Goal: Transaction & Acquisition: Purchase product/service

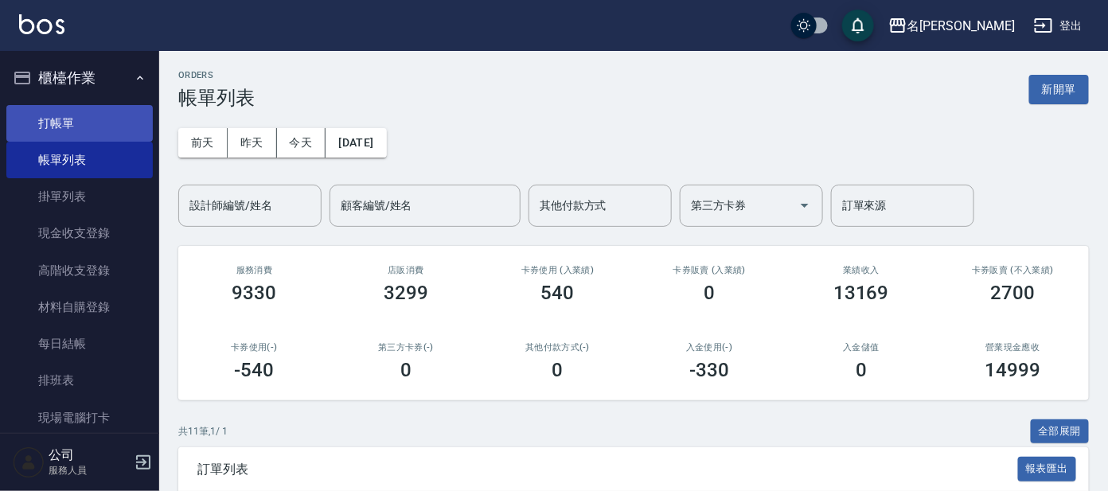
click at [58, 122] on link "打帳單" at bounding box center [79, 123] width 146 height 37
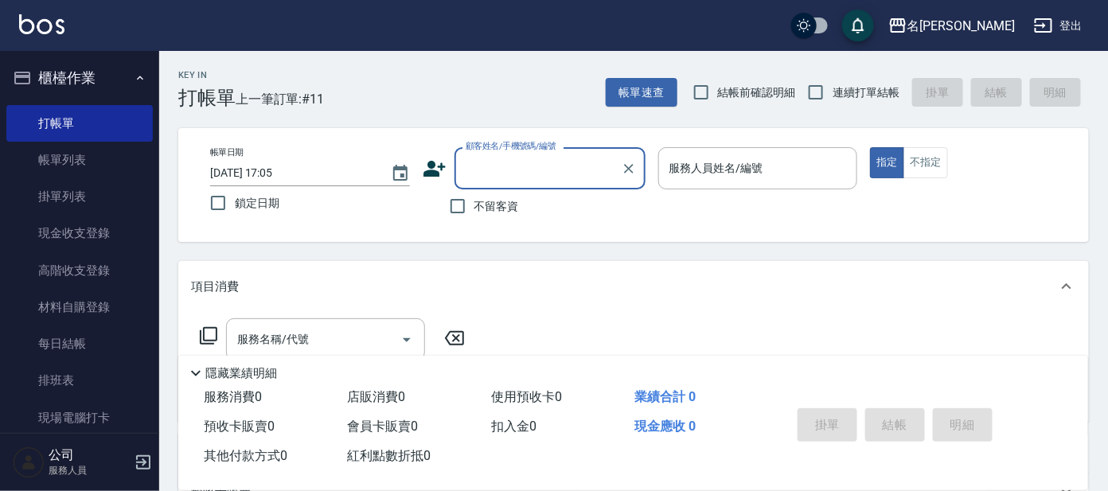
click at [133, 65] on button "櫃檯作業" at bounding box center [79, 77] width 146 height 41
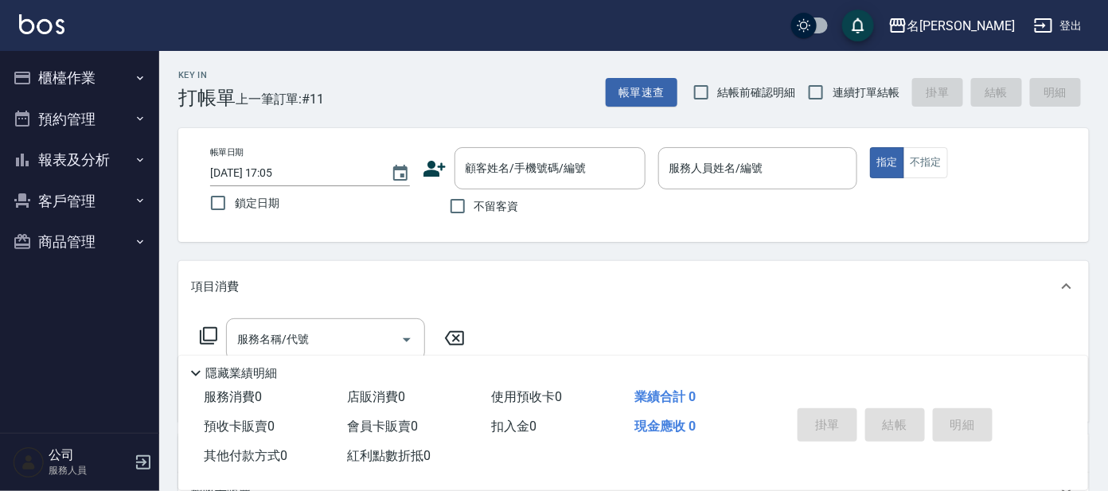
click at [132, 159] on button "報表及分析" at bounding box center [79, 159] width 146 height 41
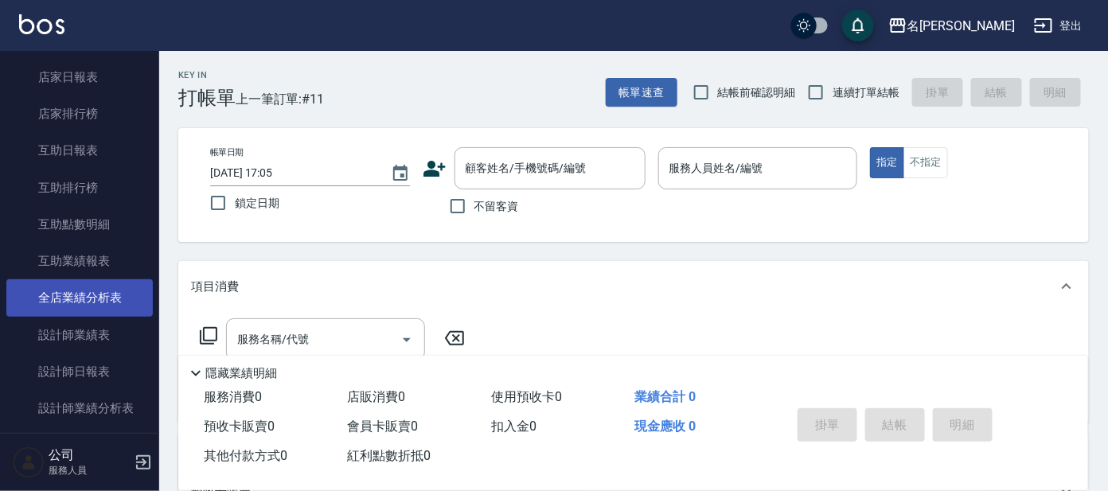
scroll to position [298, 0]
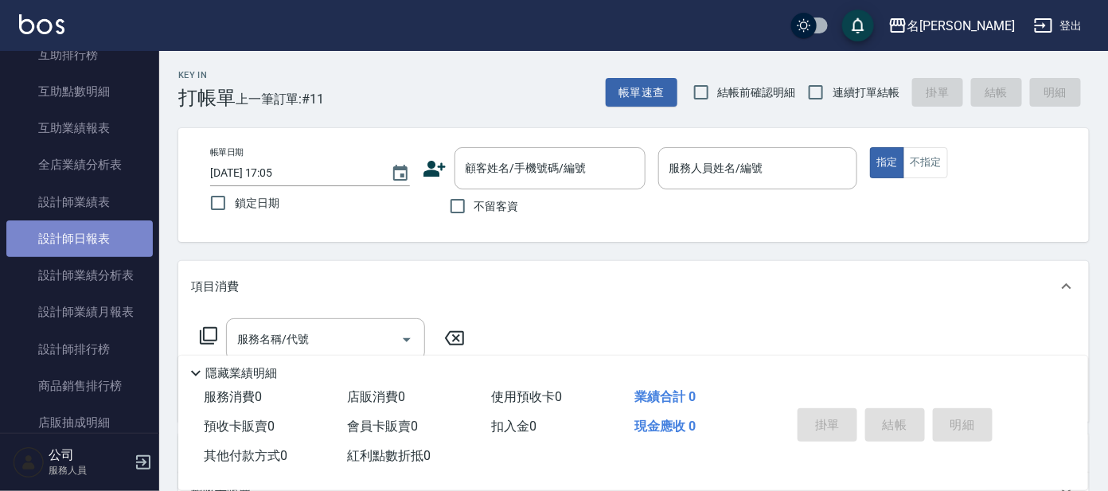
click at [100, 228] on link "設計師日報表" at bounding box center [79, 238] width 146 height 37
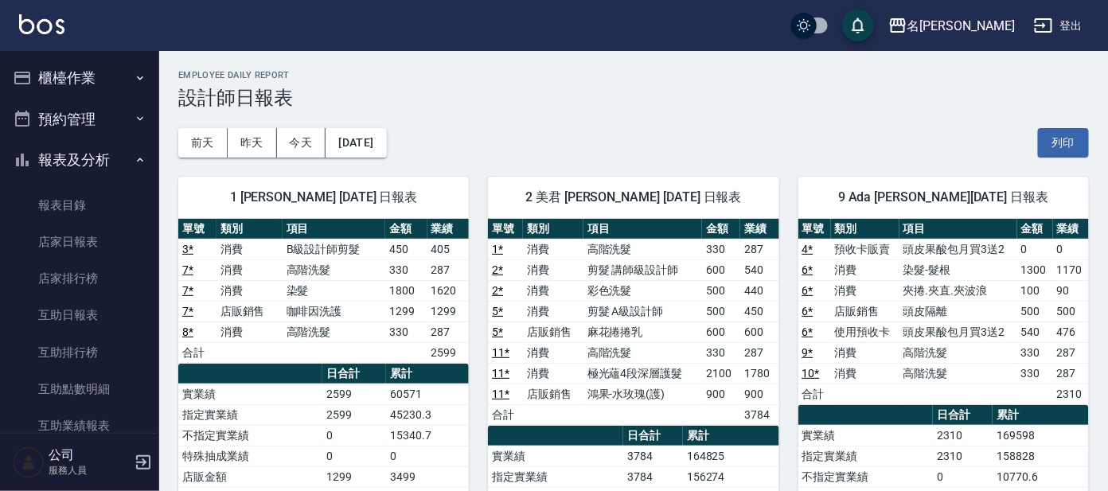
click at [66, 78] on button "櫃檯作業" at bounding box center [79, 77] width 146 height 41
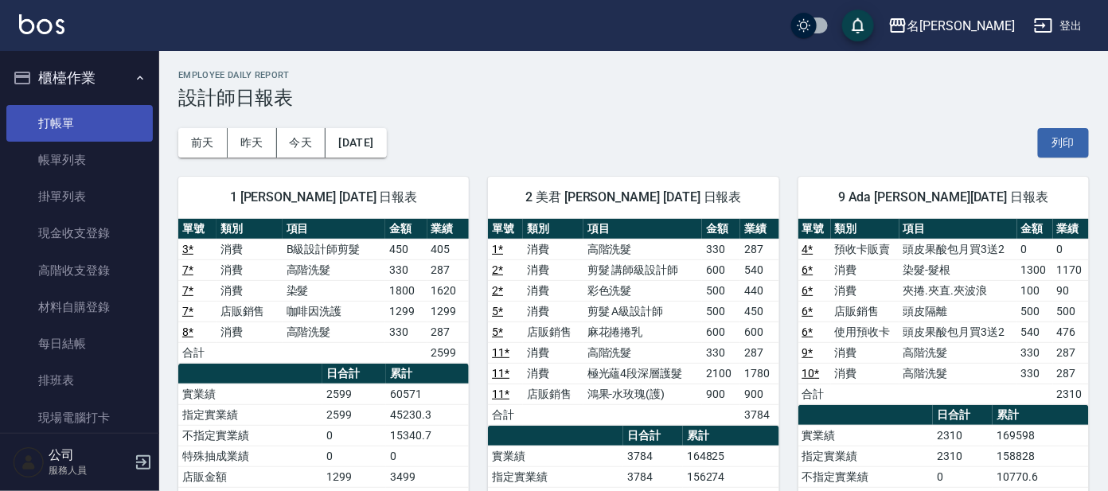
click at [59, 122] on link "打帳單" at bounding box center [79, 123] width 146 height 37
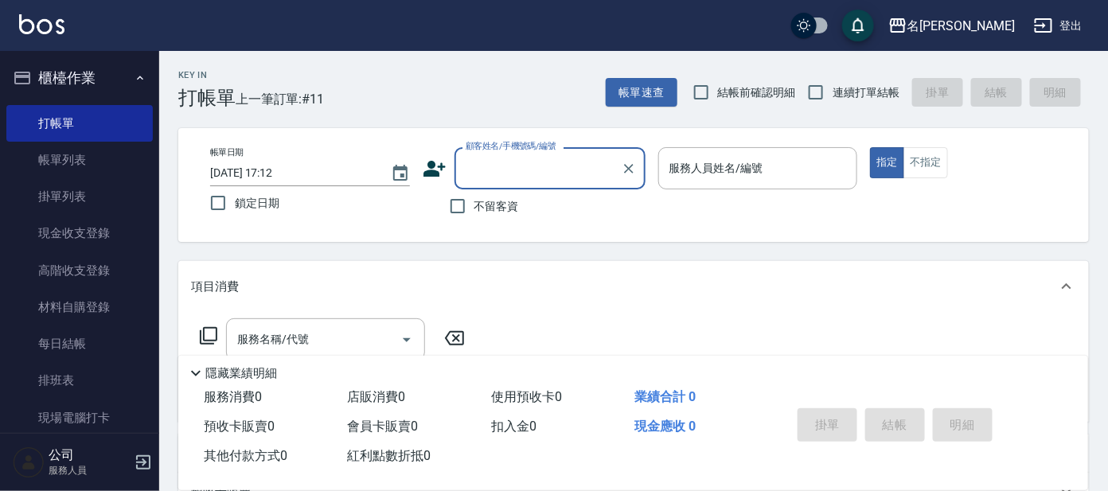
type input "ㄇ"
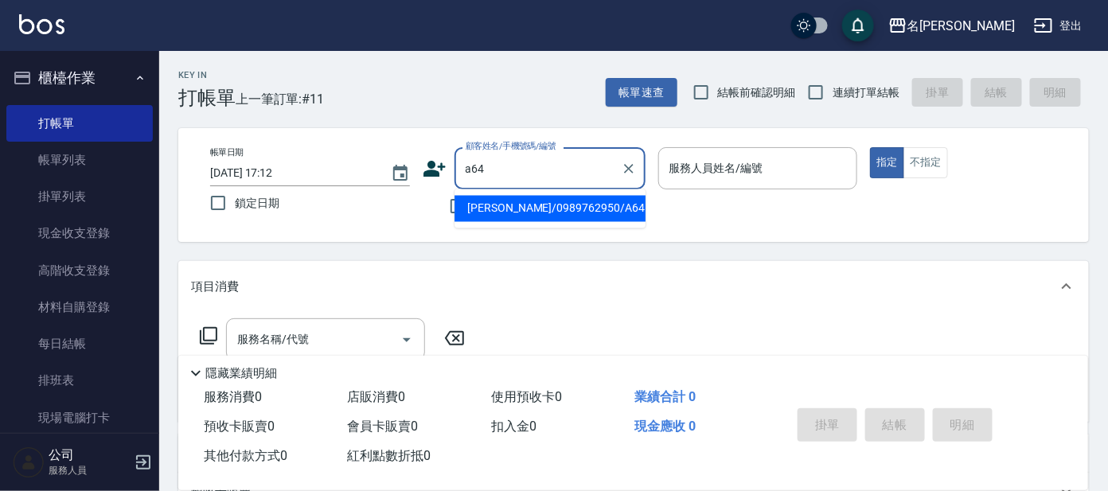
click at [551, 166] on input "a64" at bounding box center [537, 168] width 153 height 28
click at [531, 211] on li "[PERSON_NAME]/0989762950/A64" at bounding box center [549, 209] width 191 height 26
type input "[PERSON_NAME]/0989762950/A64"
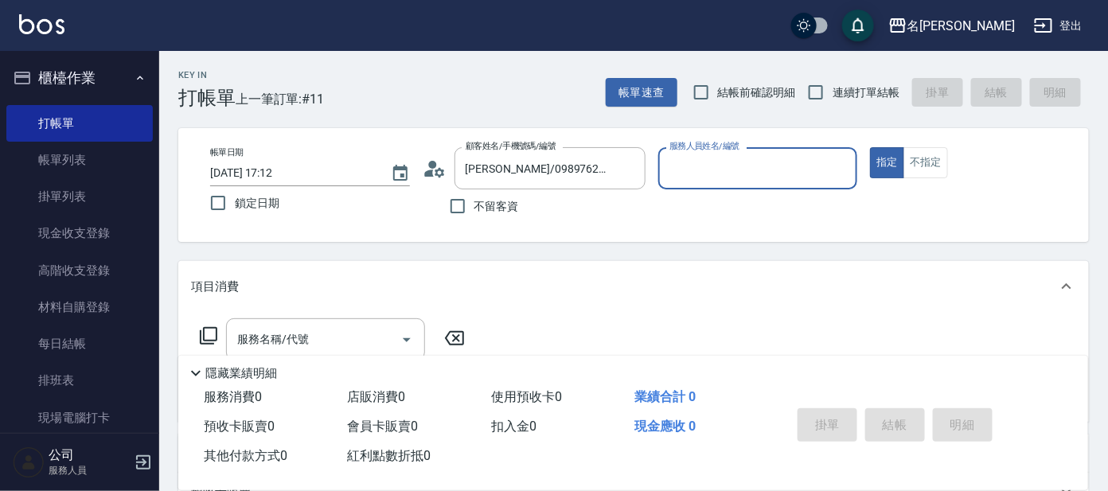
type input "[PERSON_NAME]-1"
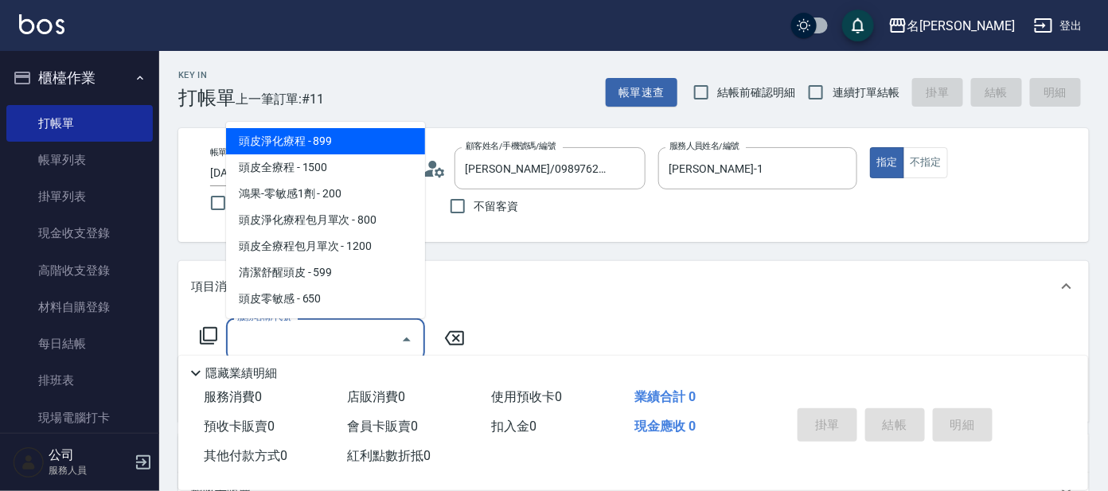
click at [307, 326] on input "服務名稱/代號" at bounding box center [313, 339] width 161 height 28
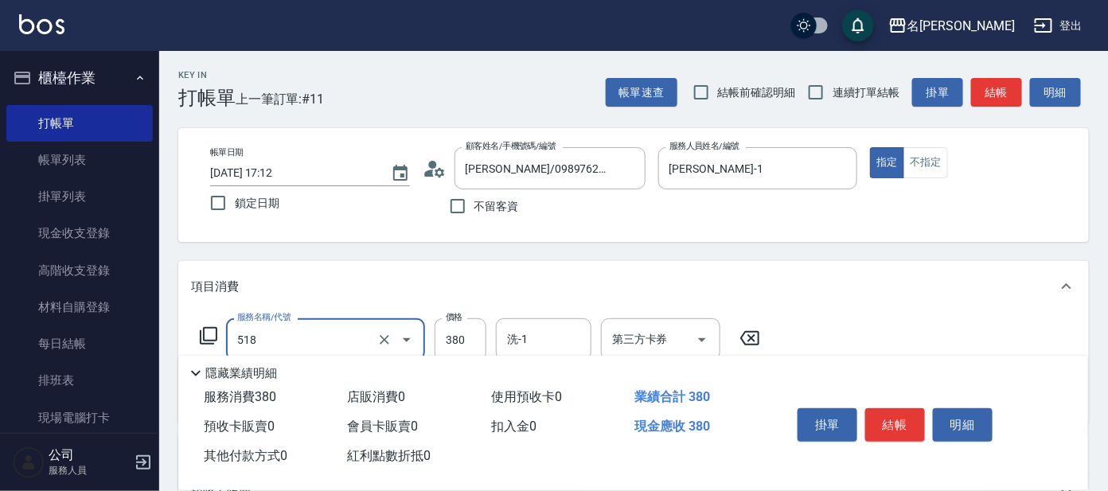
type input "舒壓+洗髮+養髮(518)"
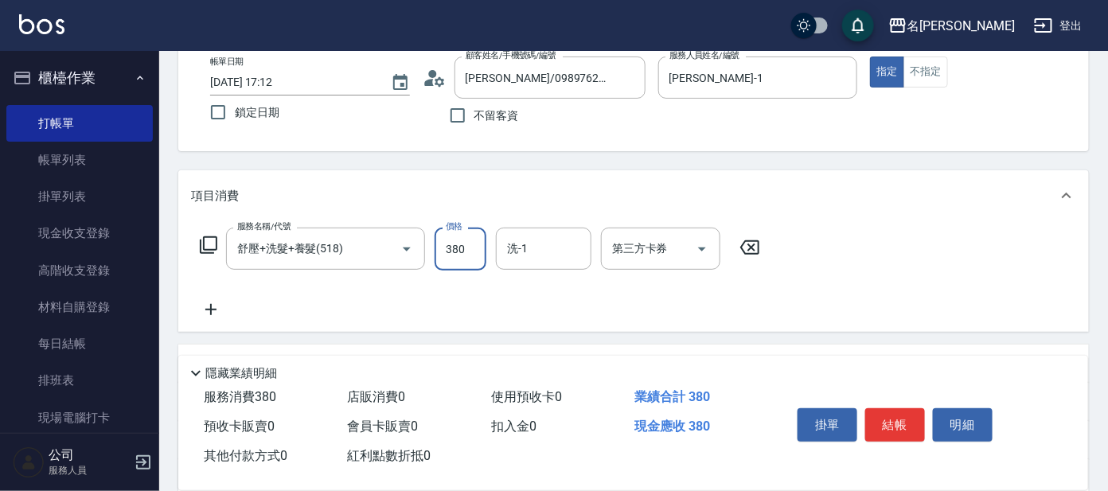
scroll to position [198, 0]
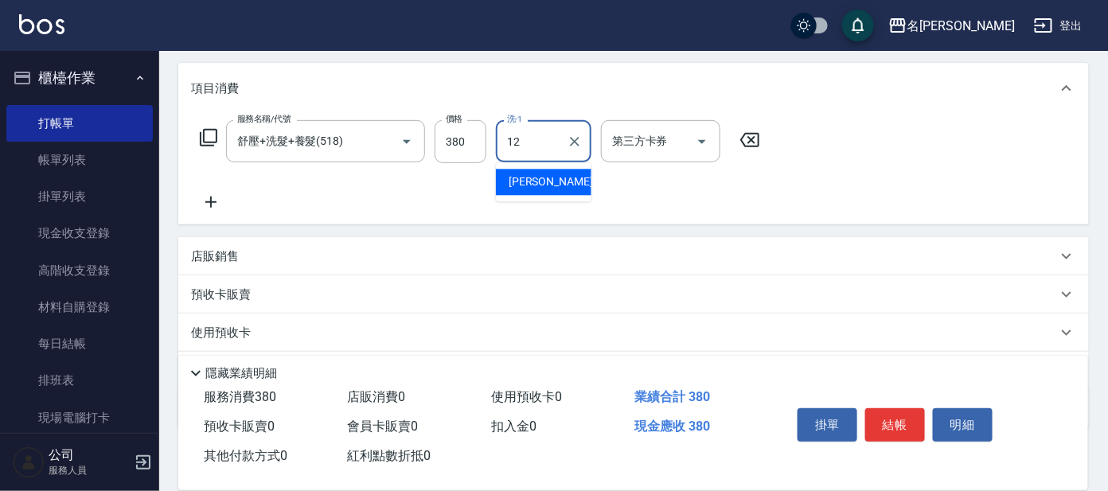
type input "云潔-12"
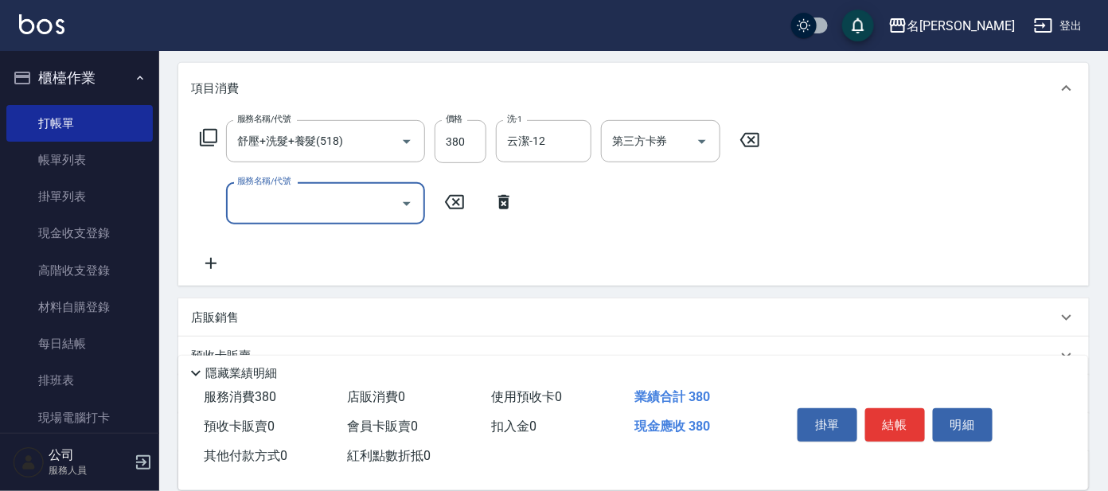
click at [208, 137] on icon at bounding box center [208, 137] width 19 height 19
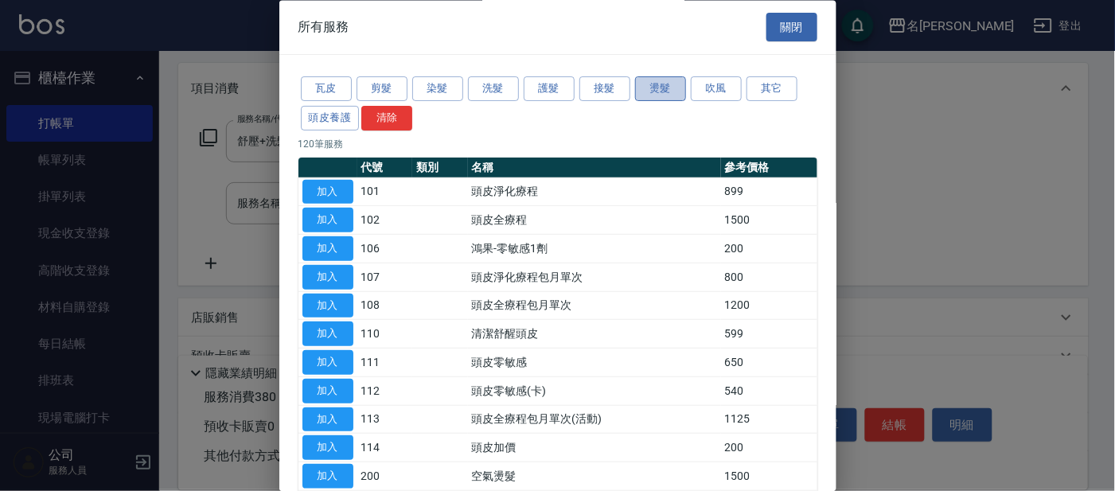
click at [656, 88] on button "燙髮" at bounding box center [660, 89] width 51 height 25
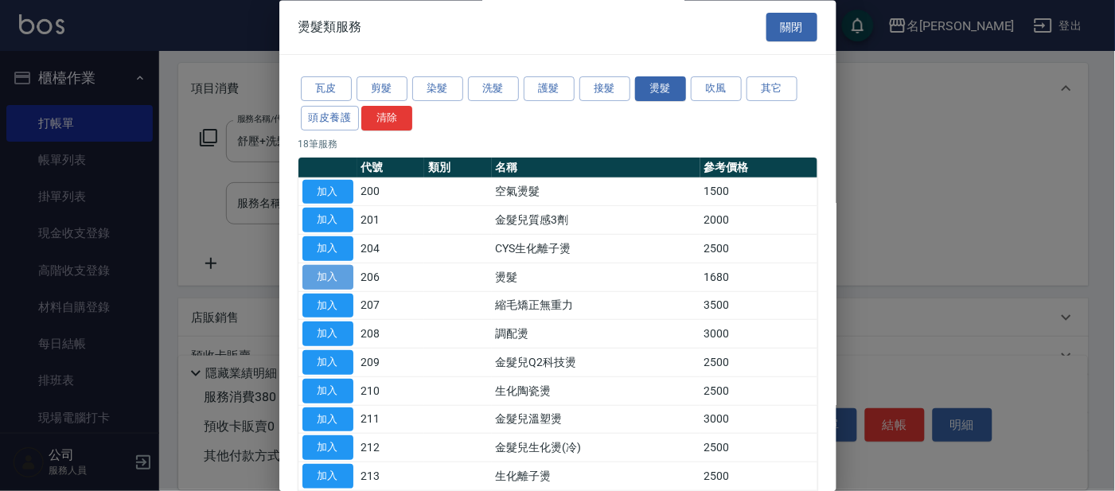
click at [340, 274] on button "加入" at bounding box center [327, 277] width 51 height 25
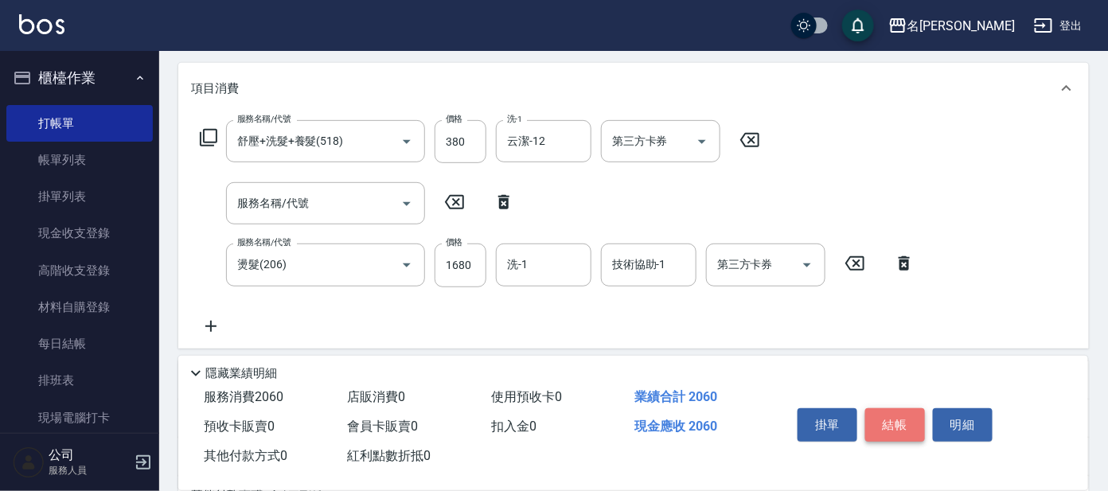
click at [897, 418] on button "結帳" at bounding box center [895, 424] width 60 height 33
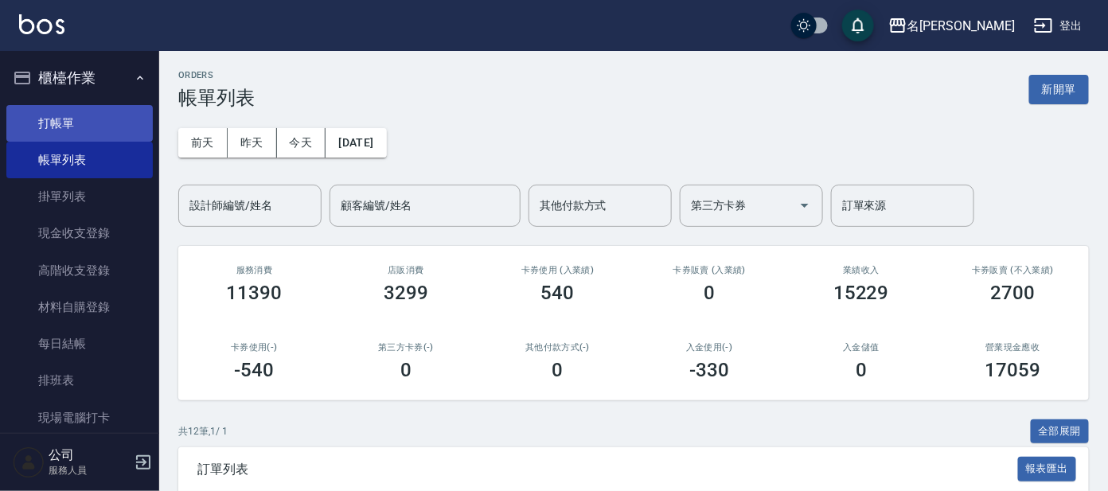
drag, startPoint x: 69, startPoint y: 119, endPoint x: 89, endPoint y: 119, distance: 19.9
click at [69, 118] on link "打帳單" at bounding box center [79, 123] width 146 height 37
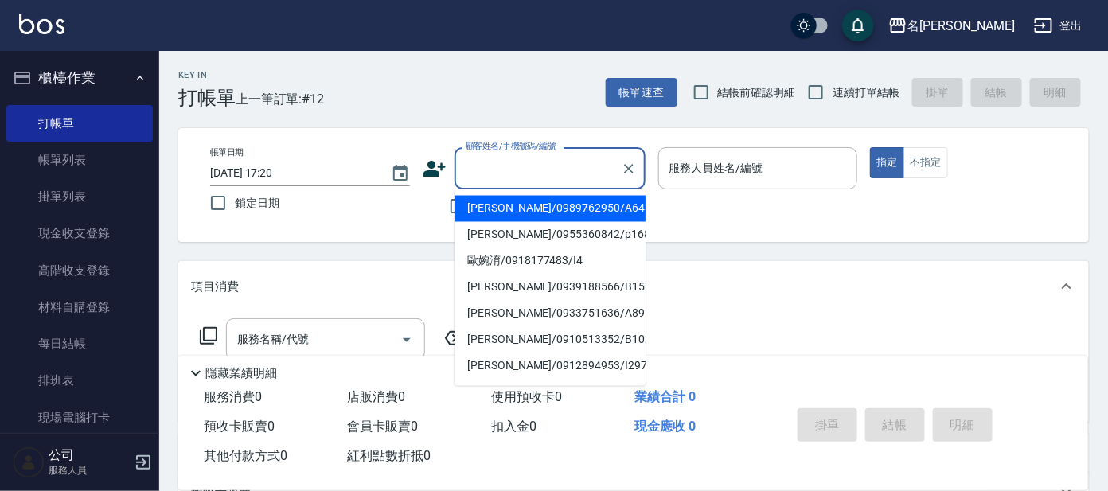
click at [509, 176] on input "顧客姓名/手機號碼/編號" at bounding box center [537, 168] width 153 height 28
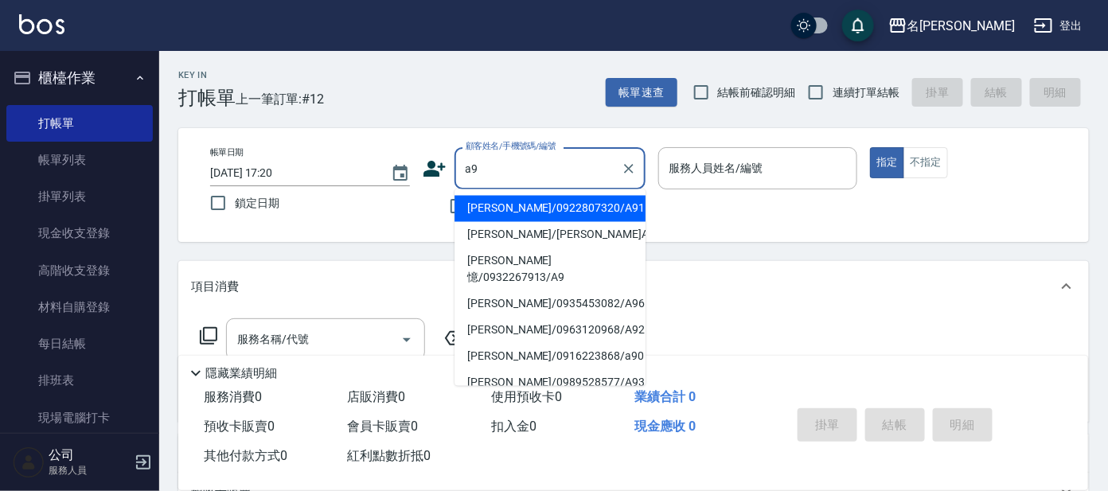
click at [524, 163] on input "a9" at bounding box center [537, 168] width 153 height 28
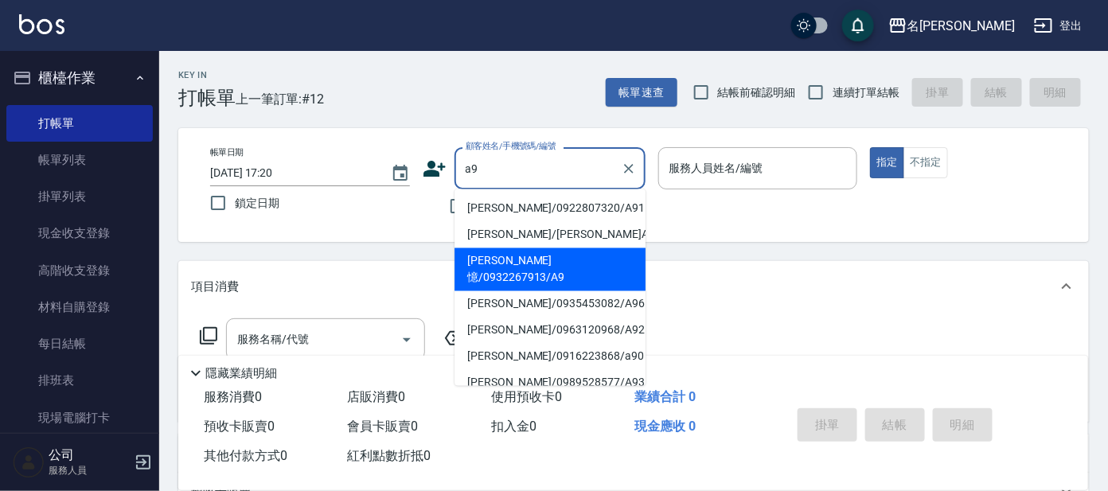
click at [551, 256] on li "[PERSON_NAME]憶/0932267913/A9" at bounding box center [549, 269] width 191 height 43
type input "[PERSON_NAME]憶/0932267913/A9"
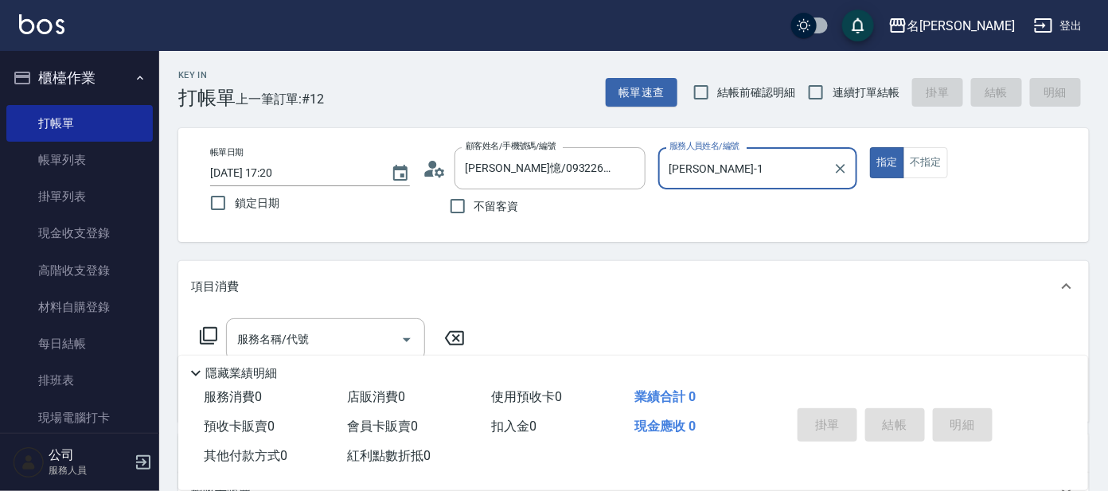
type input "[PERSON_NAME]-1"
click at [308, 333] on input "服務名稱/代號" at bounding box center [313, 339] width 161 height 28
click at [208, 333] on icon at bounding box center [208, 335] width 19 height 19
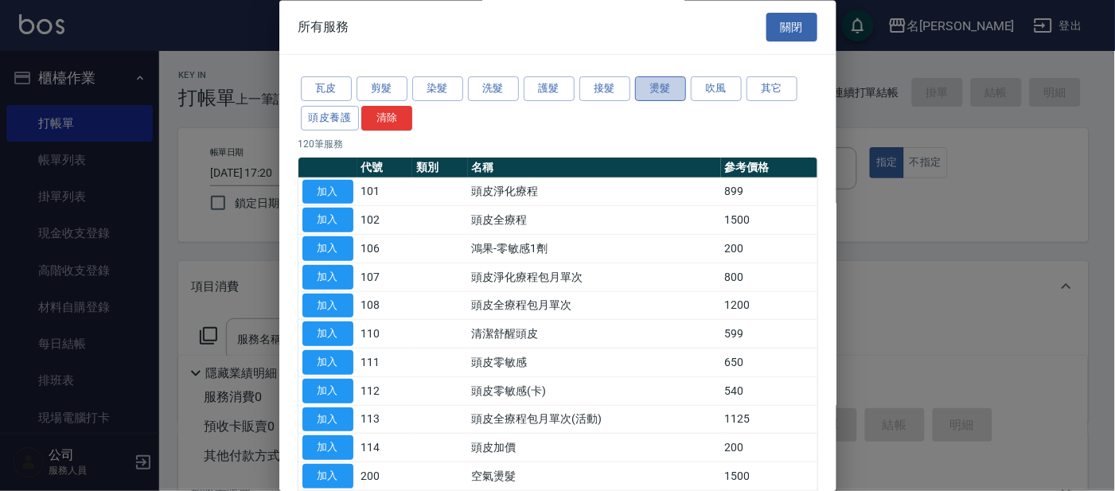
click at [661, 91] on button "燙髮" at bounding box center [660, 89] width 51 height 25
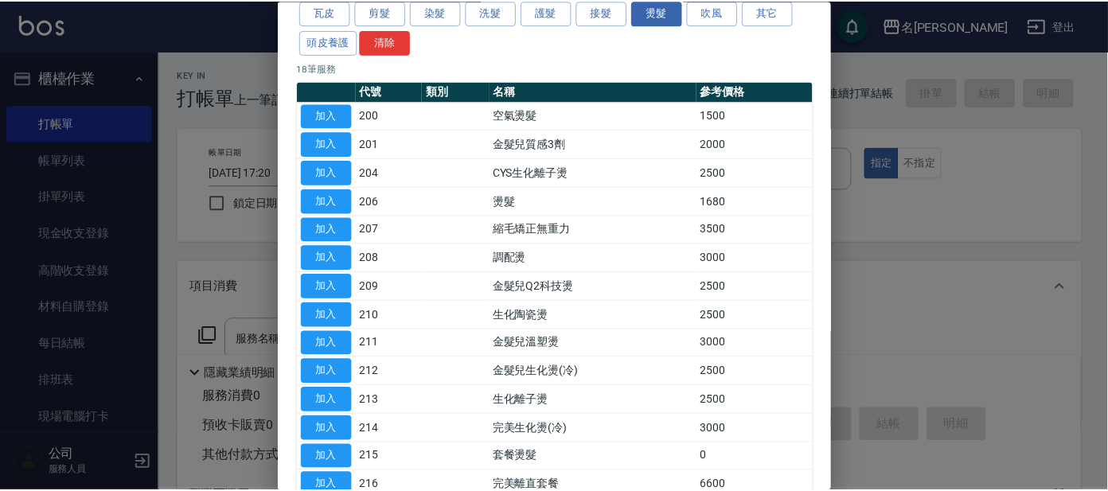
scroll to position [198, 0]
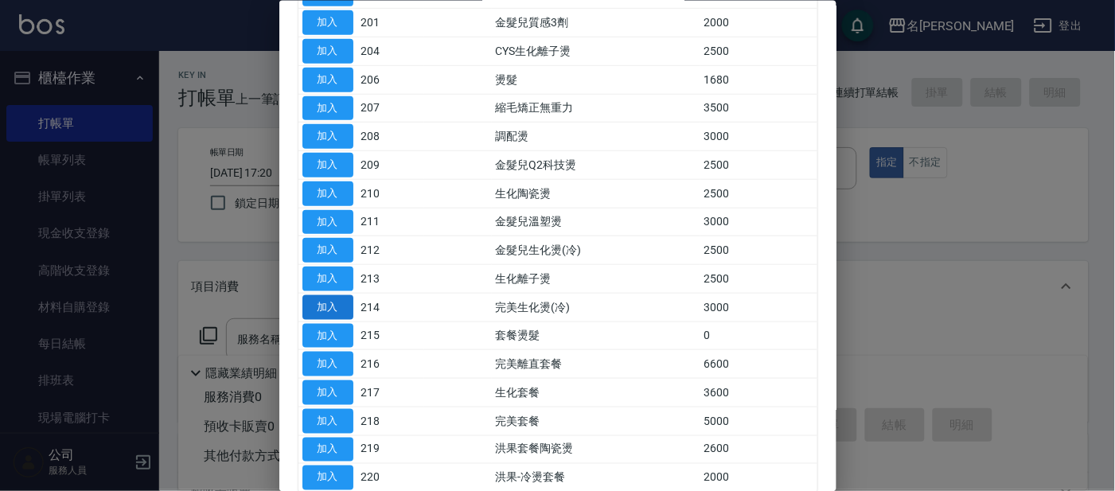
click at [333, 305] on button "加入" at bounding box center [327, 306] width 51 height 25
type input "完美生化燙(冷)(214)"
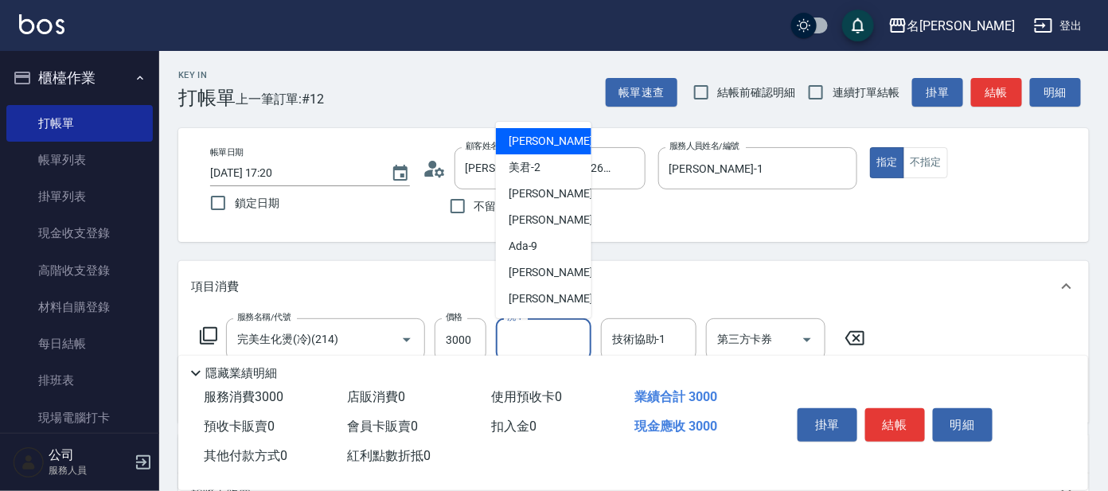
click at [555, 330] on input "洗-1" at bounding box center [543, 339] width 81 height 28
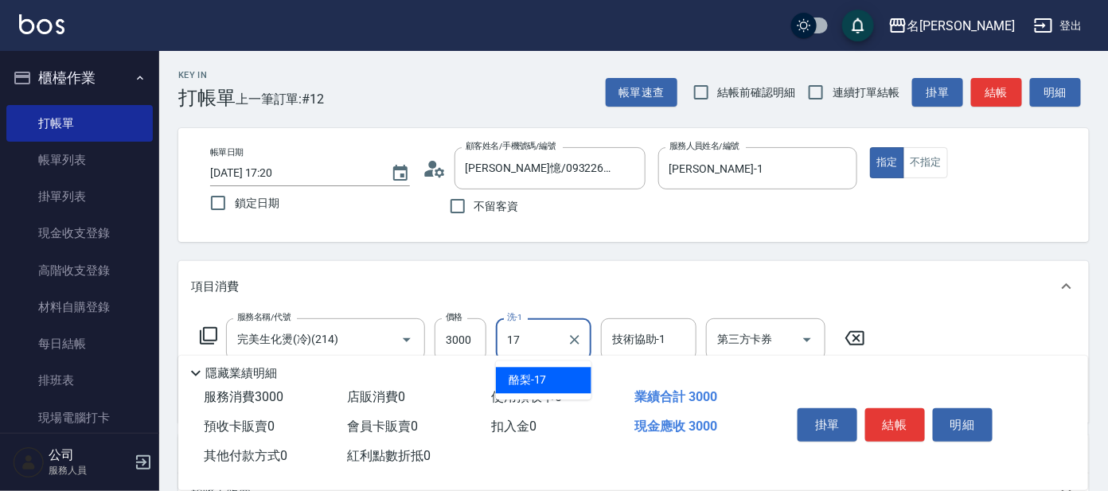
type input "酪梨-17"
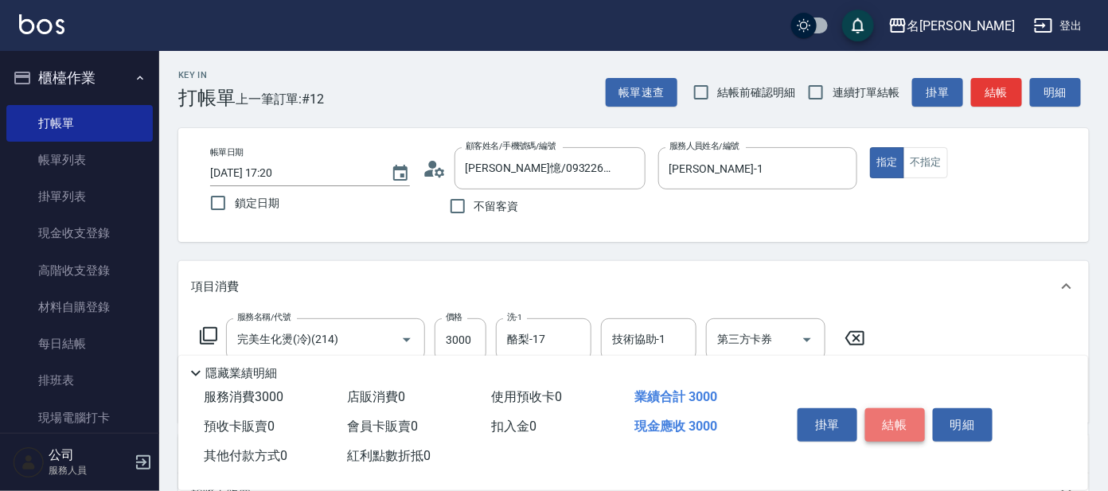
click at [886, 417] on button "結帳" at bounding box center [895, 424] width 60 height 33
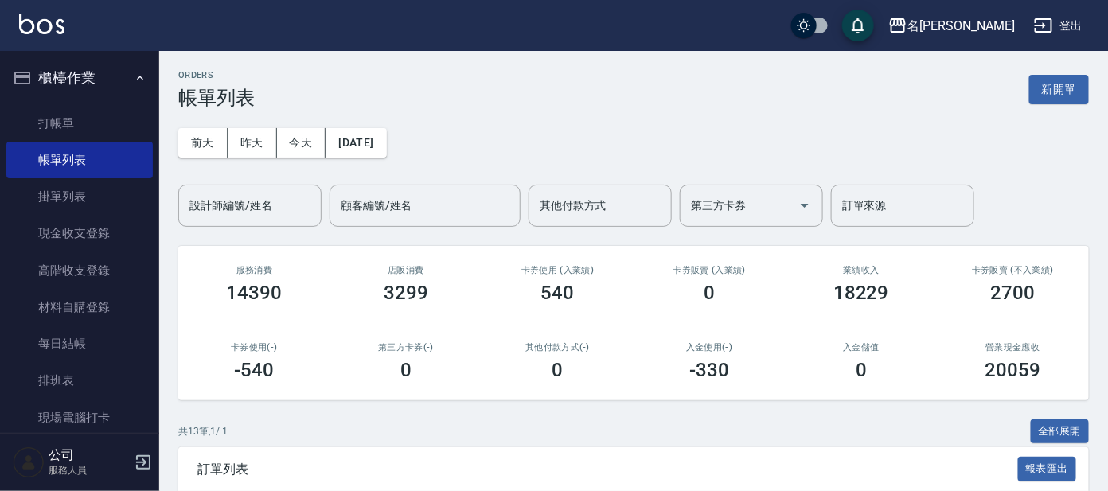
click at [61, 127] on link "打帳單" at bounding box center [79, 123] width 146 height 37
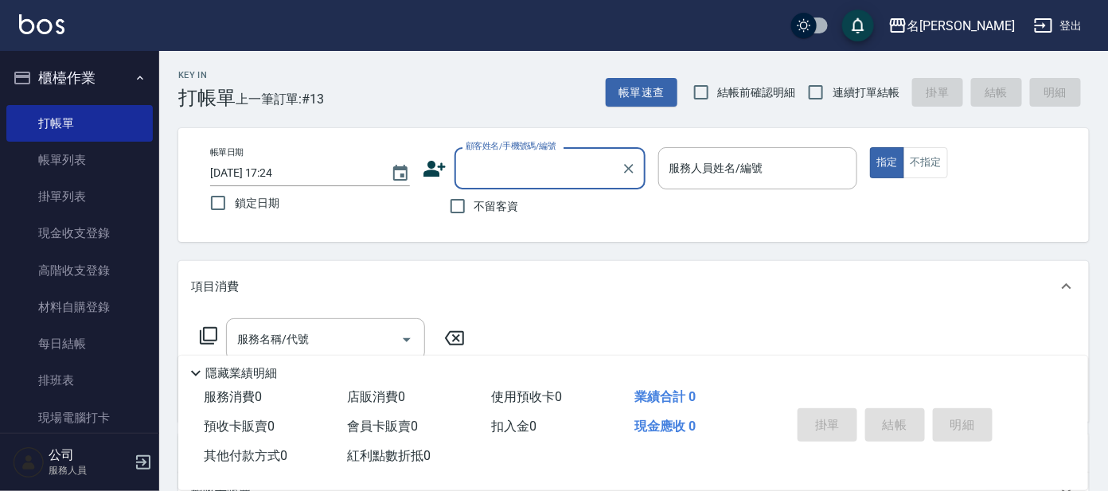
click at [502, 171] on input "顧客姓名/手機號碼/編號" at bounding box center [537, 168] width 153 height 28
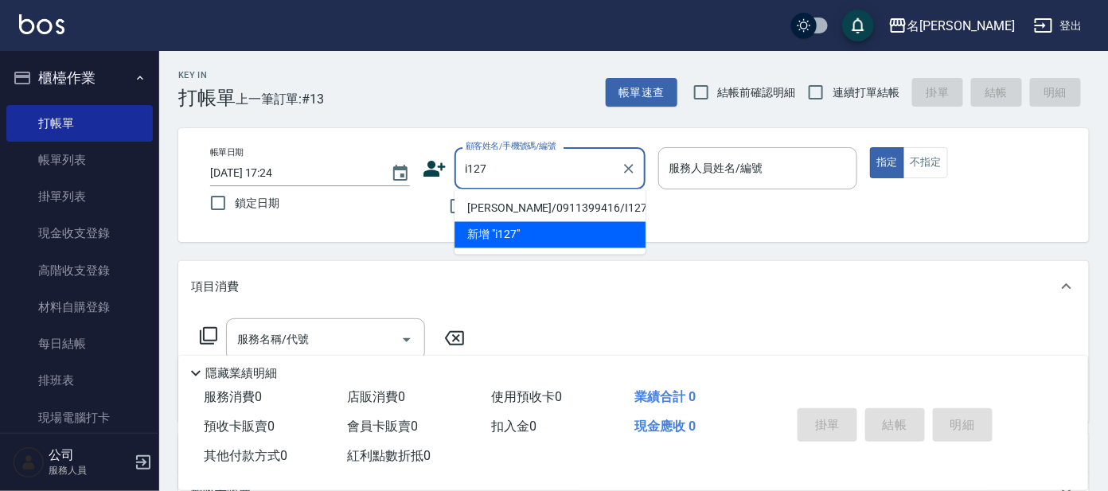
click at [516, 204] on li "[PERSON_NAME]/0911399416/I127" at bounding box center [549, 209] width 191 height 26
type input "[PERSON_NAME]/0911399416/I127"
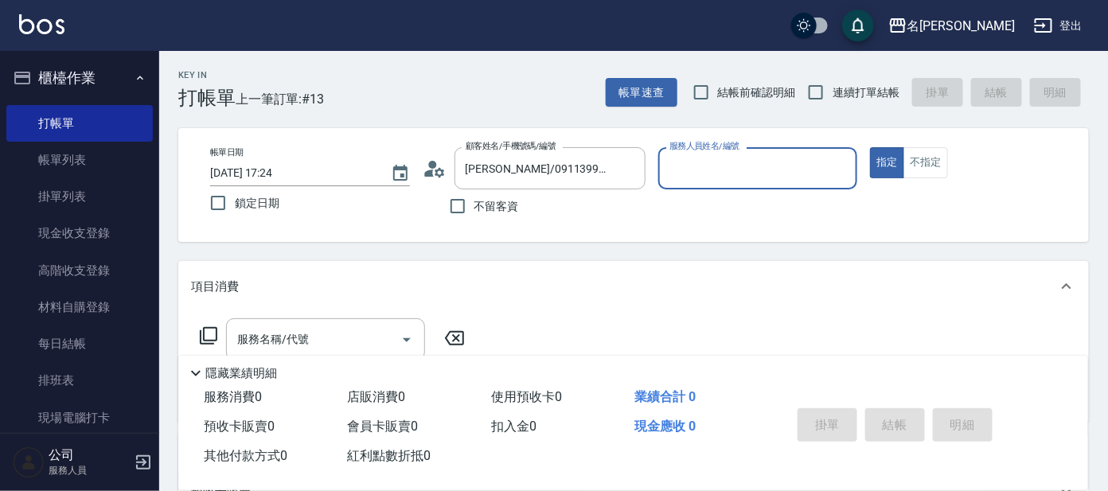
type input "Ada-9"
click at [207, 333] on icon at bounding box center [208, 335] width 19 height 19
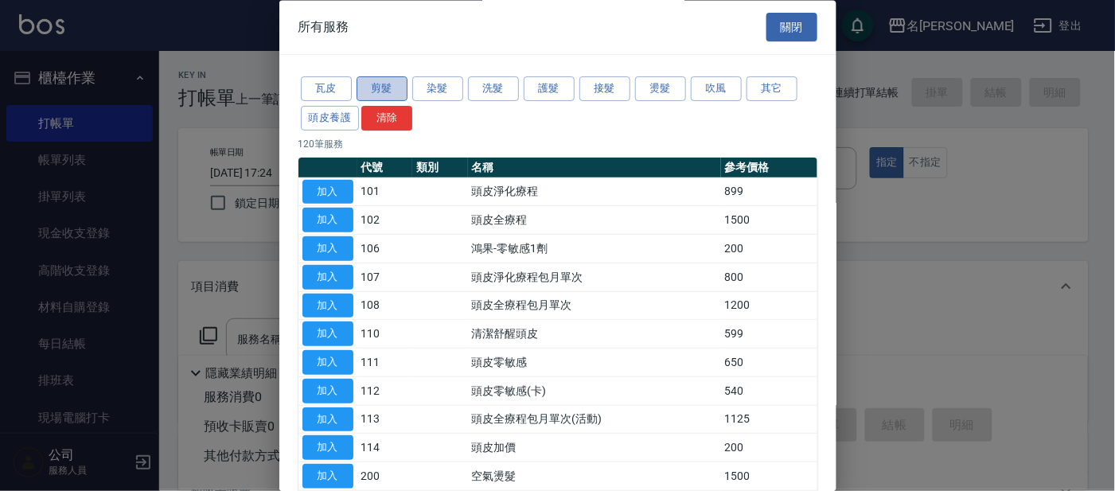
click at [380, 86] on button "剪髮" at bounding box center [381, 89] width 51 height 25
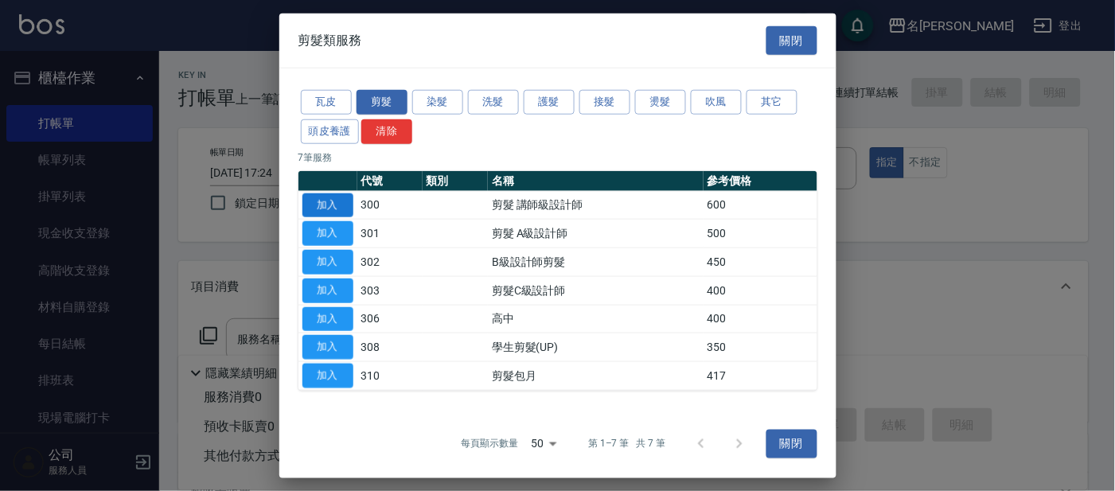
click at [341, 206] on button "加入" at bounding box center [327, 205] width 51 height 25
type input "剪髮 講師級設計師(300)"
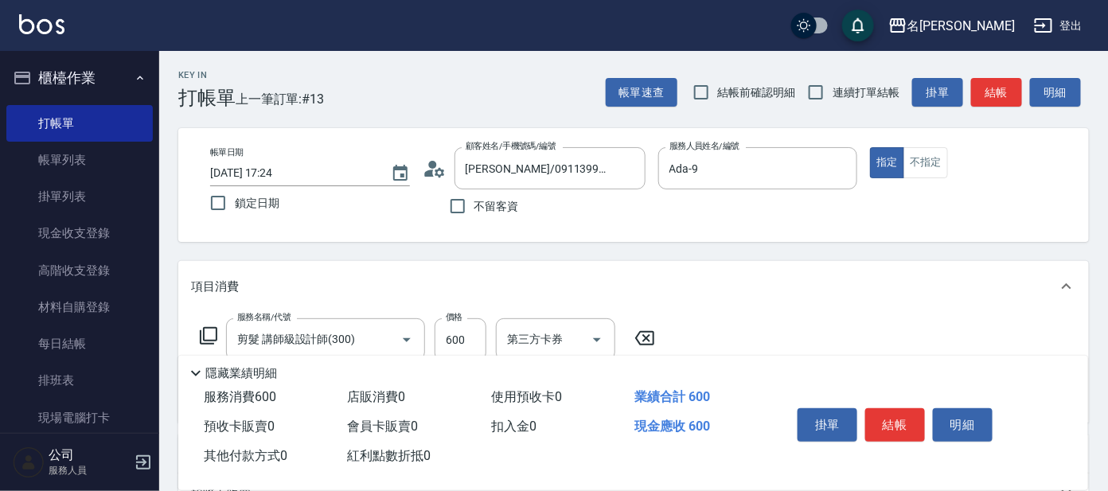
click at [215, 332] on icon at bounding box center [208, 335] width 19 height 19
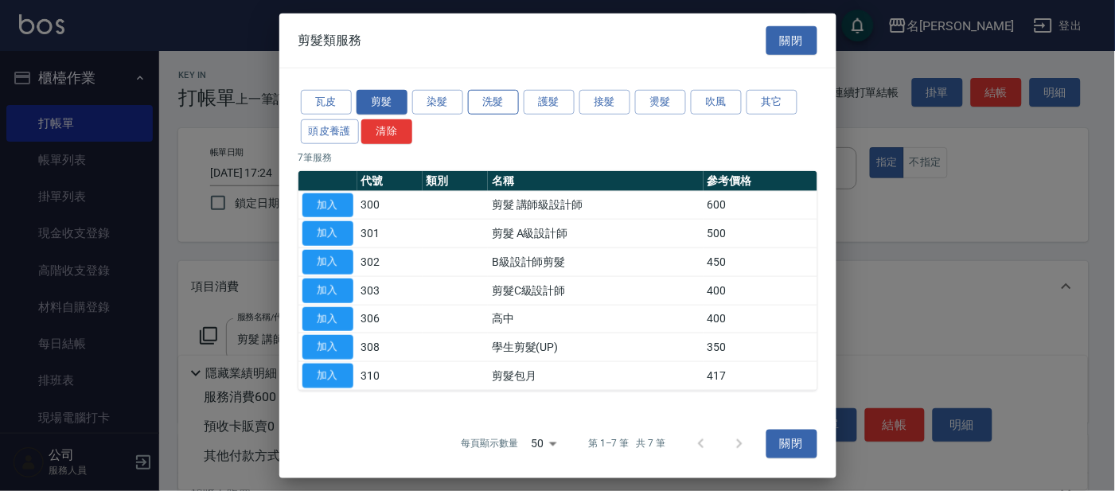
click at [487, 101] on button "洗髮" at bounding box center [493, 102] width 51 height 25
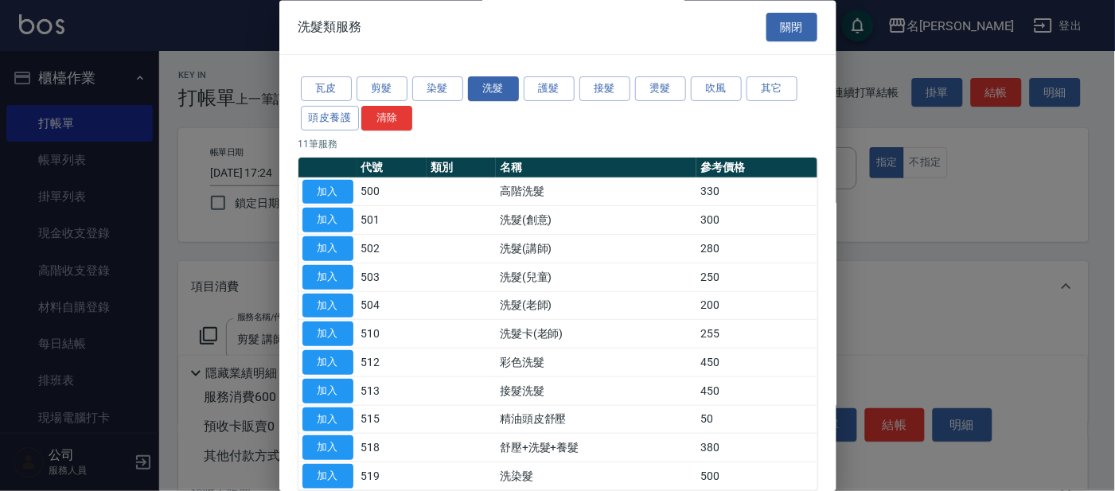
click at [336, 452] on button "加入" at bounding box center [327, 448] width 51 height 25
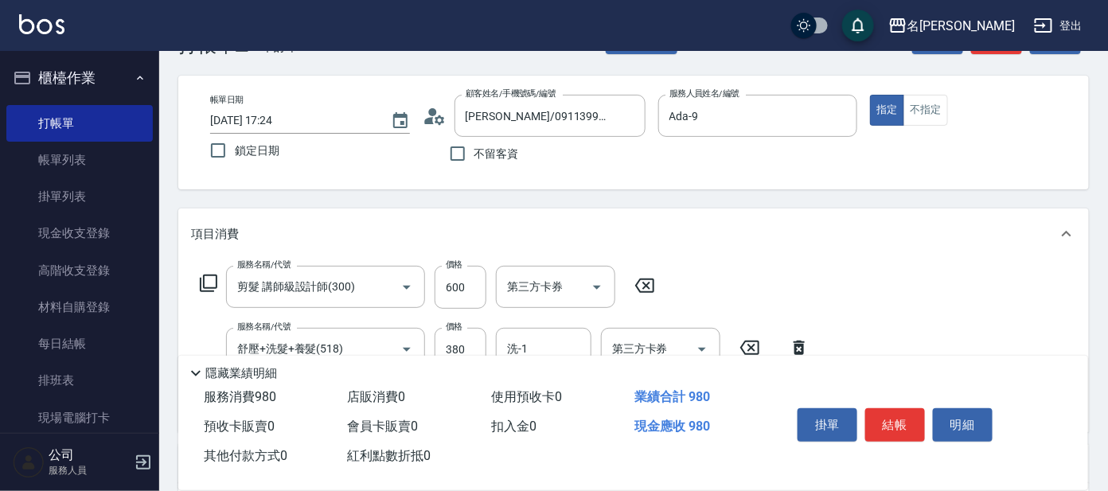
scroll to position [99, 0]
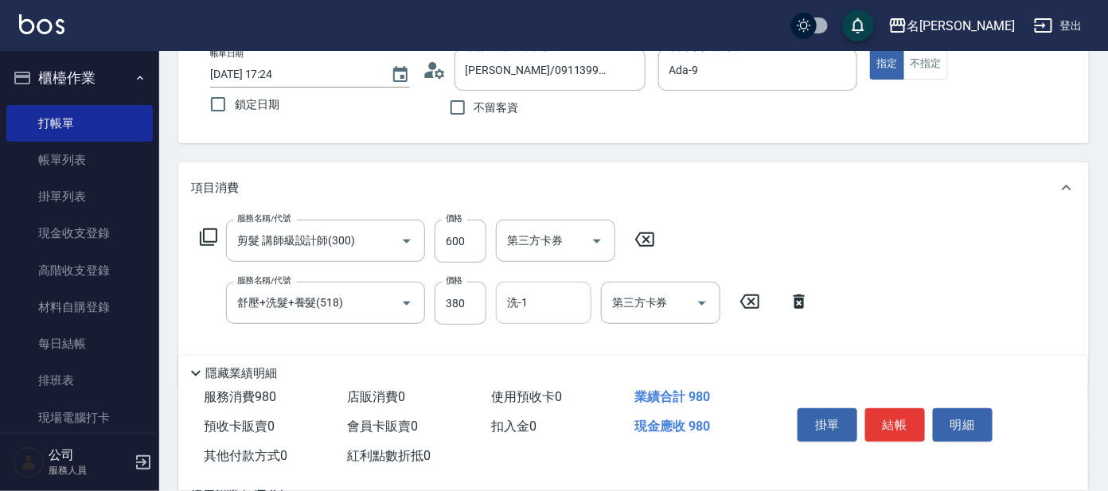
click at [521, 306] on div "洗-1 洗-1" at bounding box center [543, 303] width 95 height 42
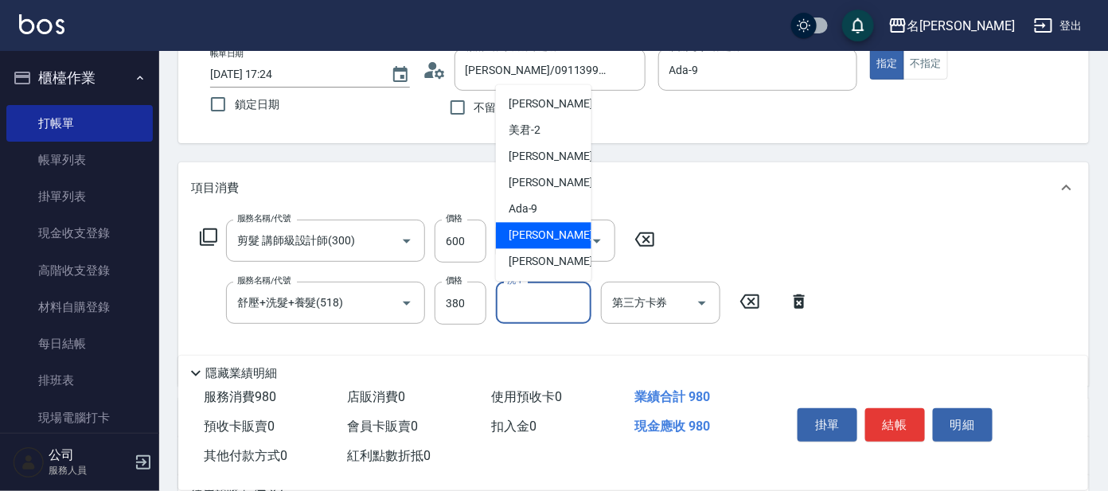
click at [533, 240] on span "[PERSON_NAME] -11" at bounding box center [558, 236] width 100 height 17
type input "[PERSON_NAME]-11"
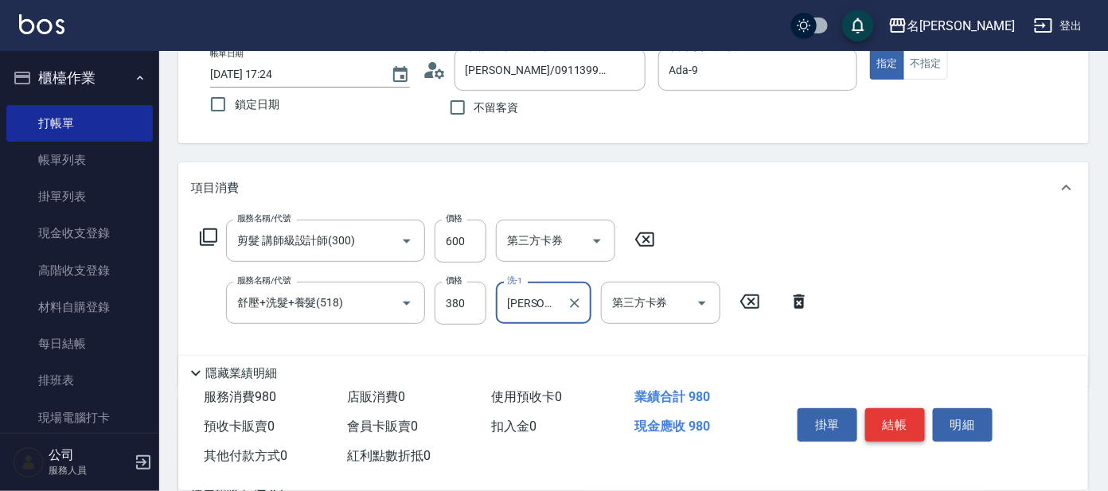
click at [897, 417] on button "結帳" at bounding box center [895, 424] width 60 height 33
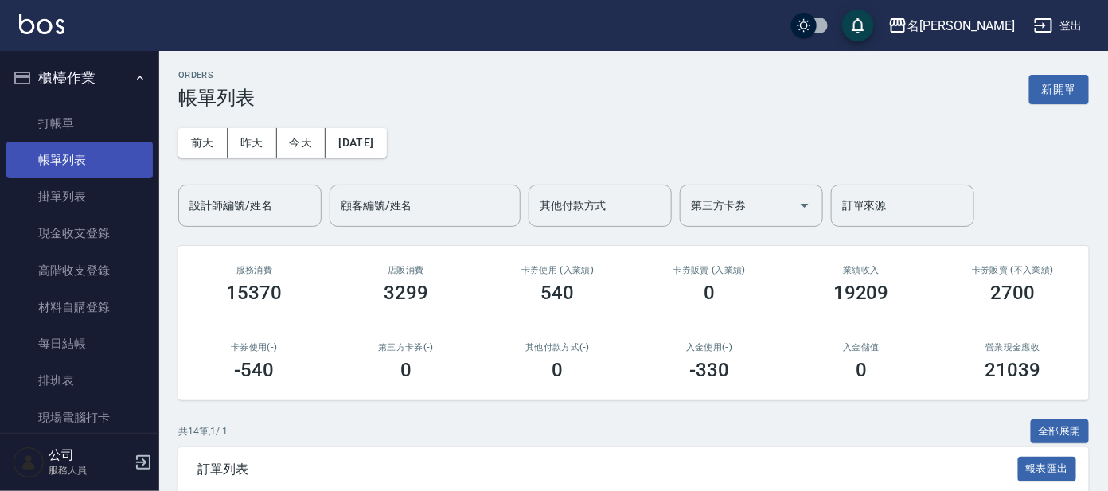
click at [83, 164] on link "帳單列表" at bounding box center [79, 160] width 146 height 37
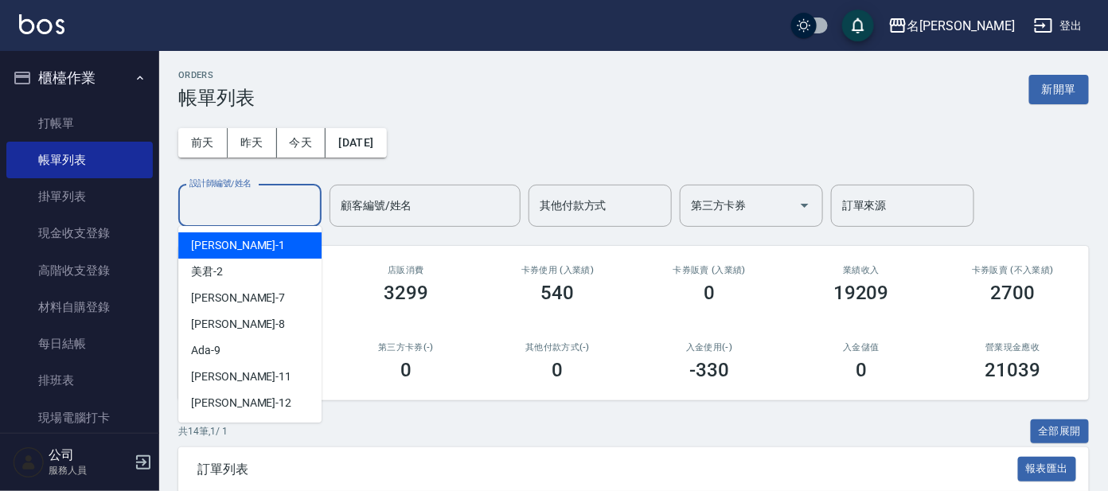
click at [270, 207] on input "設計師編號/姓名" at bounding box center [249, 206] width 129 height 28
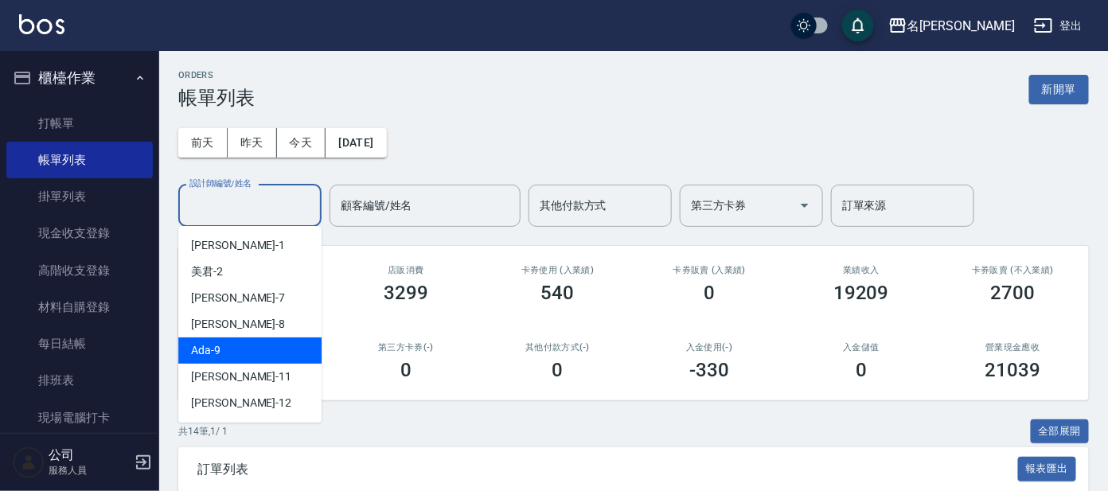
click at [242, 349] on div "Ada -9" at bounding box center [249, 350] width 143 height 26
type input "Ada-9"
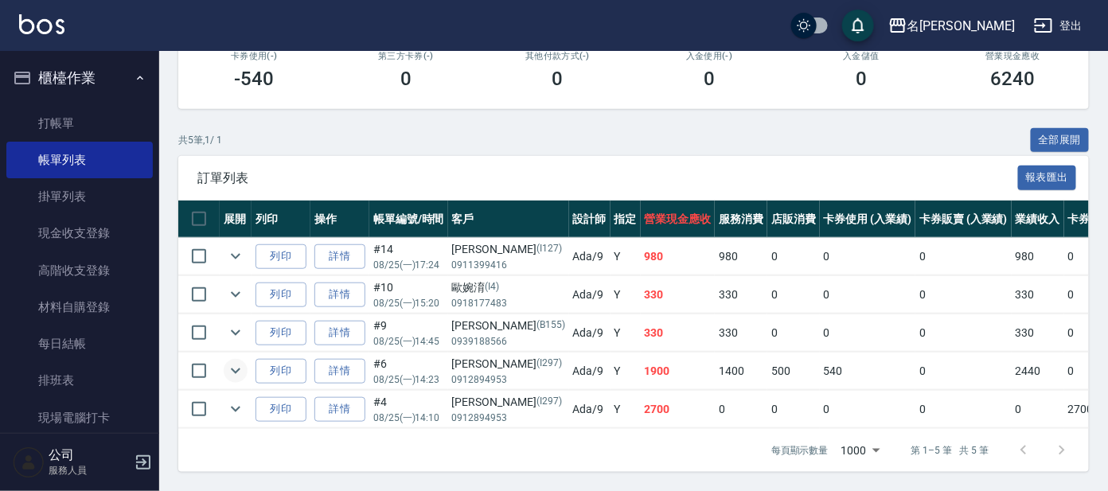
scroll to position [305, 0]
click at [56, 121] on link "打帳單" at bounding box center [79, 123] width 146 height 37
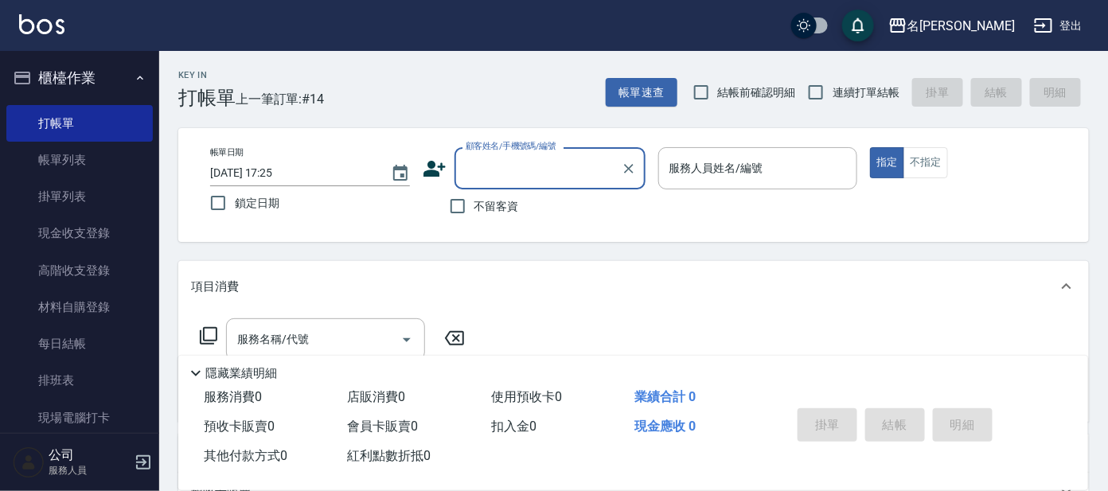
click at [510, 169] on input "顧客姓名/手機號碼/編號" at bounding box center [537, 168] width 153 height 28
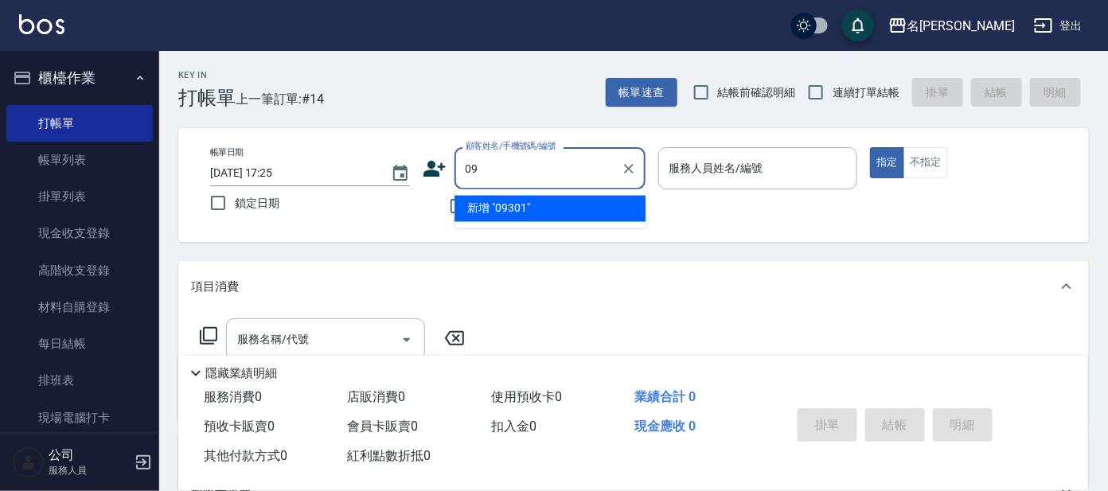
type input "0"
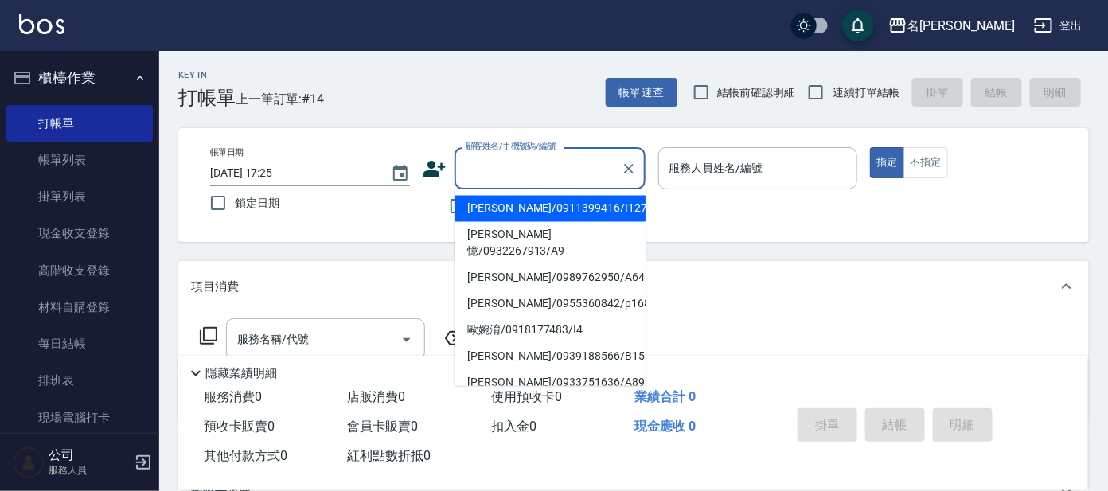
click at [431, 164] on icon at bounding box center [434, 169] width 22 height 16
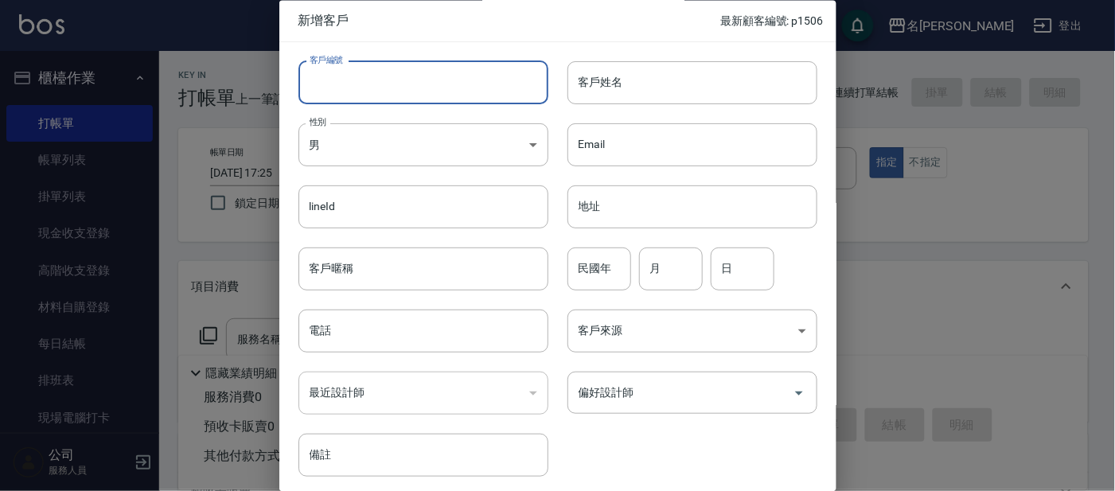
click at [469, 88] on input "客戶編號" at bounding box center [423, 82] width 250 height 43
type input "P"
type input "I380"
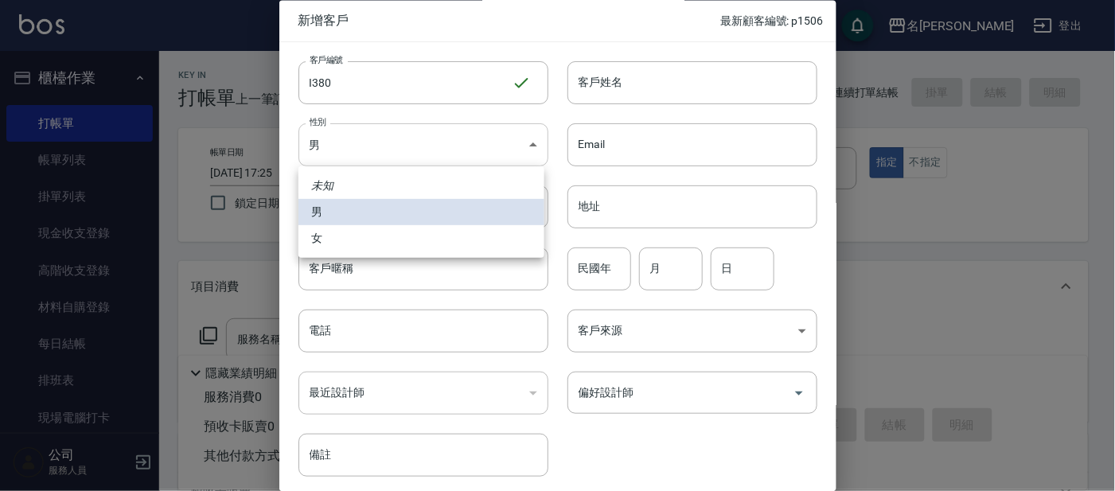
click at [453, 138] on body "名留大龍 登出 櫃檯作業 打帳單 帳單列表 掛單列表 現金收支登錄 高階收支登錄 材料自購登錄 每日結帳 排班表 現場電腦打卡 預約管理 預約管理 單日預約紀…" at bounding box center [557, 387] width 1115 height 775
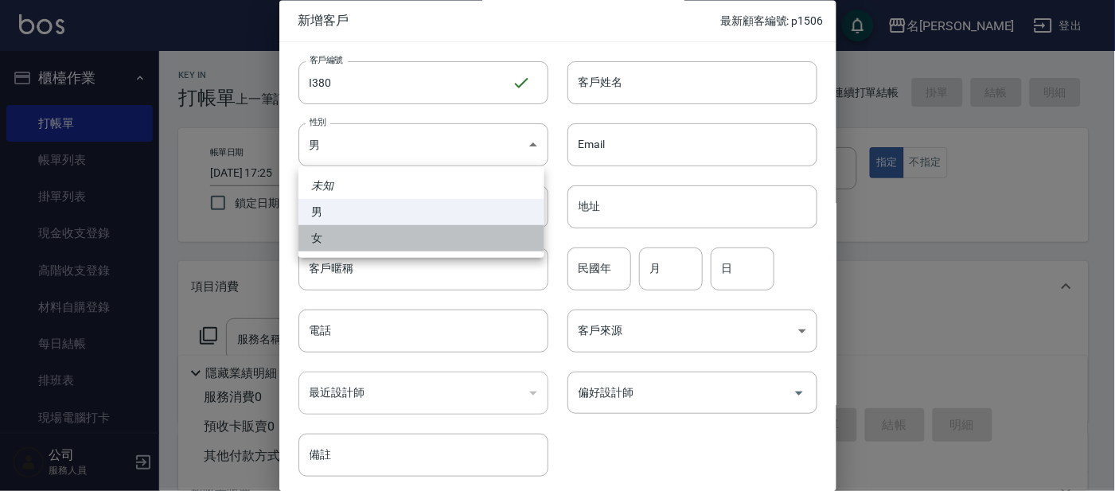
click at [486, 238] on li "女" at bounding box center [421, 238] width 246 height 26
type input "[DEMOGRAPHIC_DATA]"
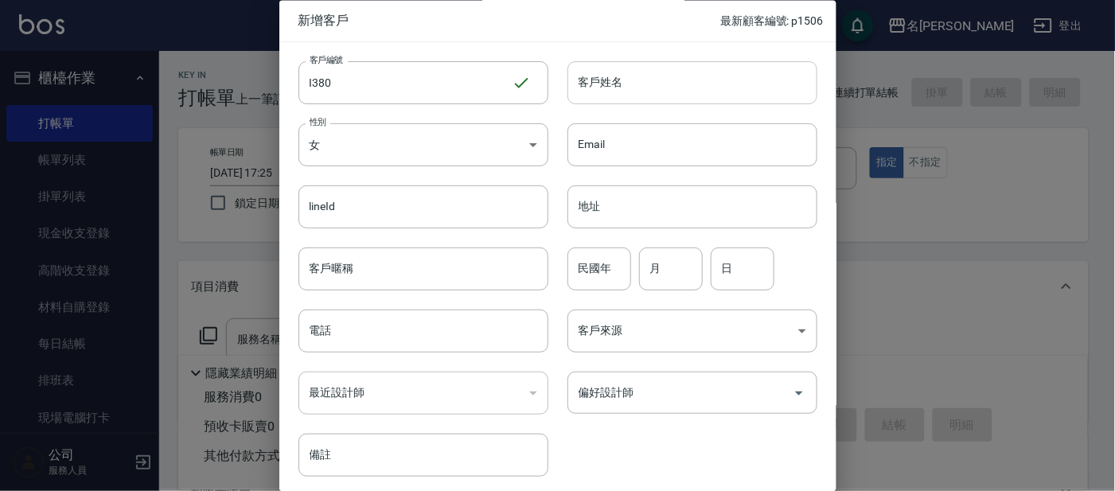
click at [696, 87] on input "客戶姓名" at bounding box center [692, 82] width 250 height 43
type input "Grace"
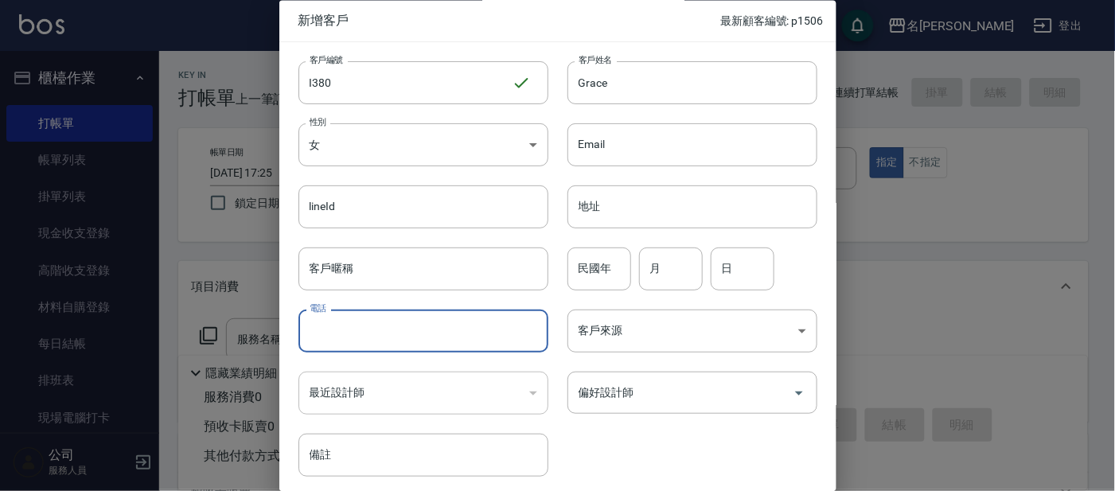
click at [483, 340] on input "電話" at bounding box center [423, 331] width 250 height 43
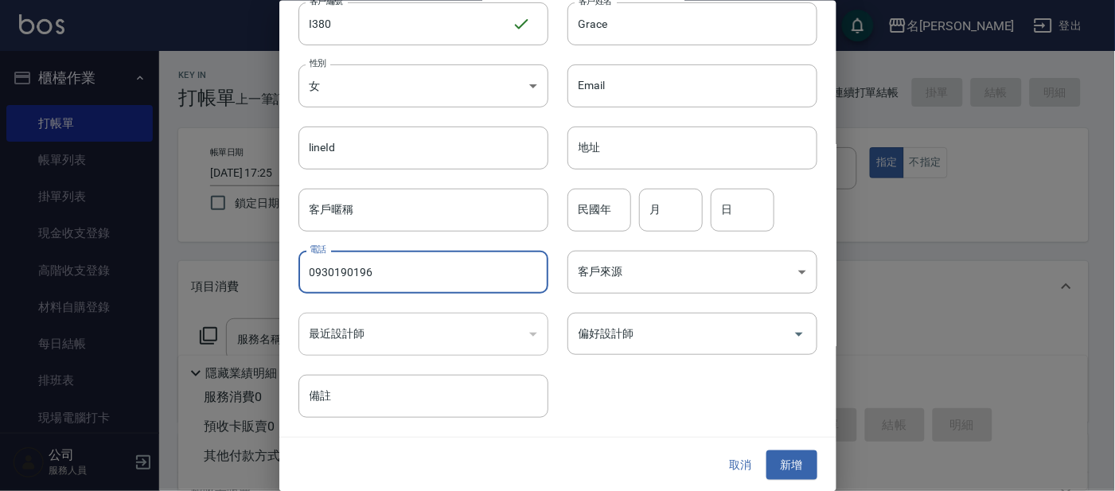
type input "0930190196"
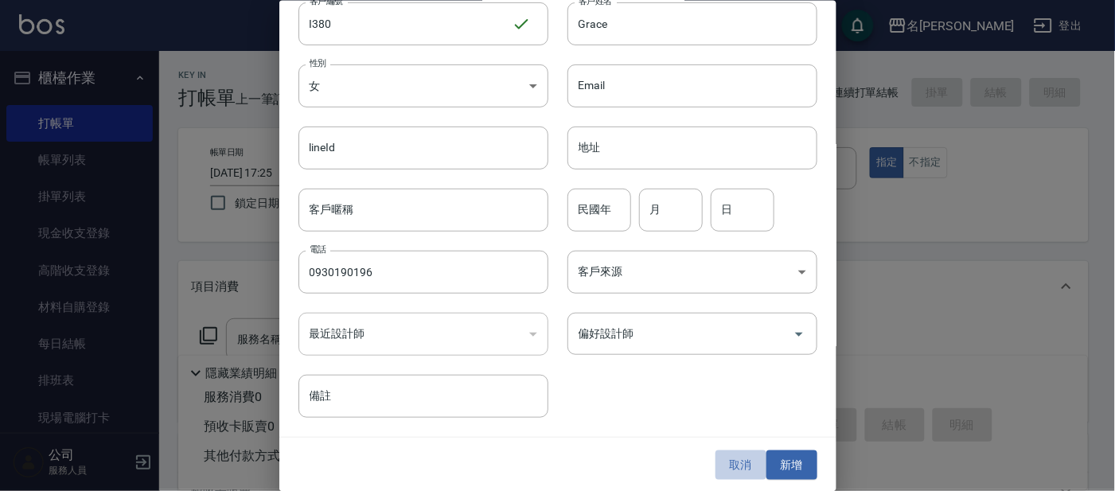
click at [734, 456] on button "取消" at bounding box center [740, 464] width 51 height 29
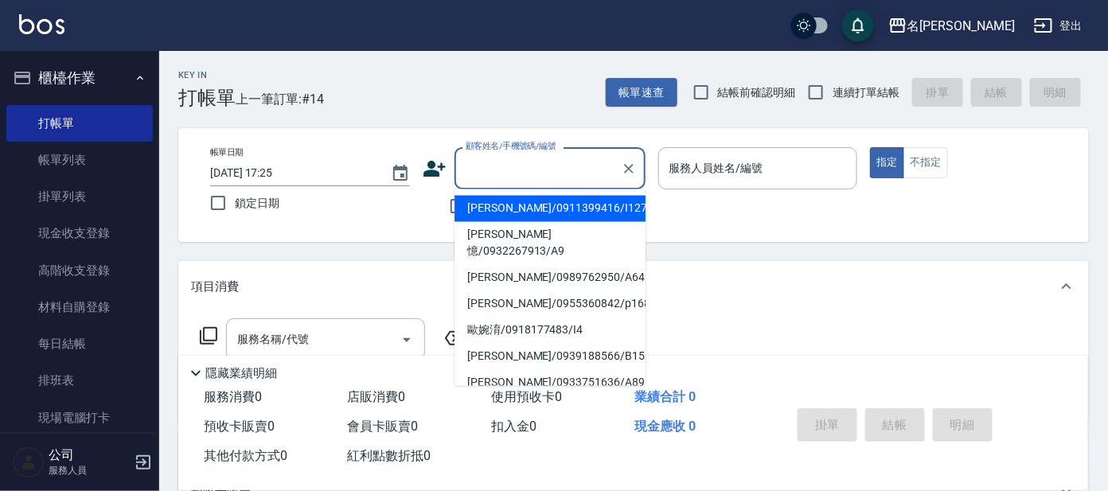
click at [527, 168] on input "顧客姓名/手機號碼/編號" at bounding box center [537, 168] width 153 height 28
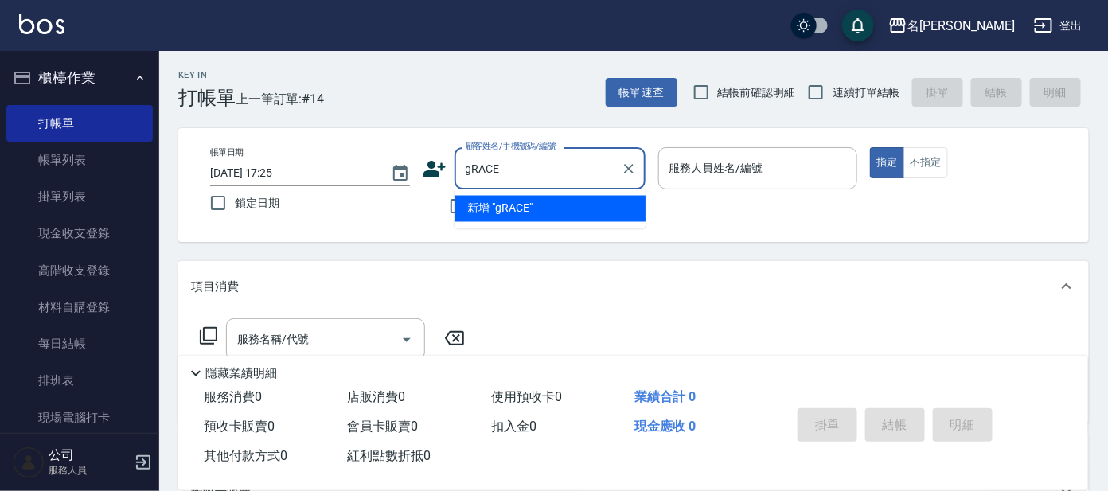
click at [470, 165] on input "gRACE" at bounding box center [537, 168] width 153 height 28
click at [508, 173] on input "RACE" at bounding box center [537, 168] width 153 height 28
type input "R"
type input "0930190196"
click at [438, 164] on icon at bounding box center [434, 169] width 24 height 24
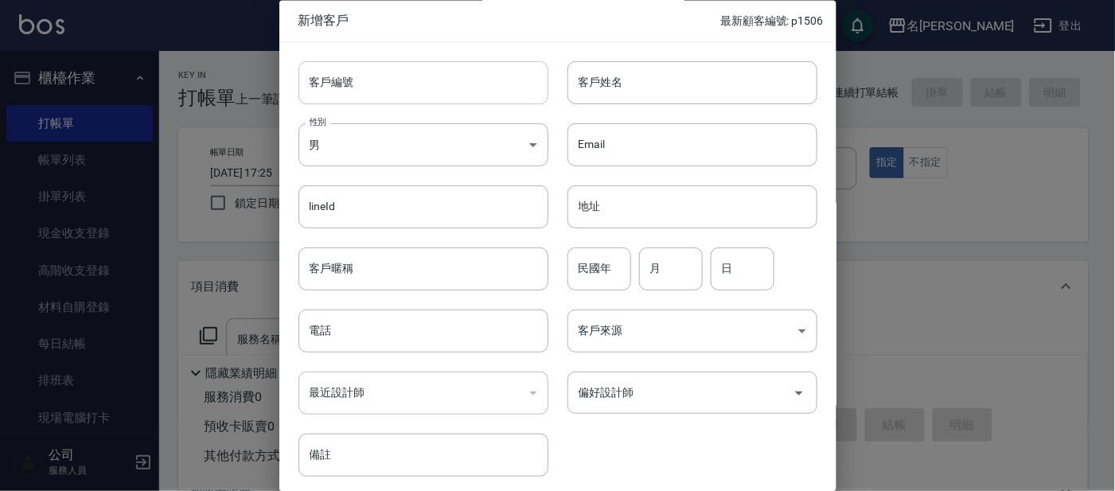
click at [387, 84] on input "客戶編號" at bounding box center [423, 82] width 250 height 43
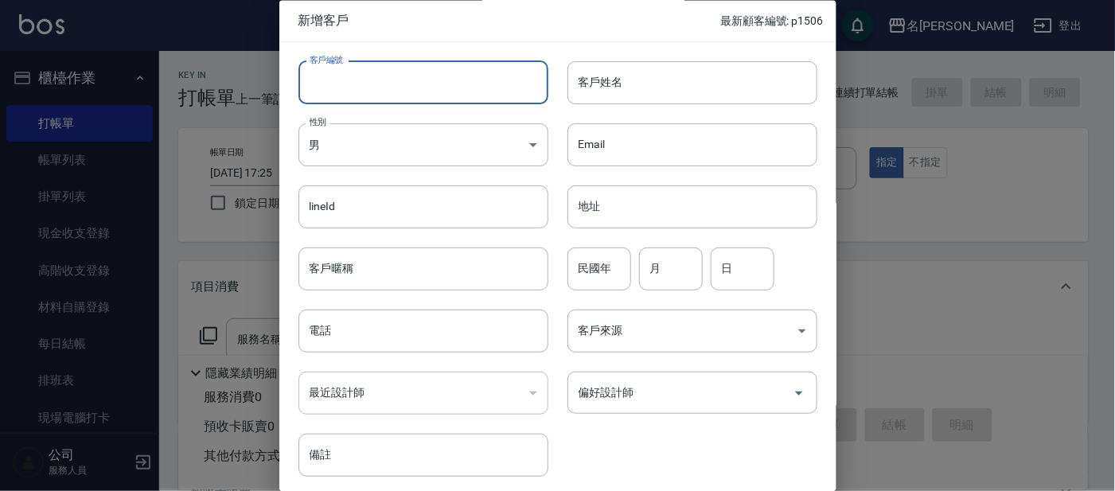
type input "I380"
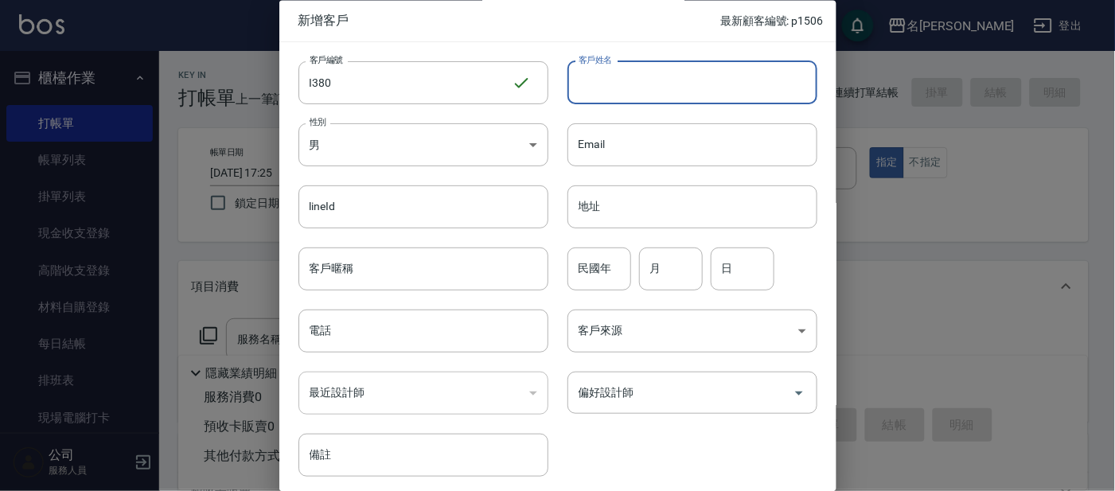
click at [590, 91] on input "客戶姓名" at bounding box center [692, 82] width 250 height 43
type input "Grace"
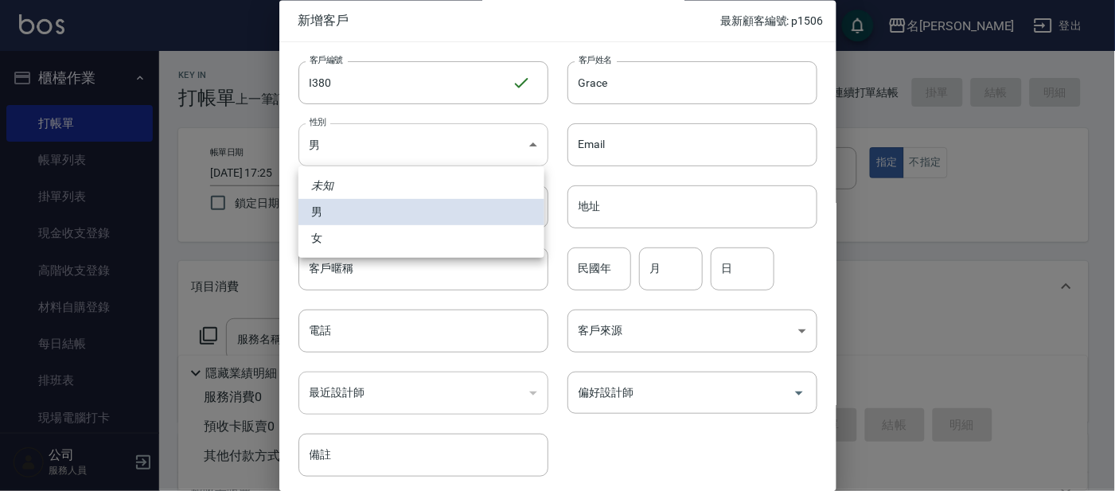
click at [487, 150] on body "名留大龍 登出 櫃檯作業 打帳單 帳單列表 掛單列表 現金收支登錄 高階收支登錄 材料自購登錄 每日結帳 排班表 現場電腦打卡 預約管理 預約管理 單日預約紀…" at bounding box center [557, 387] width 1115 height 775
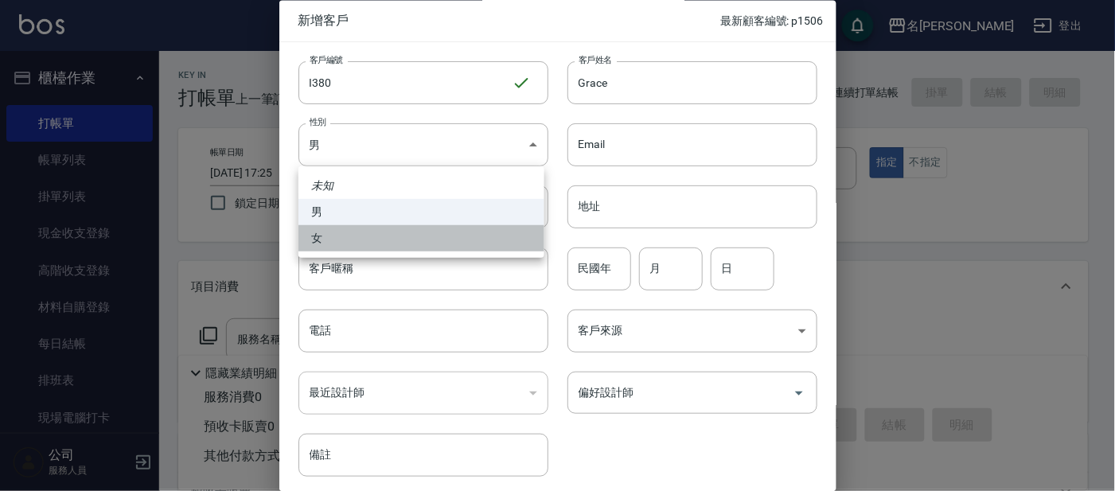
click at [505, 234] on li "女" at bounding box center [421, 238] width 246 height 26
type input "[DEMOGRAPHIC_DATA]"
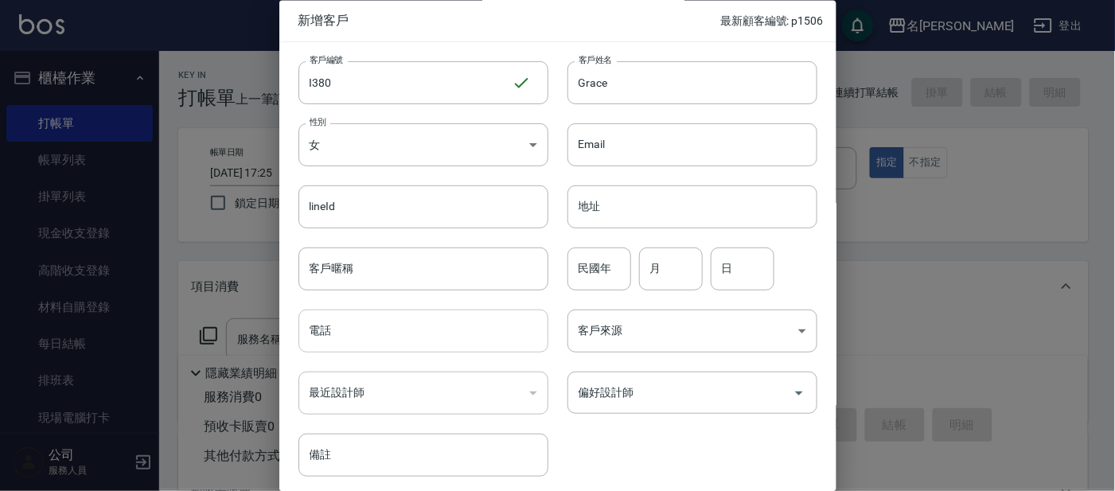
click at [478, 340] on input "電話" at bounding box center [423, 331] width 250 height 43
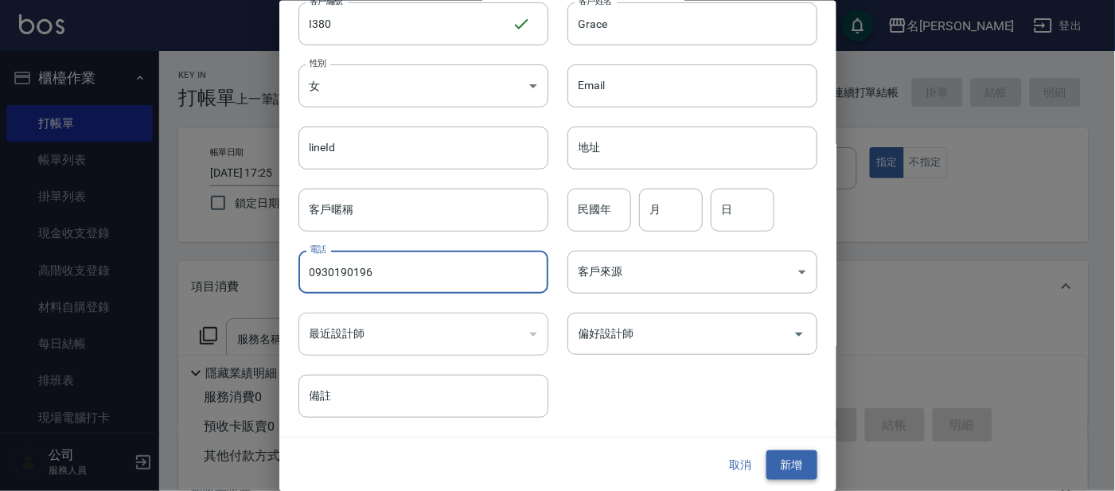
type input "0930190196"
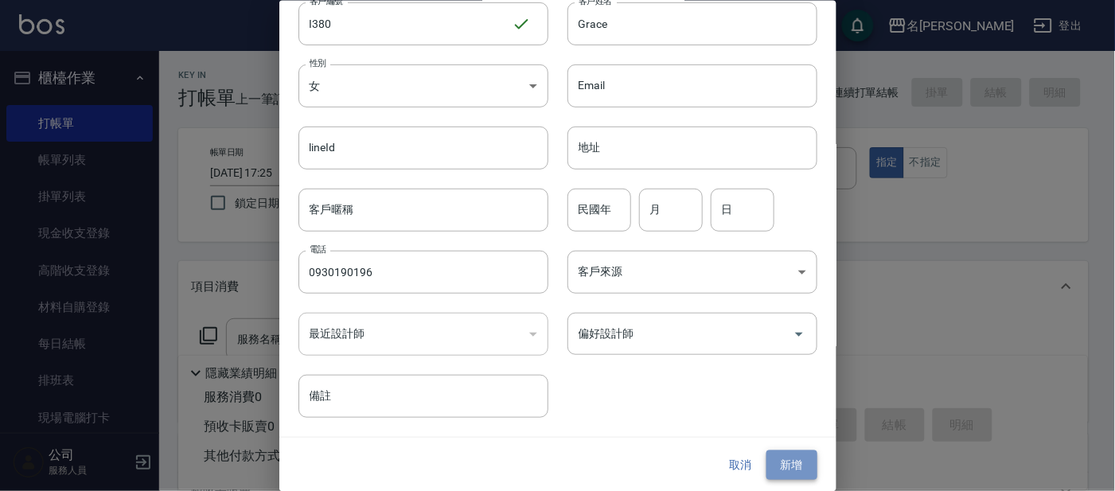
click at [788, 465] on button "新增" at bounding box center [791, 464] width 51 height 29
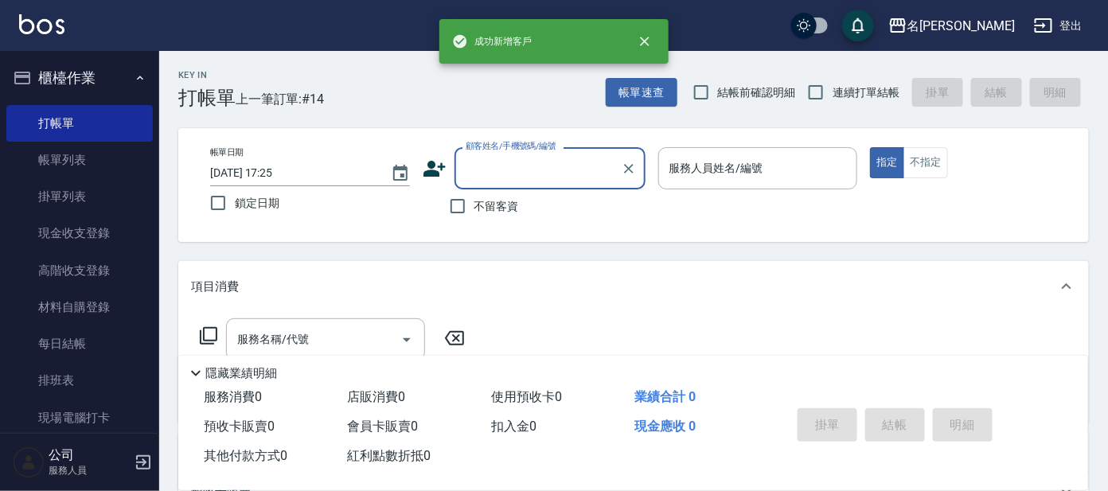
click at [590, 175] on input "顧客姓名/手機號碼/編號" at bounding box center [537, 168] width 153 height 28
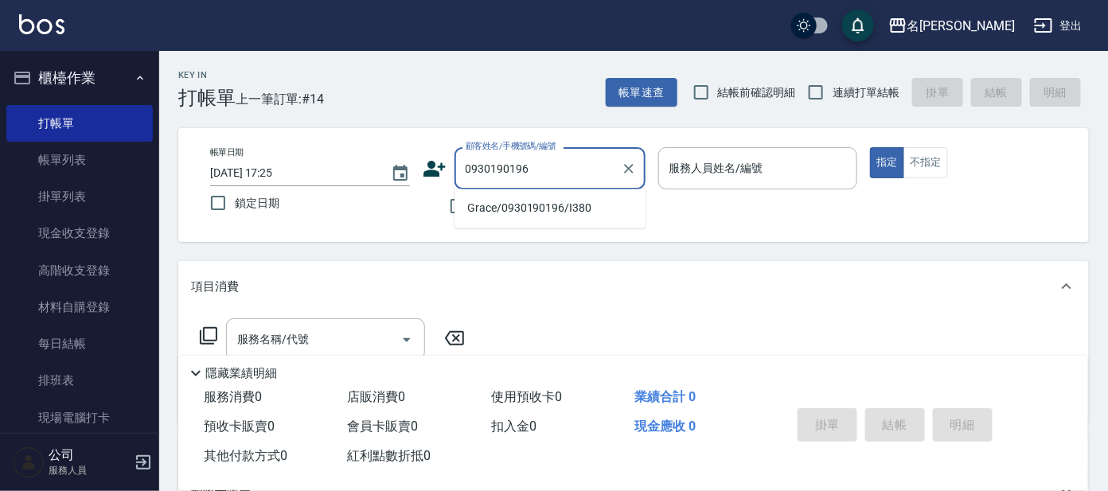
click at [582, 209] on li "Grace/0930190196/I380" at bounding box center [549, 209] width 191 height 26
type input "Grace/0930190196/I380"
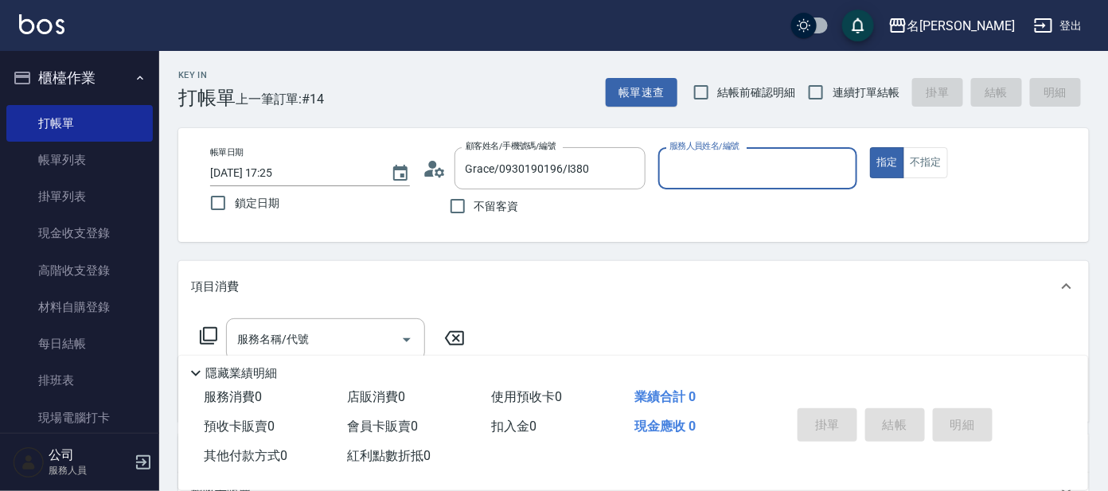
click at [737, 176] on input "服務人員姓名/編號" at bounding box center [757, 168] width 185 height 28
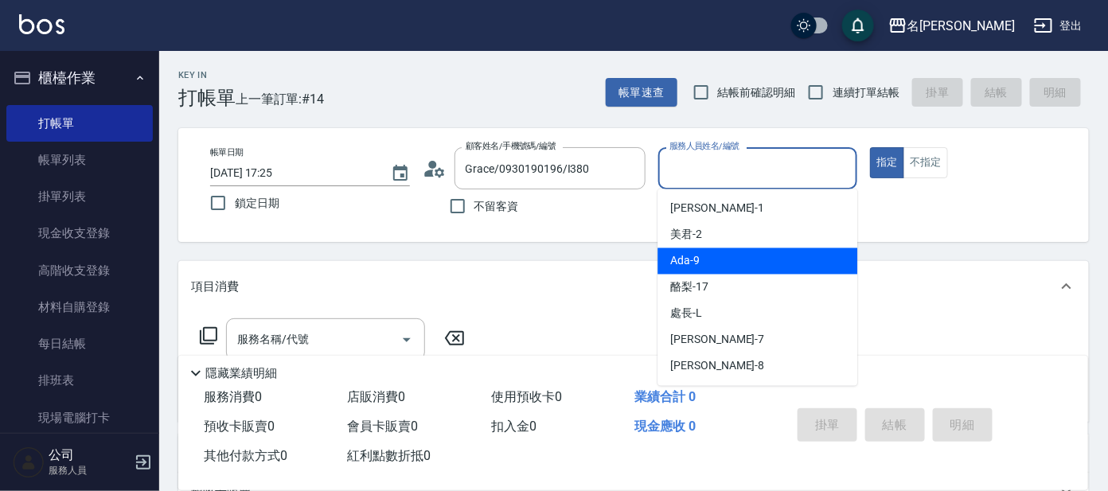
click at [737, 250] on div "Ada -9" at bounding box center [757, 261] width 200 height 26
type input "Ada-9"
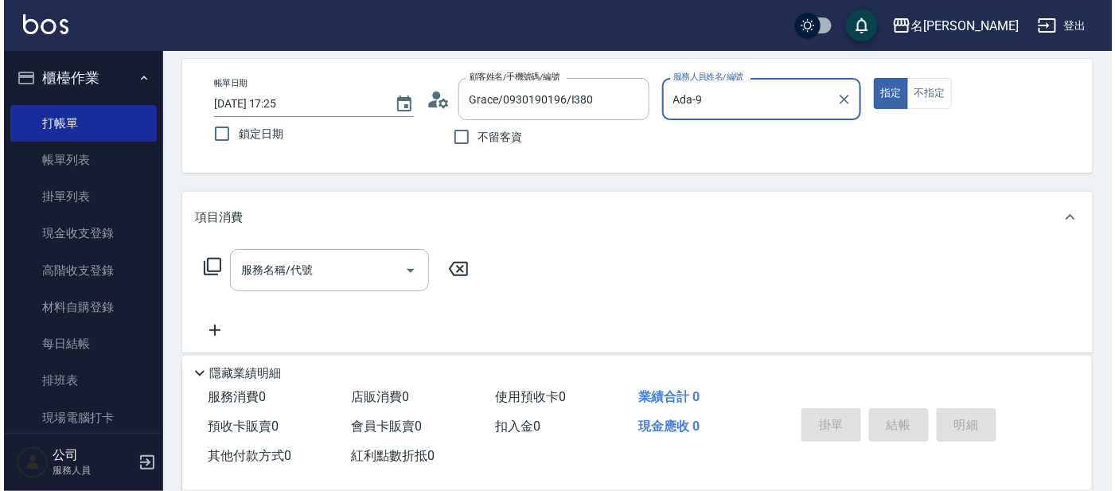
scroll to position [99, 0]
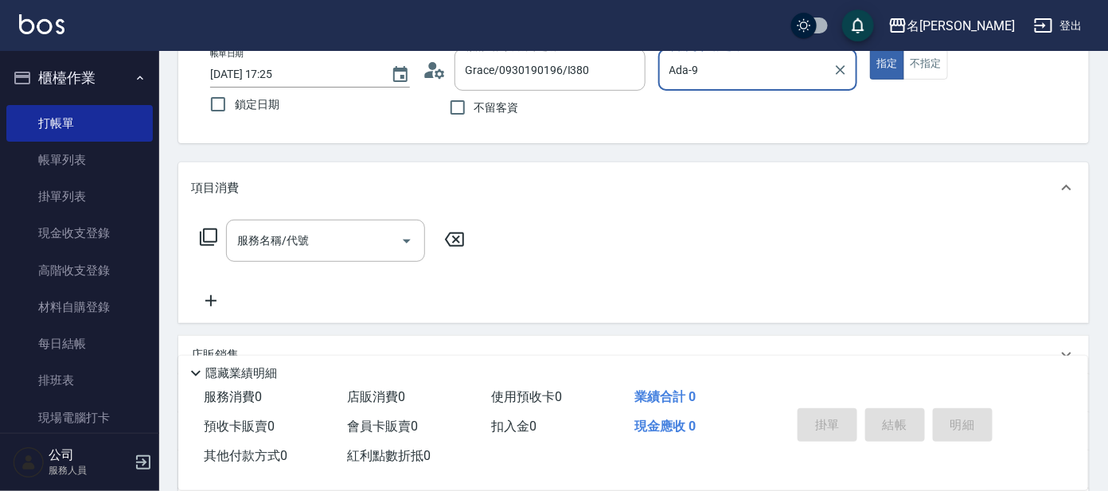
click at [207, 231] on icon at bounding box center [208, 237] width 19 height 19
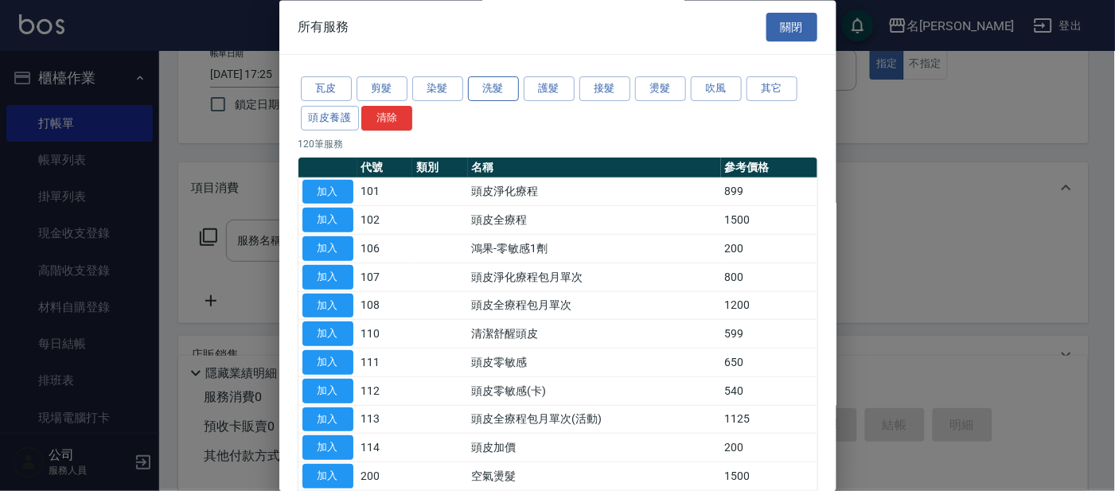
click at [481, 88] on button "洗髮" at bounding box center [493, 89] width 51 height 25
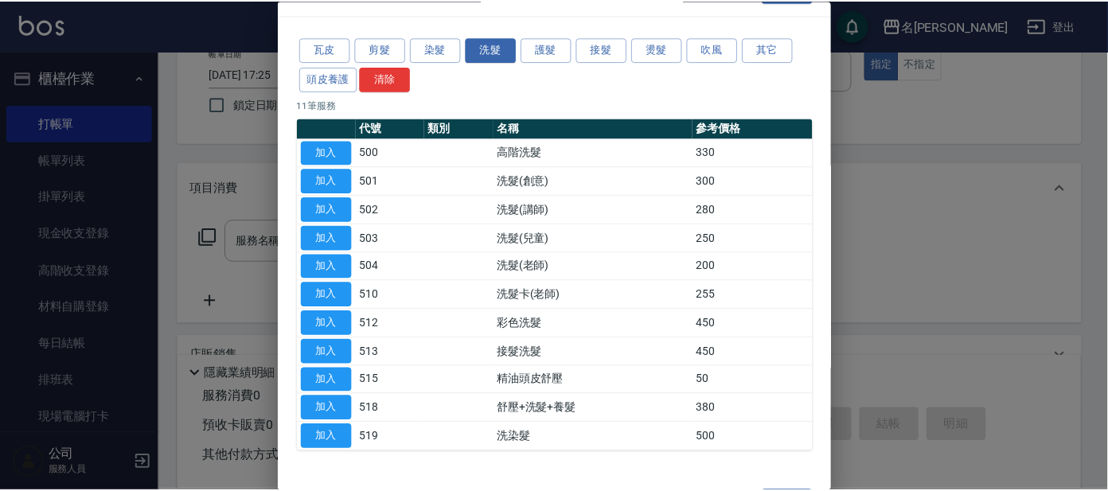
scroll to position [0, 0]
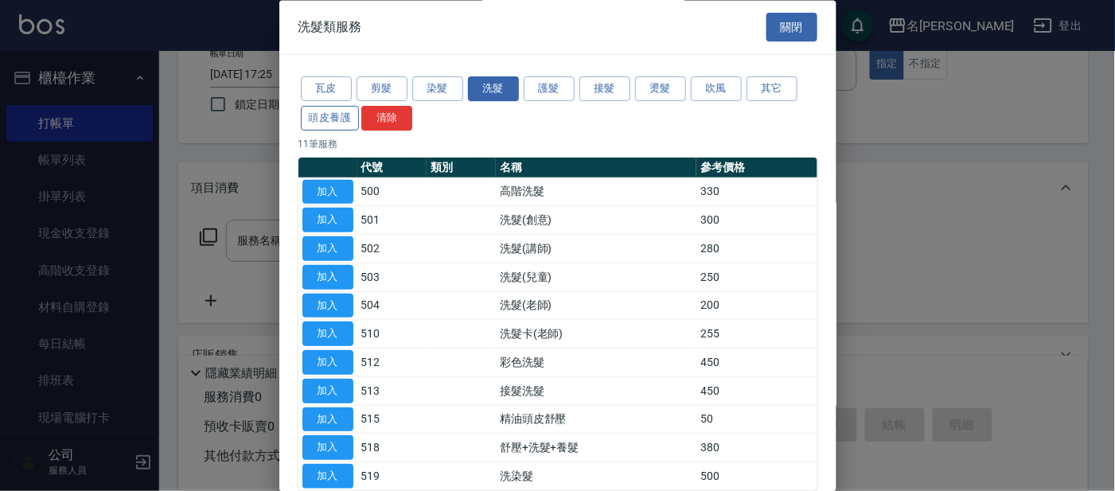
click at [352, 114] on button "頭皮養護" at bounding box center [330, 118] width 59 height 25
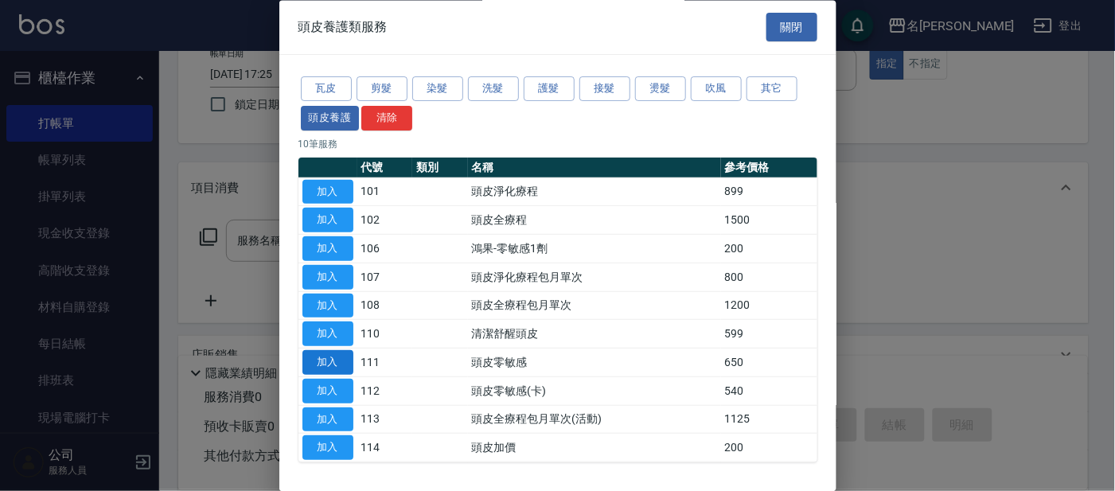
click at [313, 359] on button "加入" at bounding box center [327, 363] width 51 height 25
type input "頭皮零敏感(111)"
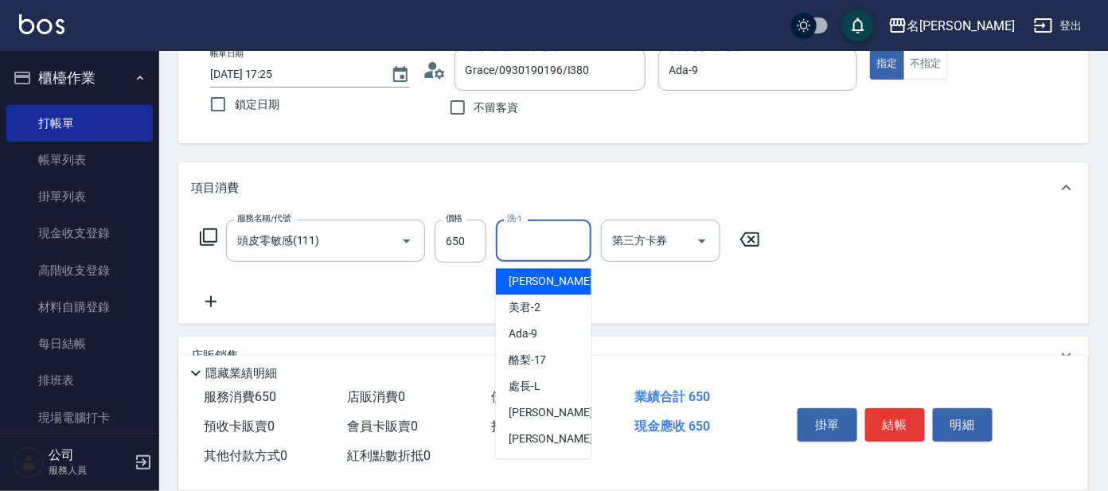
click at [506, 249] on input "洗-1" at bounding box center [543, 241] width 81 height 28
click at [536, 289] on div "云潔 -12" at bounding box center [543, 282] width 95 height 26
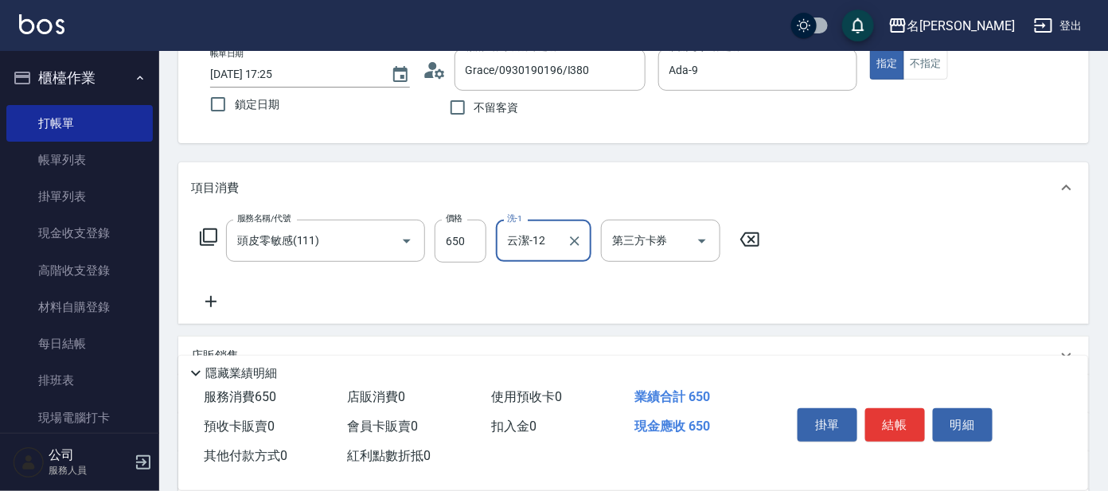
type input "云潔-12"
click at [204, 232] on icon at bounding box center [208, 237] width 19 height 19
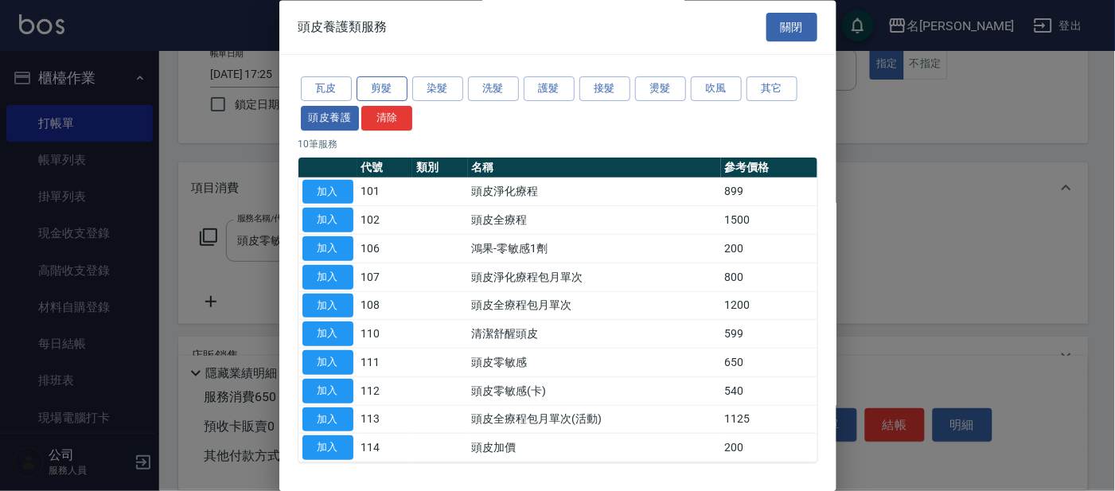
click at [386, 86] on button "剪髮" at bounding box center [381, 89] width 51 height 25
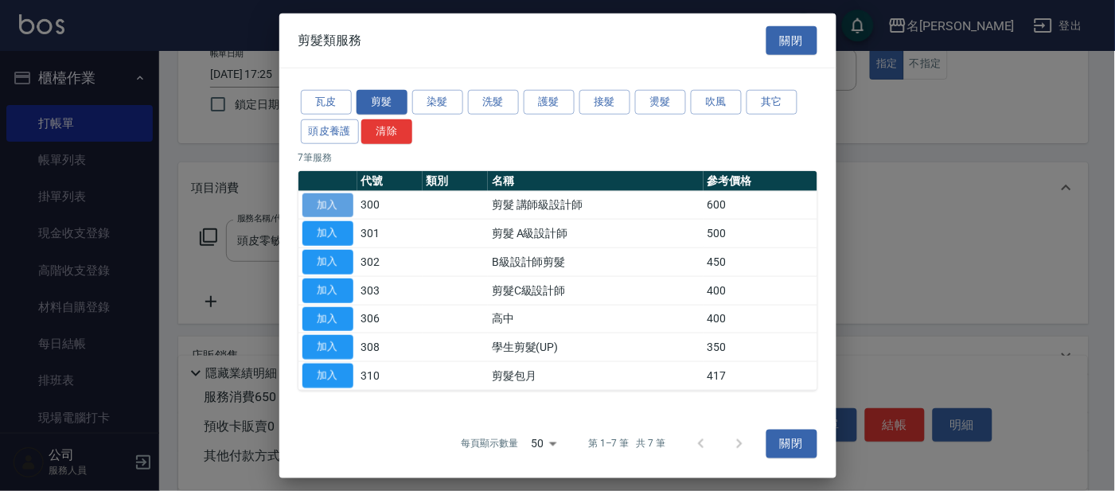
click at [334, 199] on button "加入" at bounding box center [327, 205] width 51 height 25
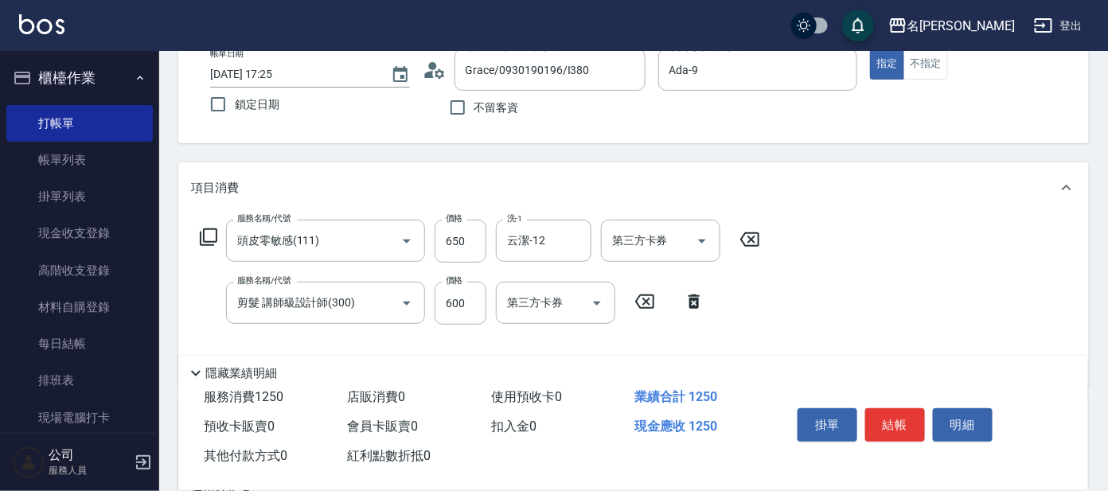
click at [211, 231] on icon at bounding box center [208, 237] width 19 height 19
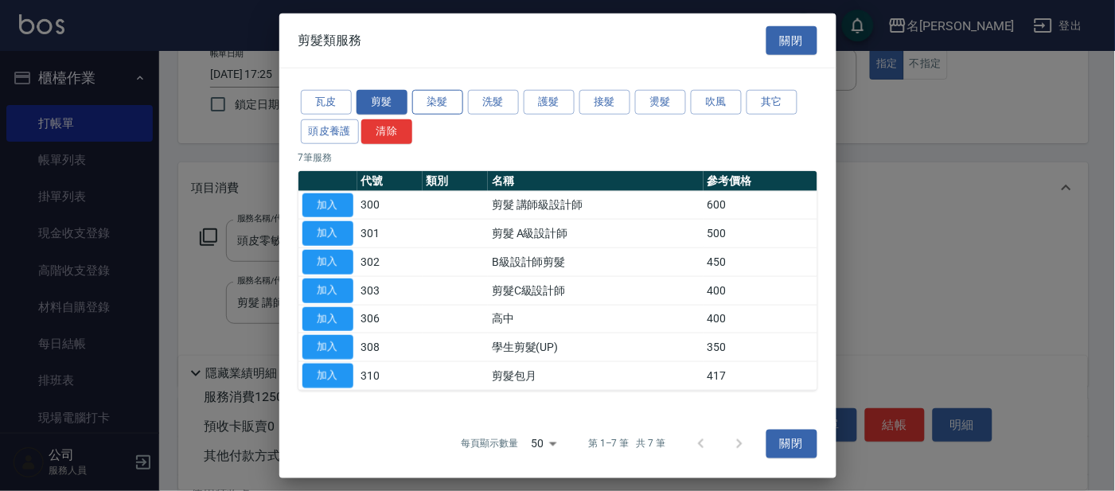
click at [426, 103] on button "染髮" at bounding box center [437, 102] width 51 height 25
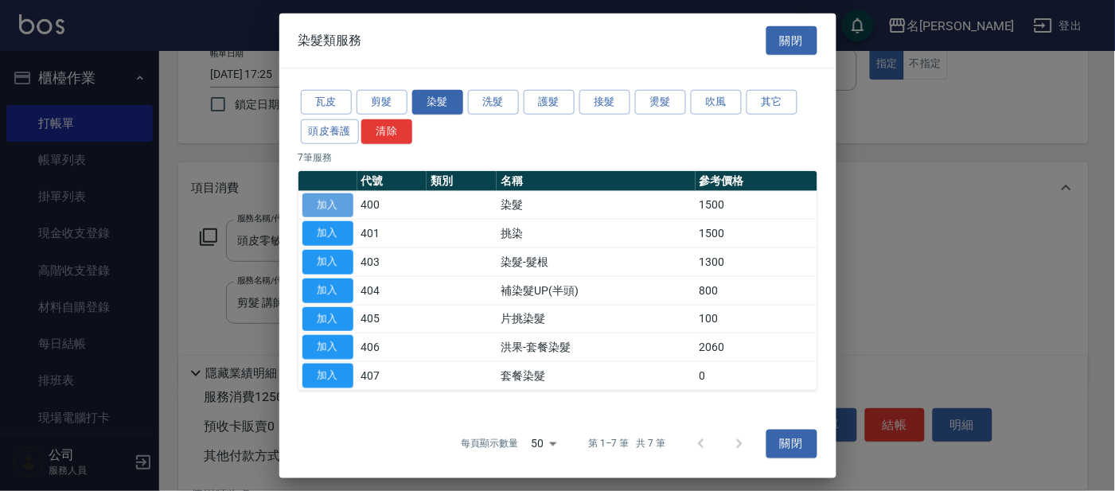
click at [337, 202] on button "加入" at bounding box center [327, 205] width 51 height 25
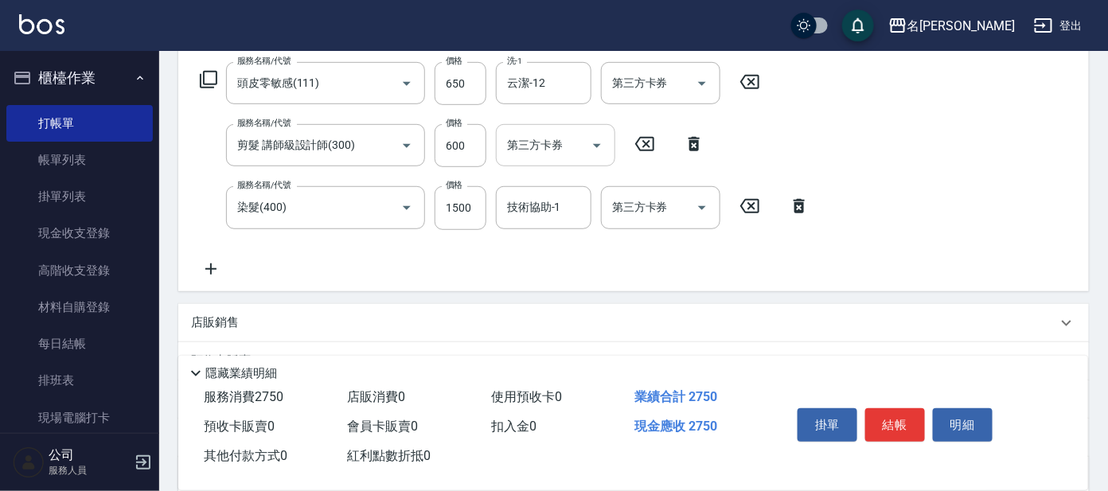
scroll to position [298, 0]
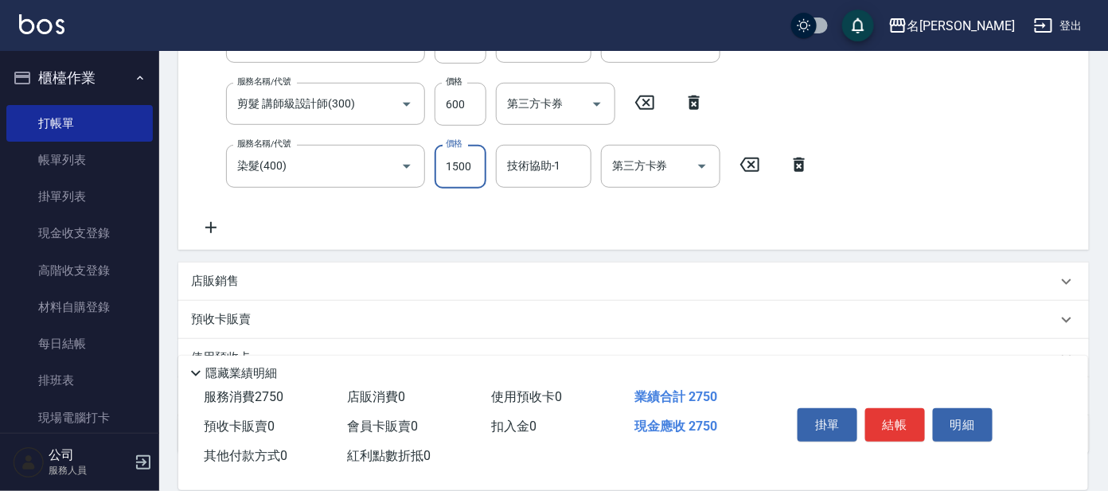
click at [481, 169] on input "1500" at bounding box center [460, 166] width 52 height 43
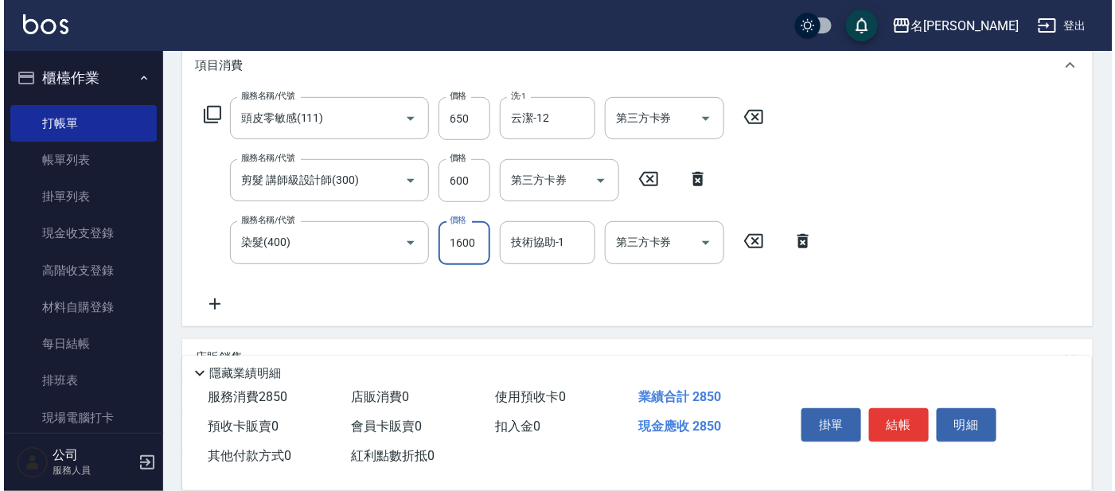
scroll to position [99, 0]
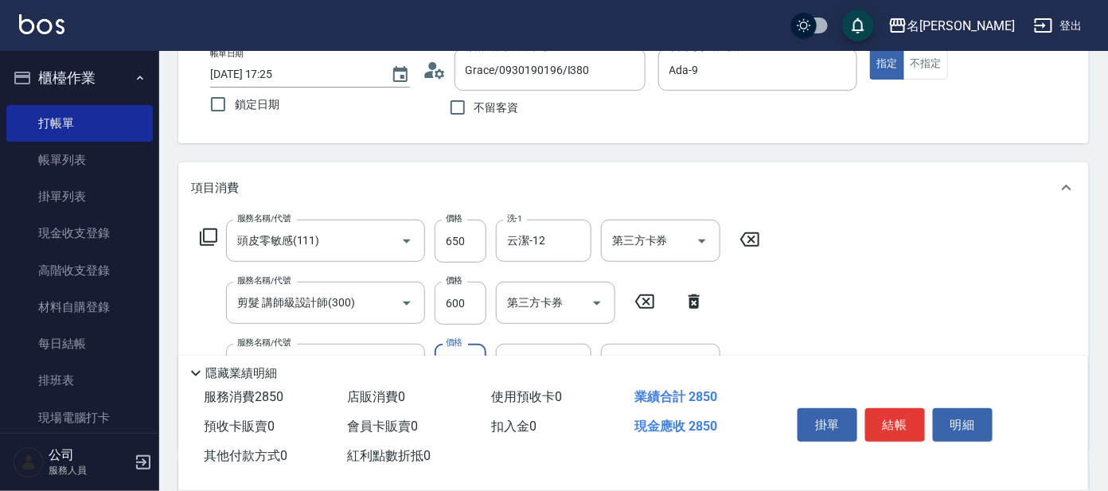
type input "1600"
click at [203, 232] on icon at bounding box center [209, 237] width 18 height 18
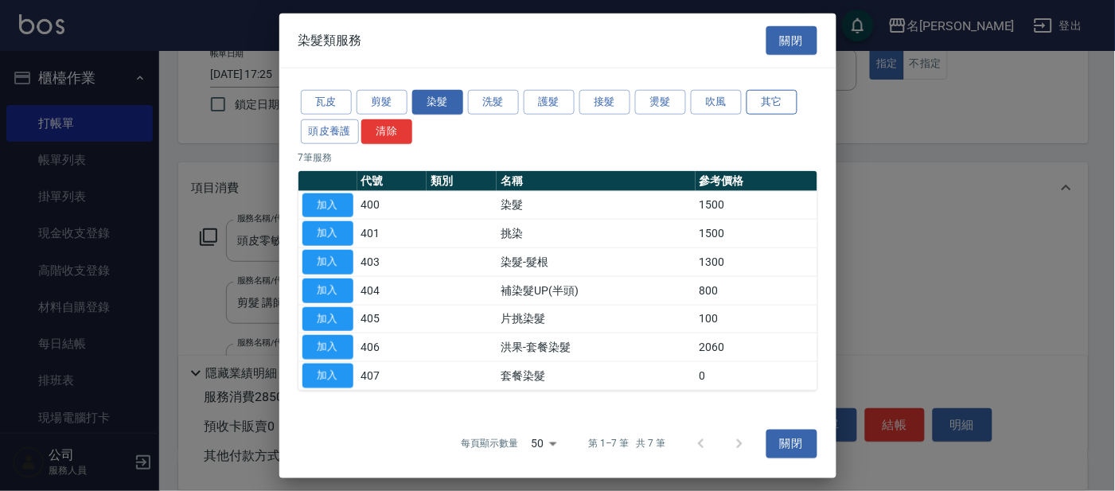
click at [769, 103] on button "其它" at bounding box center [771, 102] width 51 height 25
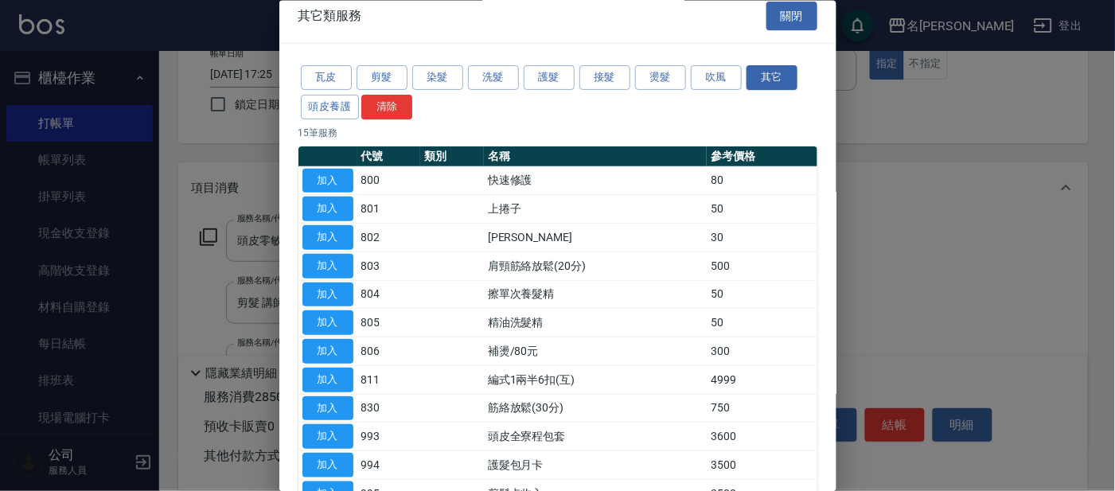
scroll to position [0, 0]
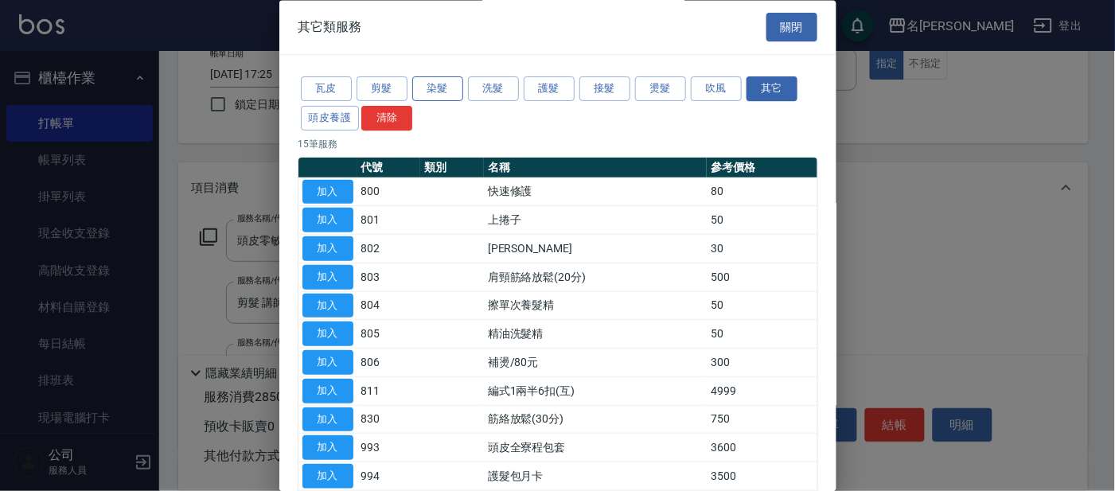
click at [432, 88] on button "染髮" at bounding box center [437, 89] width 51 height 25
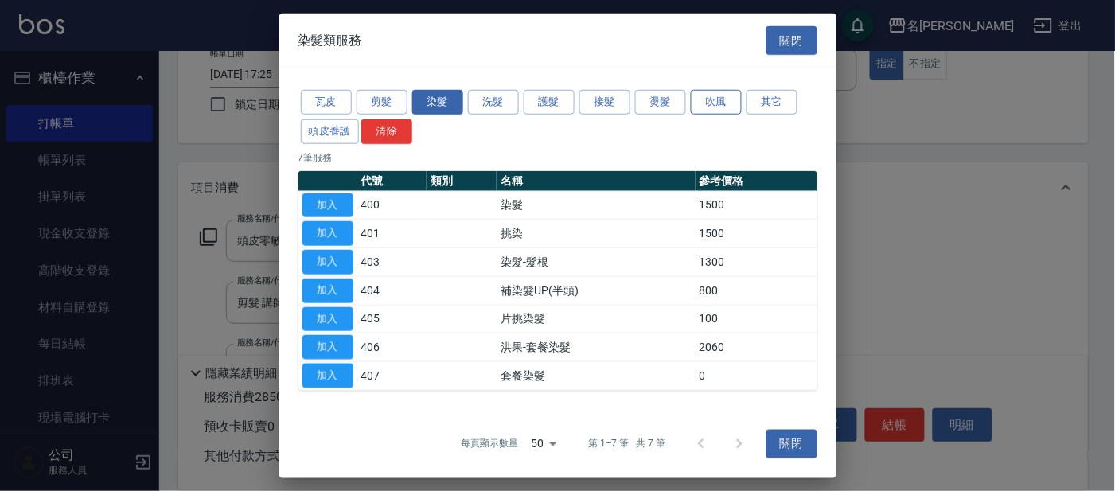
click at [722, 100] on button "吹風" at bounding box center [716, 102] width 51 height 25
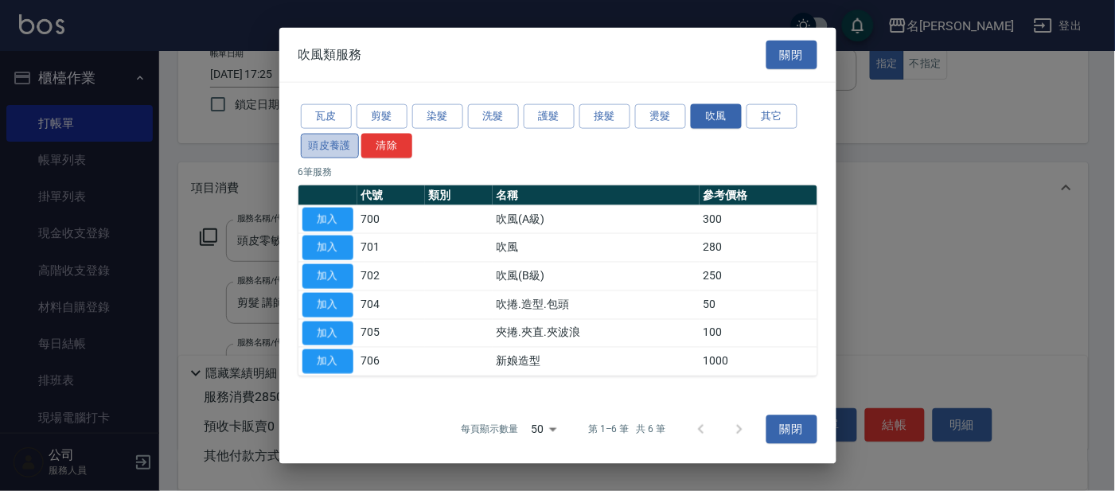
click at [334, 146] on button "頭皮養護" at bounding box center [330, 145] width 59 height 25
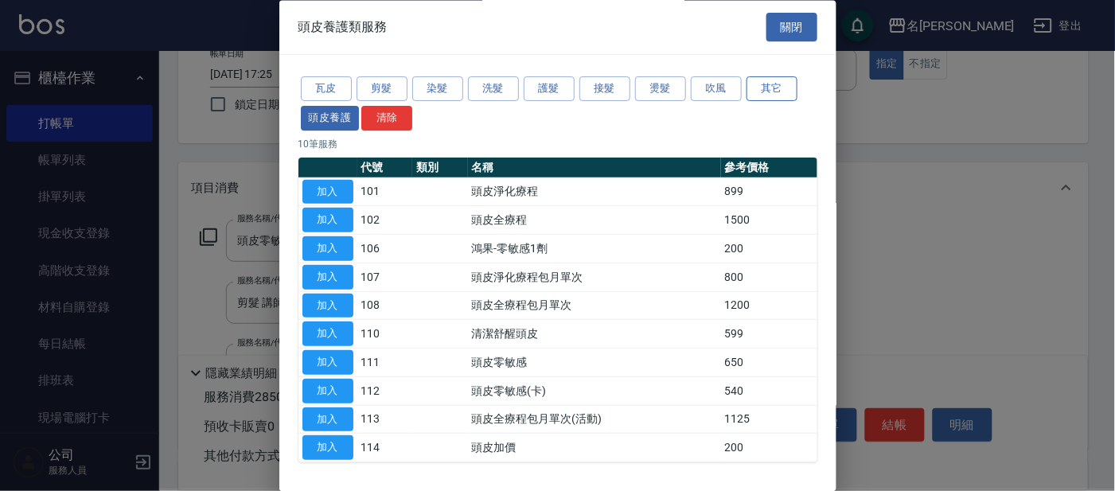
click at [771, 82] on button "其它" at bounding box center [771, 89] width 51 height 25
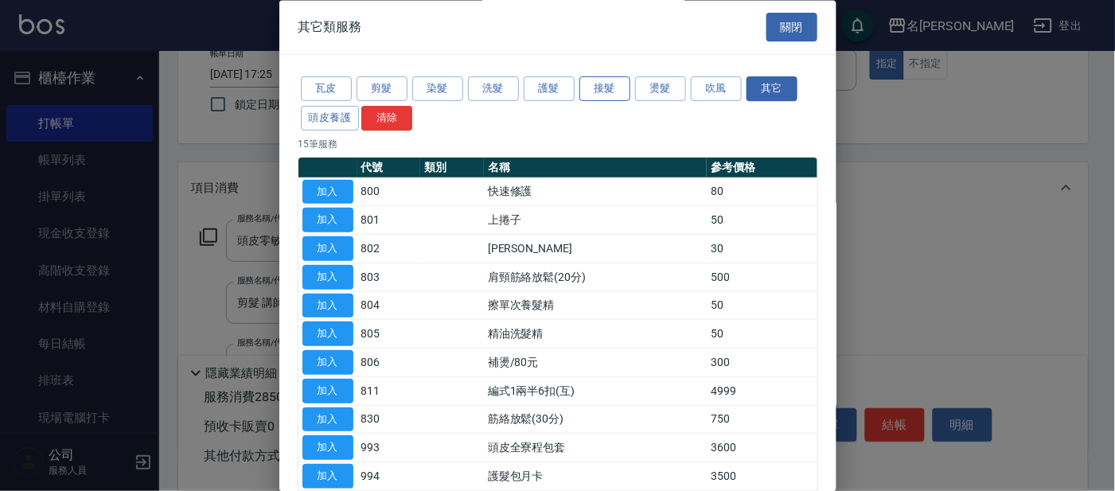
click at [600, 88] on button "接髮" at bounding box center [604, 89] width 51 height 25
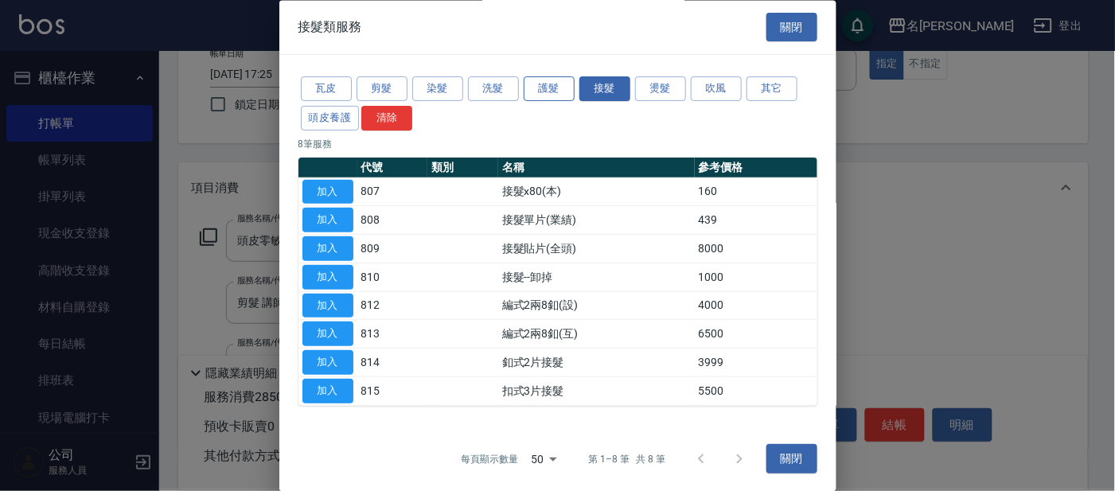
click at [559, 82] on button "護髮" at bounding box center [549, 89] width 51 height 25
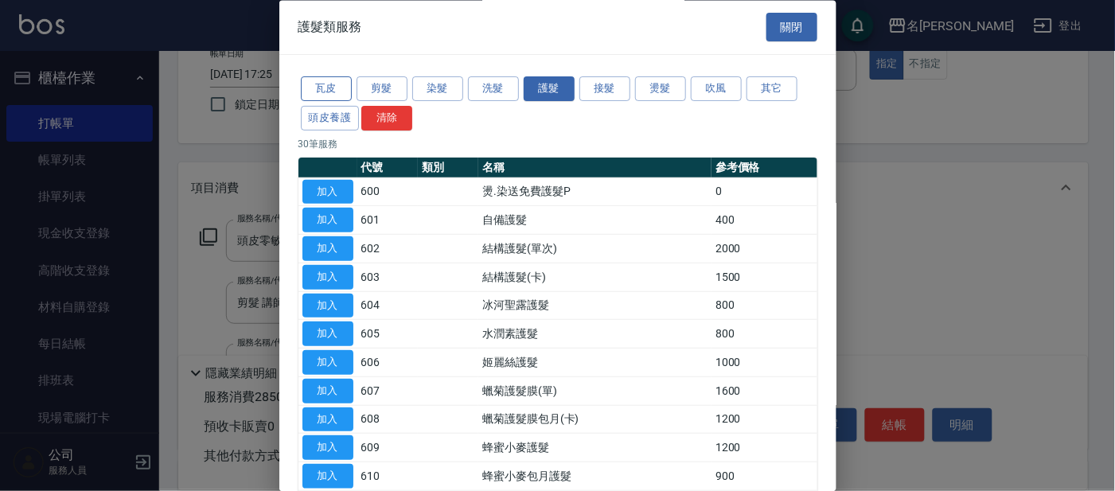
click at [337, 79] on button "瓦皮" at bounding box center [326, 89] width 51 height 25
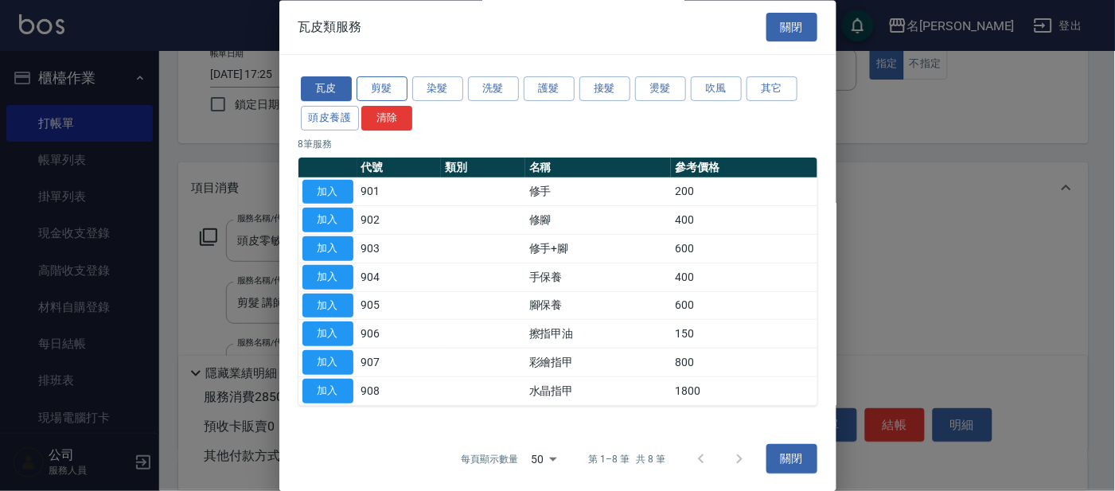
click at [384, 80] on button "剪髮" at bounding box center [381, 89] width 51 height 25
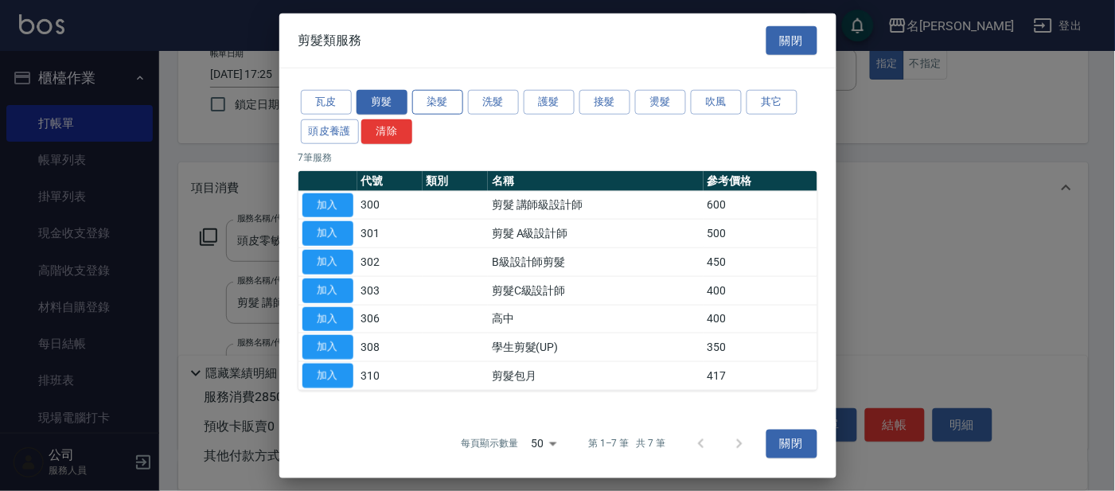
click at [449, 103] on button "染髮" at bounding box center [437, 102] width 51 height 25
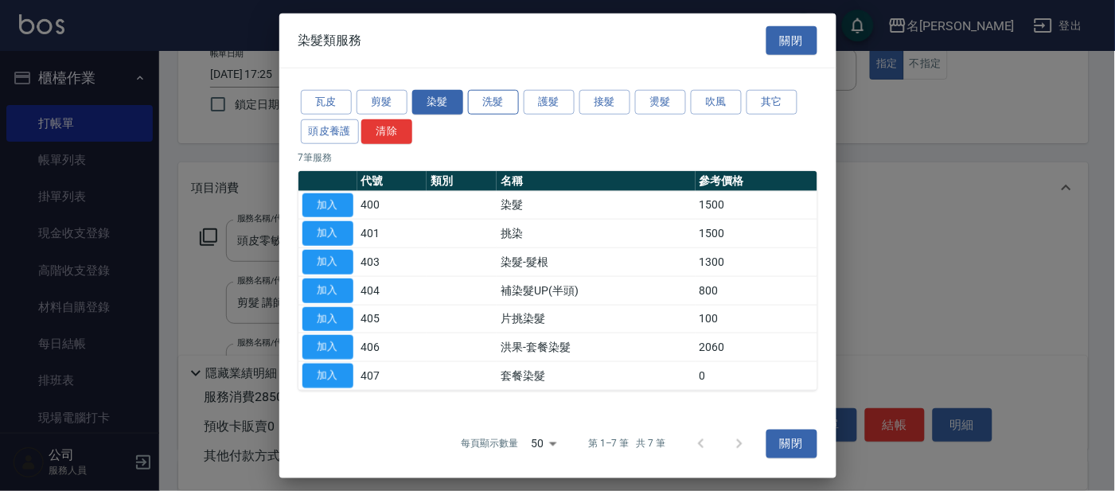
click at [490, 107] on button "洗髮" at bounding box center [493, 102] width 51 height 25
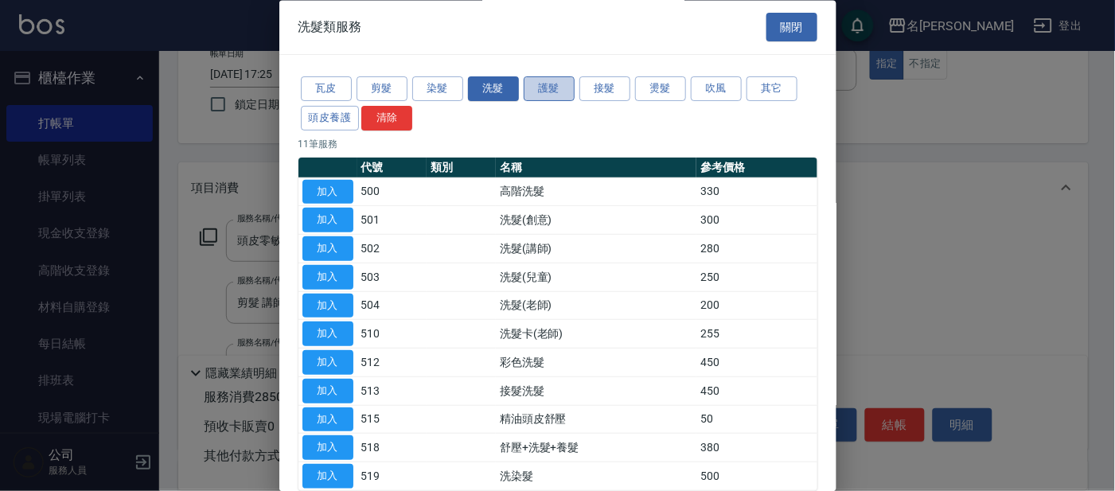
click at [555, 88] on button "護髮" at bounding box center [549, 89] width 51 height 25
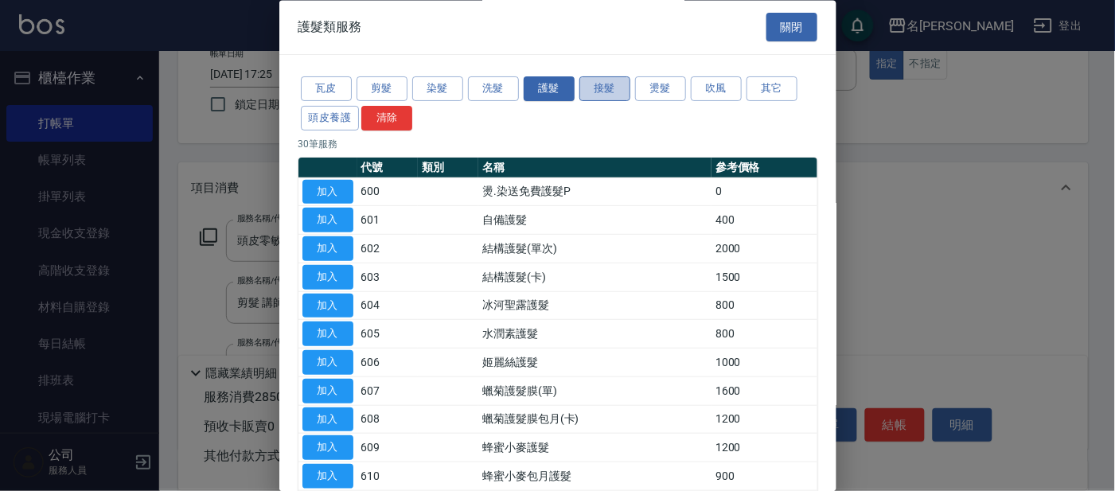
click at [619, 88] on button "接髮" at bounding box center [604, 89] width 51 height 25
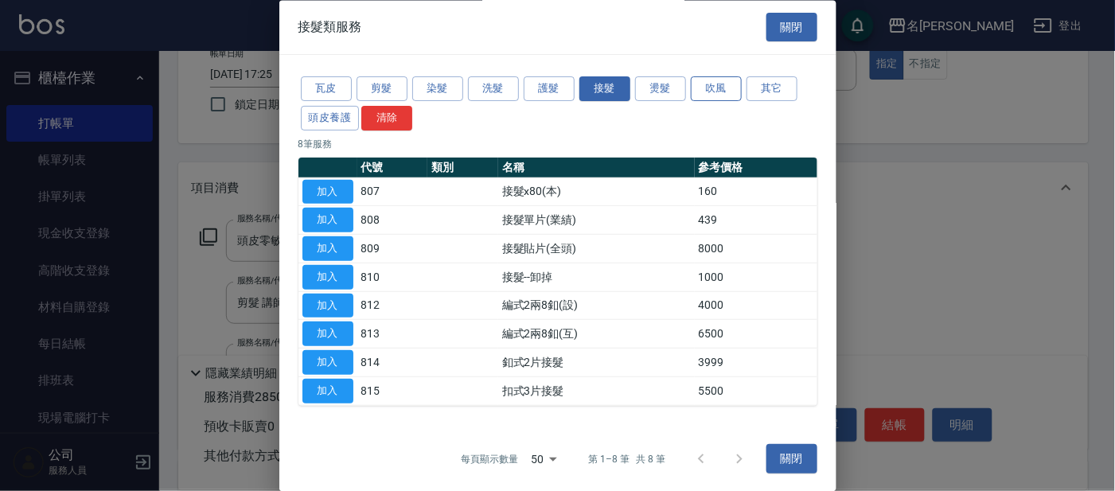
click at [695, 78] on button "吹風" at bounding box center [716, 89] width 51 height 25
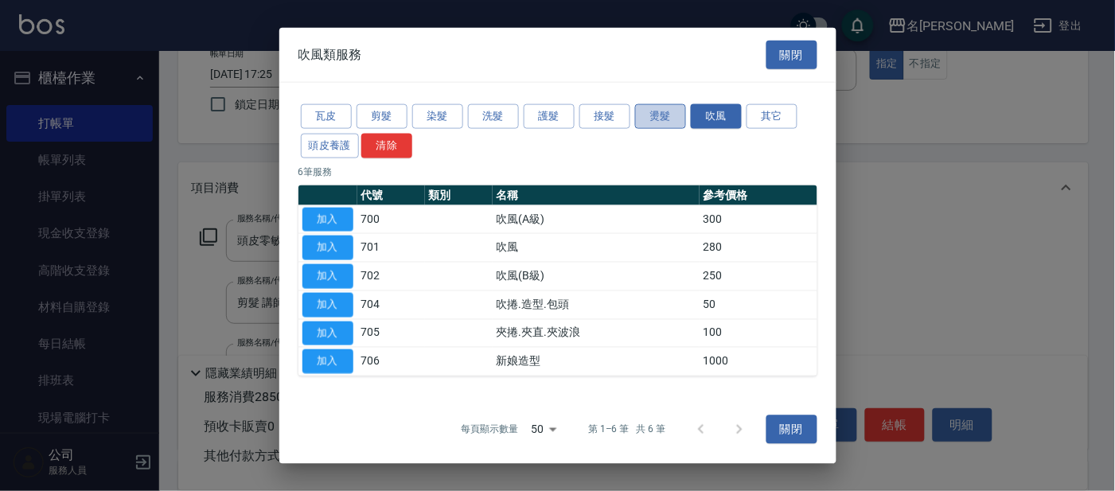
click at [673, 107] on button "燙髮" at bounding box center [660, 116] width 51 height 25
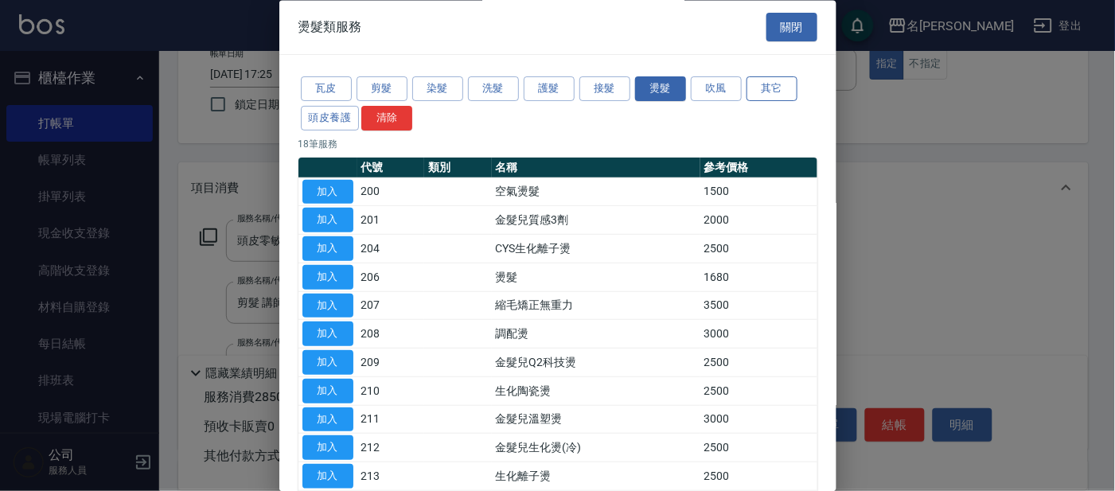
click at [758, 94] on button "其它" at bounding box center [771, 89] width 51 height 25
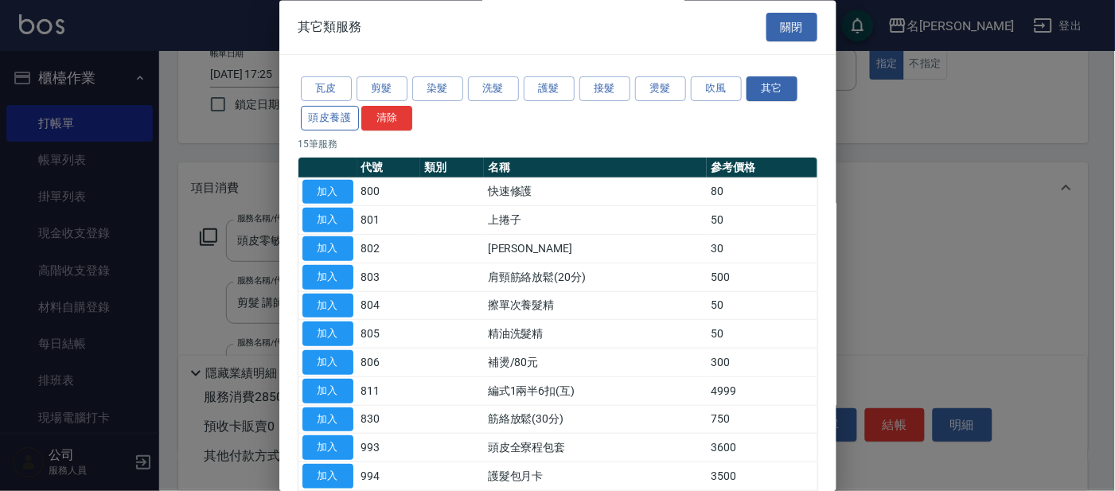
click at [341, 115] on button "頭皮養護" at bounding box center [330, 118] width 59 height 25
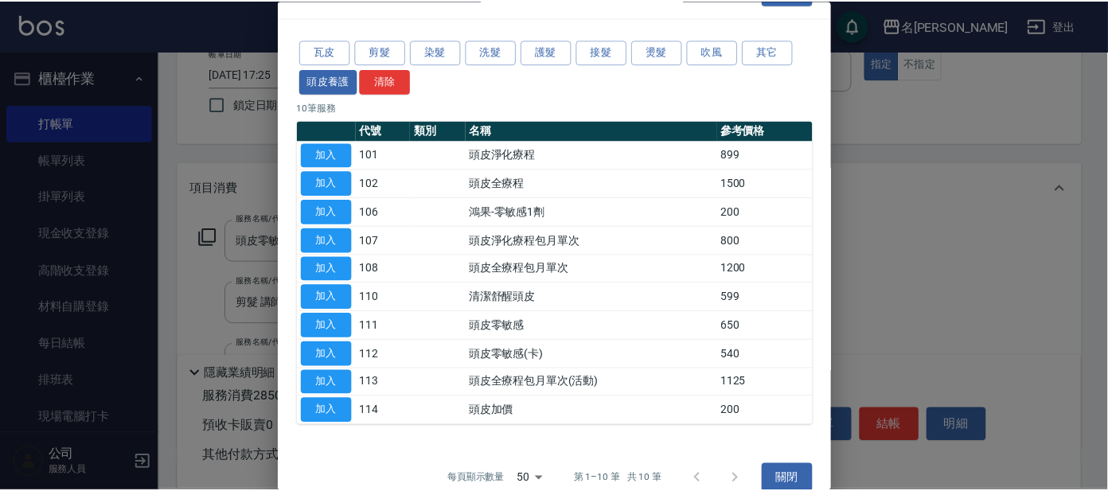
scroll to position [58, 0]
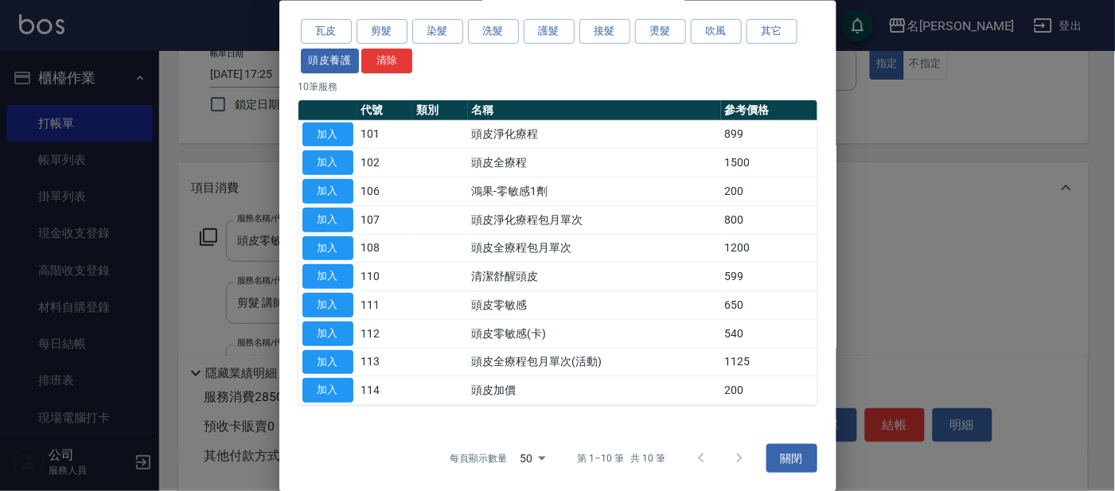
click at [957, 238] on div at bounding box center [557, 245] width 1115 height 491
click at [766, 446] on button "關閉" at bounding box center [791, 457] width 51 height 29
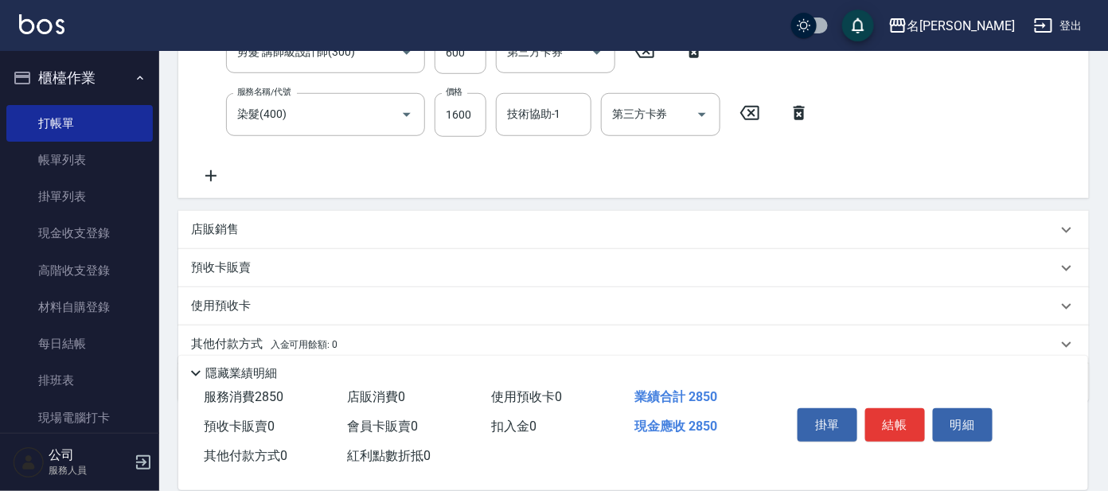
scroll to position [397, 0]
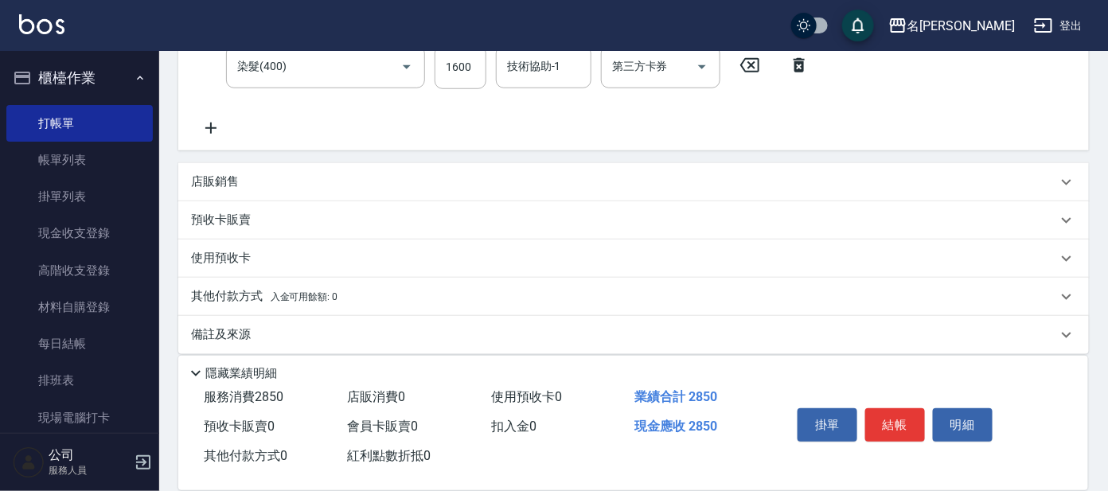
click at [208, 127] on icon at bounding box center [210, 128] width 11 height 11
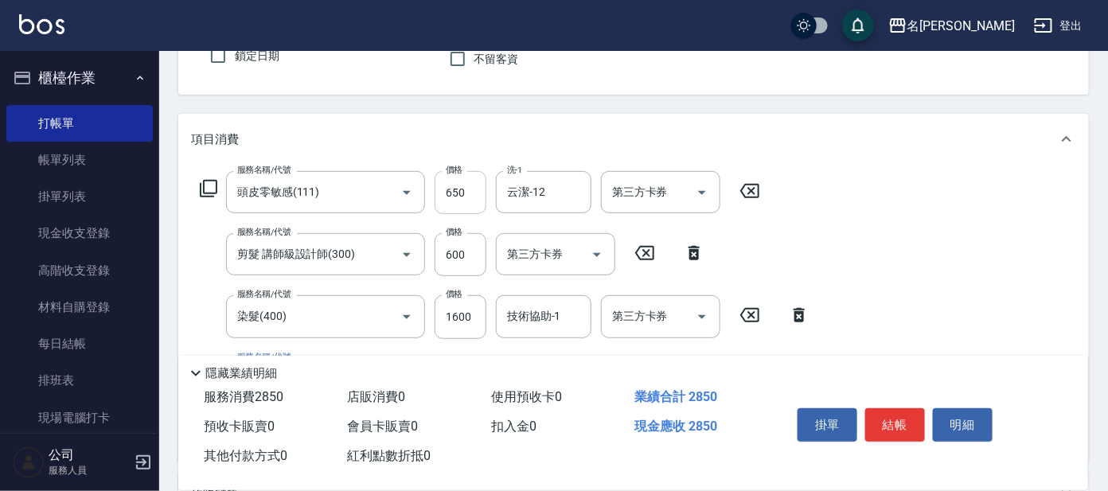
scroll to position [193, 0]
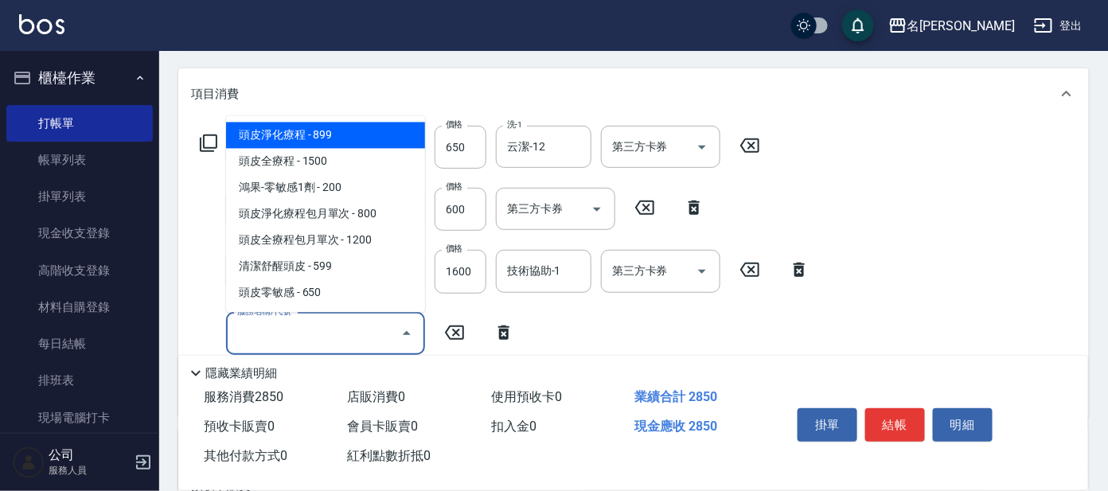
click at [384, 336] on input "服務名稱/代號" at bounding box center [313, 334] width 161 height 28
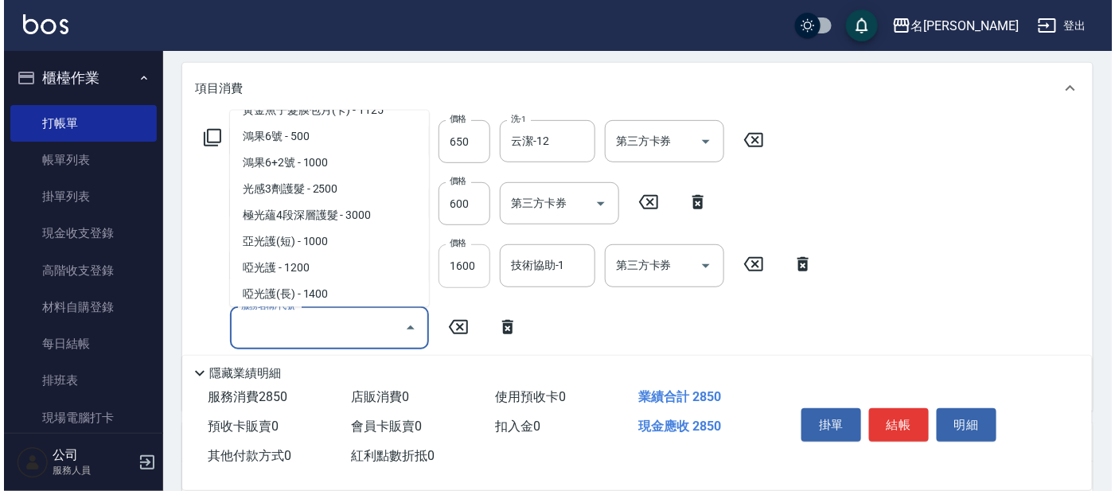
scroll to position [1889, 0]
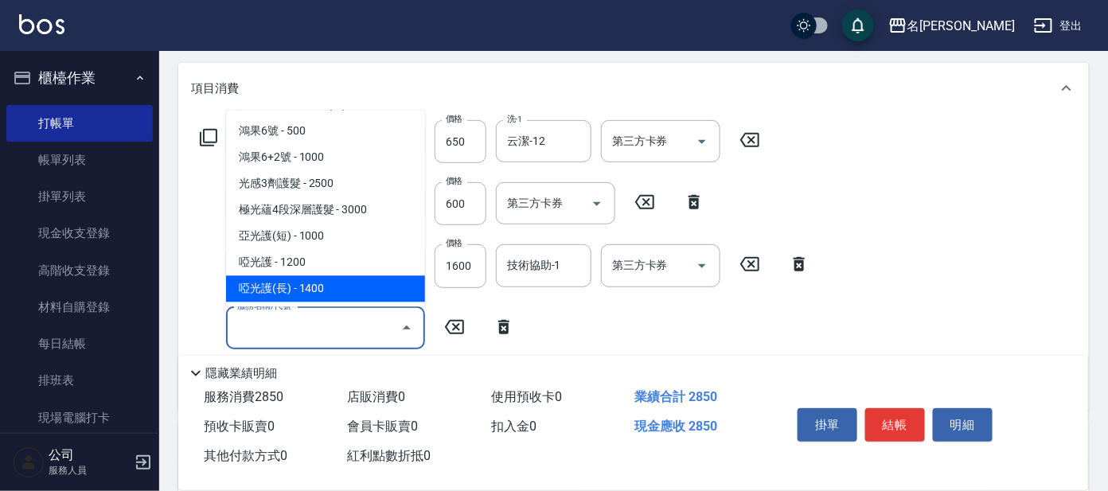
click at [617, 325] on div "服務名稱/代號 頭皮零敏感(111) 服務名稱/代號 價格 650 價格 洗-1 云潔-12 洗-1 第三方卡券 第三方卡券 服務名稱/代號 剪髮 講師級設計…" at bounding box center [505, 259] width 628 height 278
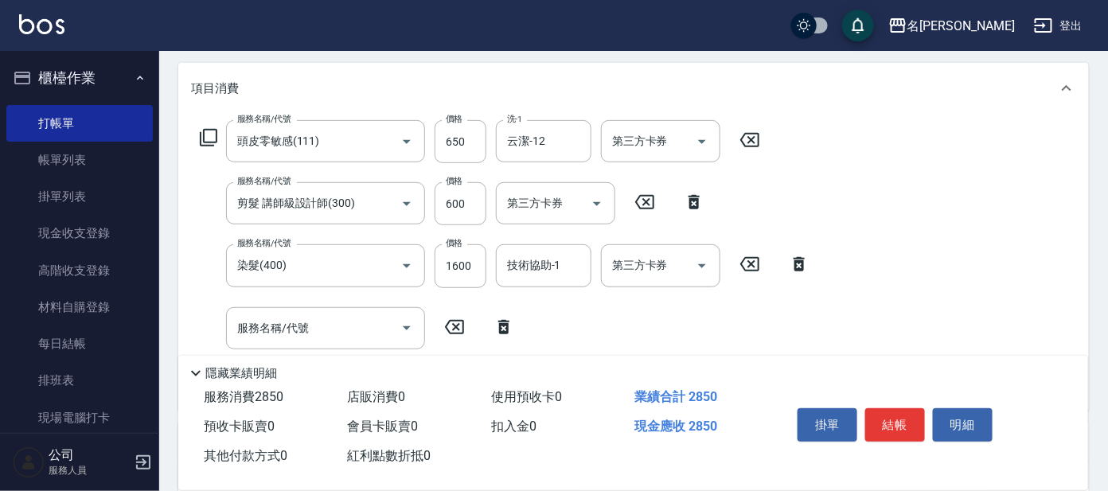
click at [460, 324] on icon at bounding box center [454, 326] width 40 height 19
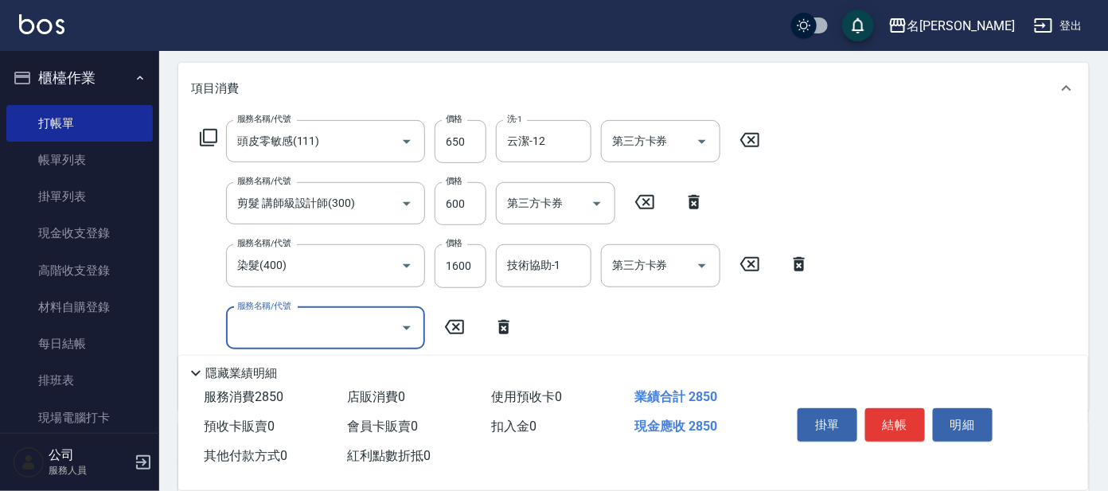
click at [215, 130] on icon at bounding box center [208, 137] width 19 height 19
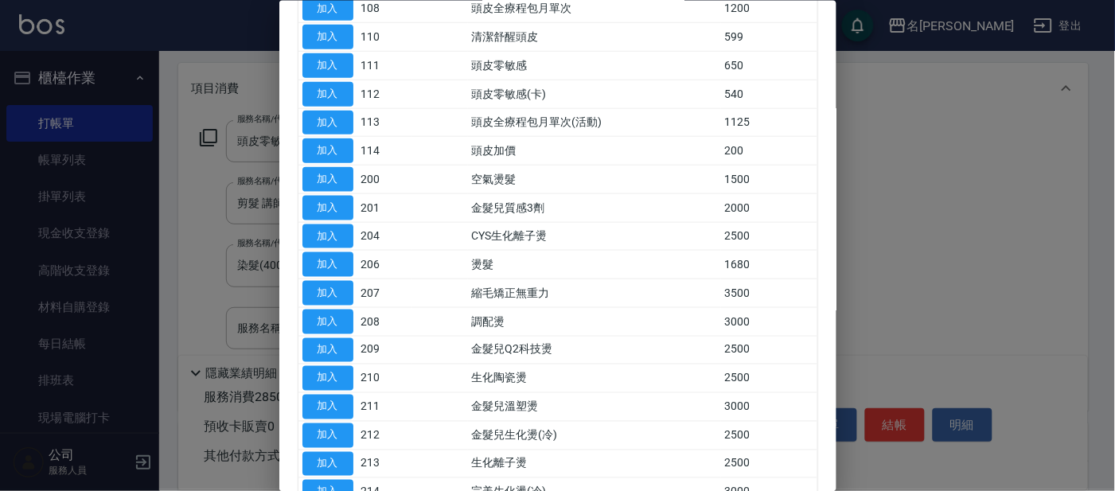
scroll to position [0, 0]
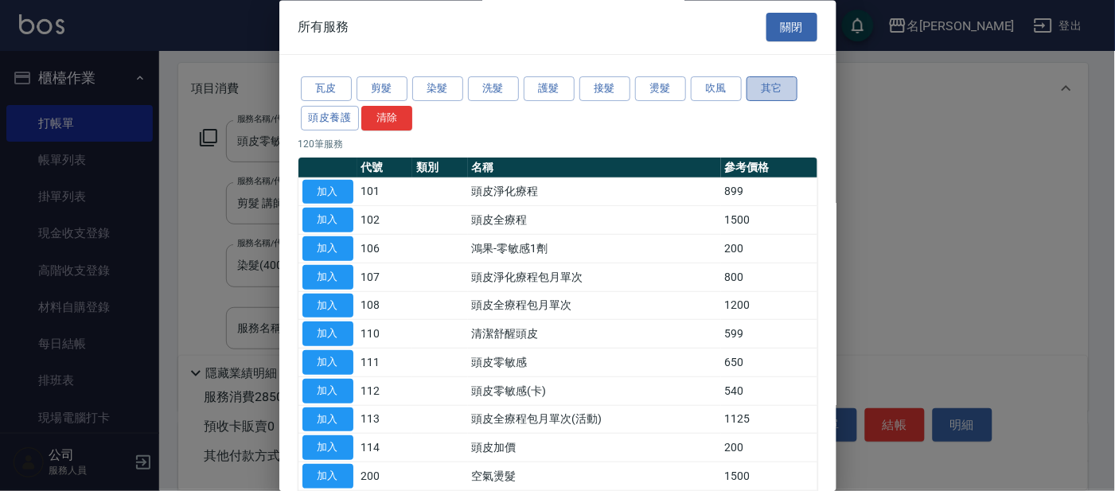
click at [754, 84] on button "其它" at bounding box center [771, 89] width 51 height 25
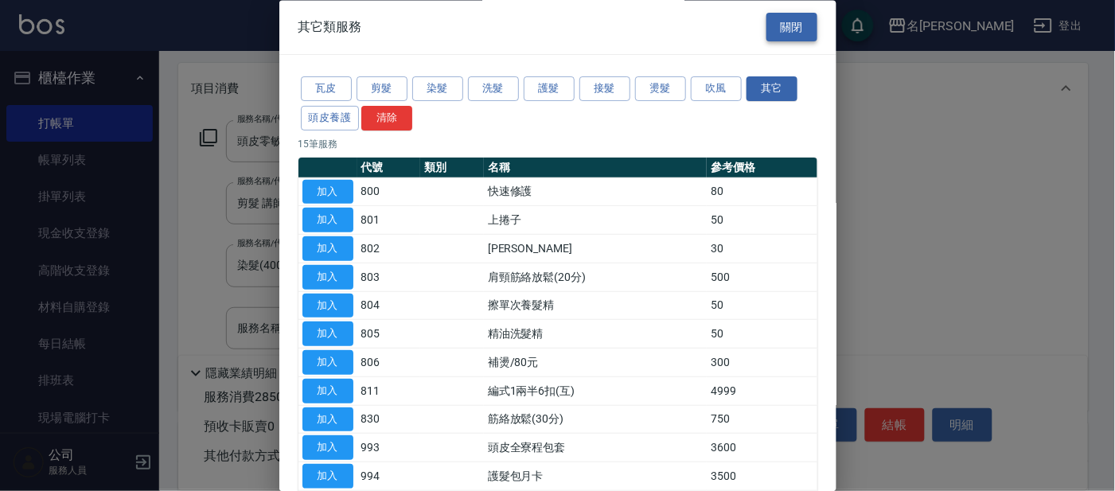
click at [775, 25] on button "關閉" at bounding box center [791, 27] width 51 height 29
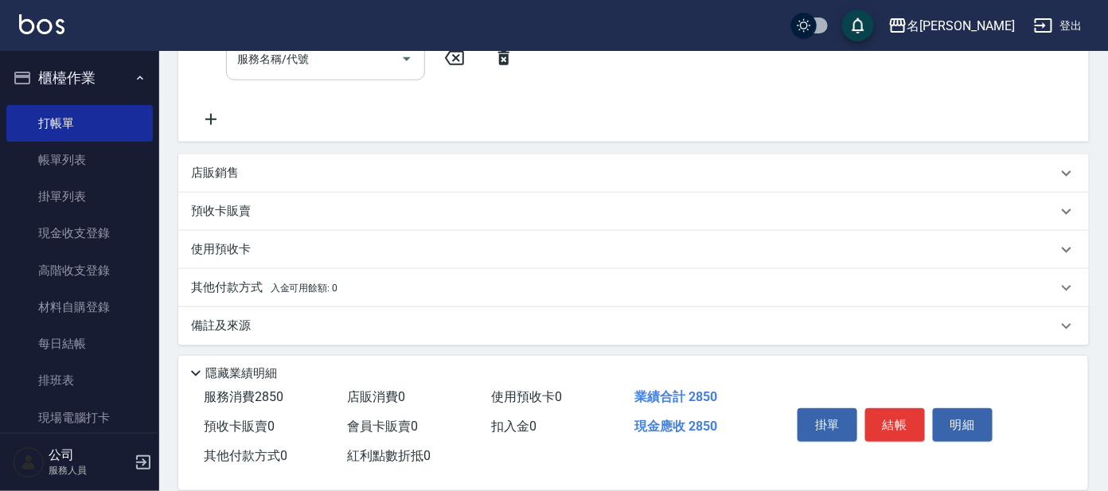
scroll to position [469, 0]
click at [247, 163] on div "店販銷售" at bounding box center [624, 170] width 866 height 17
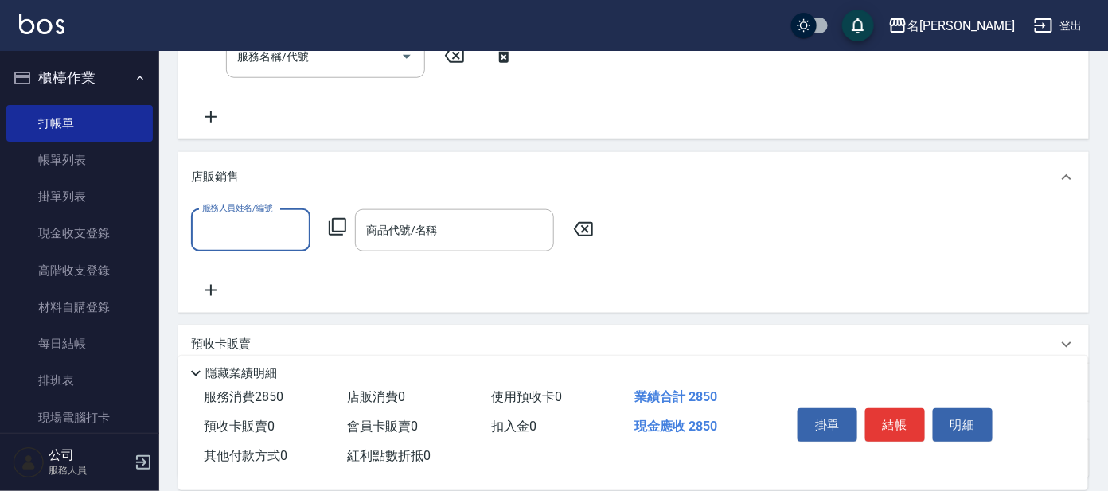
scroll to position [0, 0]
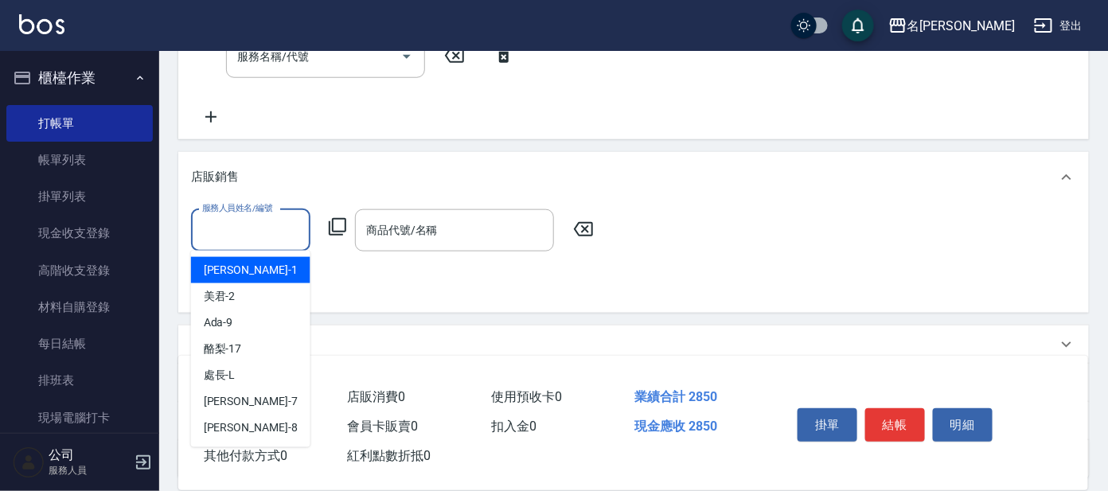
click at [232, 218] on input "服務人員姓名/編號" at bounding box center [250, 230] width 105 height 28
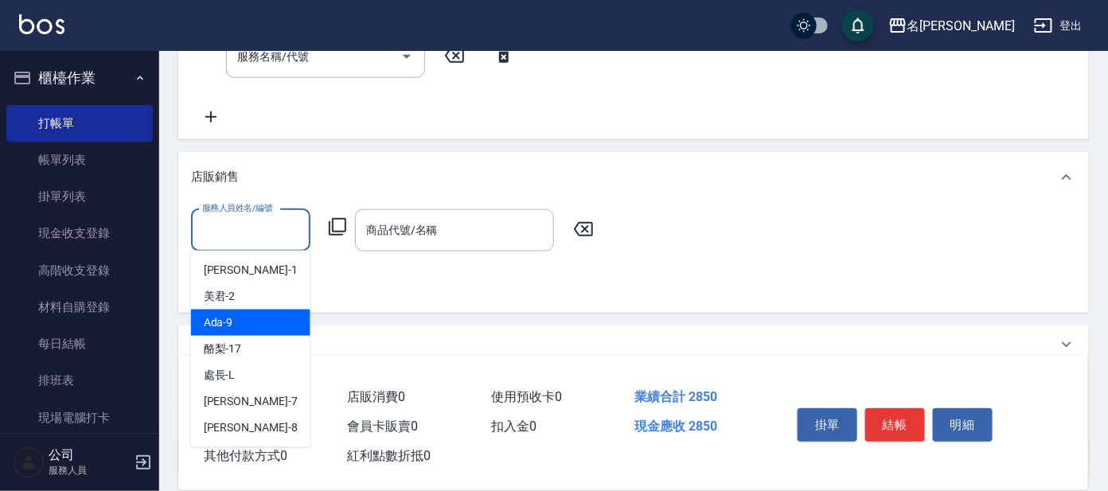
click at [214, 321] on span "Ada -9" at bounding box center [218, 322] width 29 height 17
type input "Ada-9"
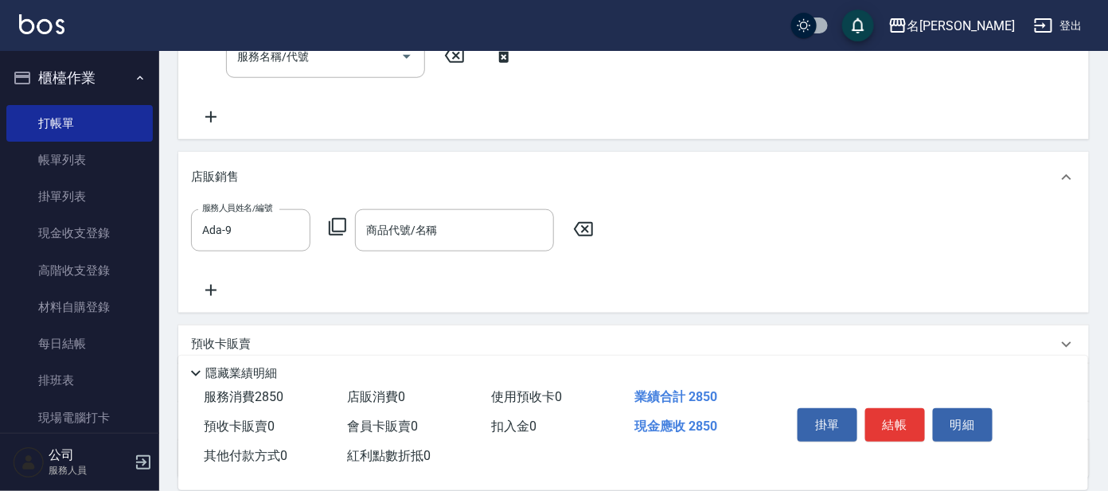
click at [341, 220] on icon at bounding box center [337, 226] width 19 height 19
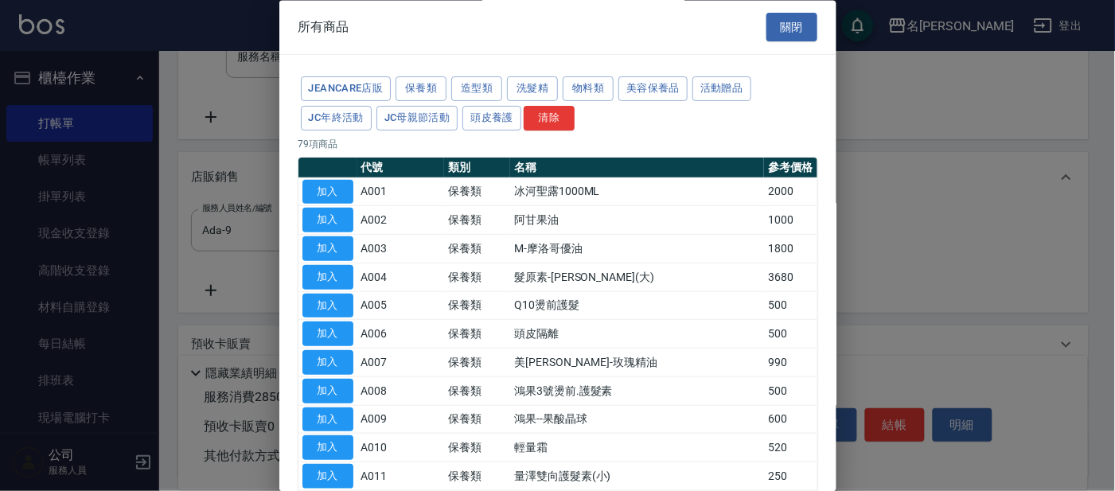
click at [792, 24] on button "關閉" at bounding box center [791, 27] width 51 height 29
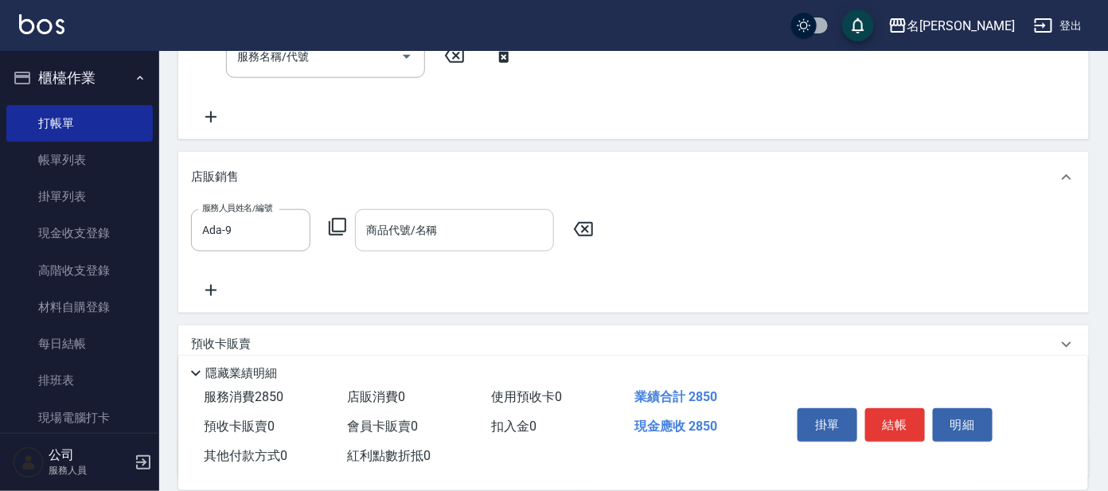
click at [477, 225] on input "商品代號/名稱" at bounding box center [454, 230] width 185 height 28
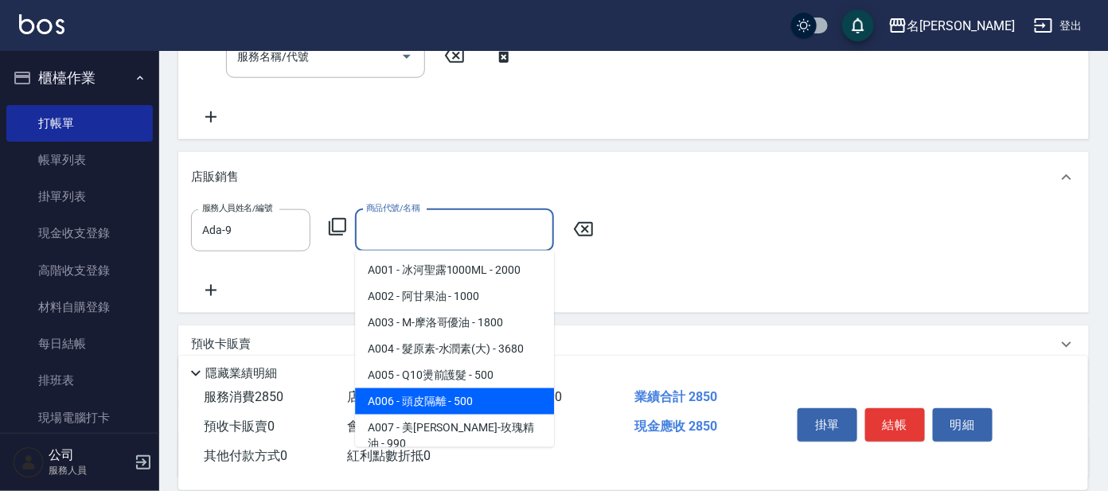
click at [427, 398] on span "A006 - 頭皮隔離 - 500" at bounding box center [454, 401] width 199 height 26
type input "頭皮隔離"
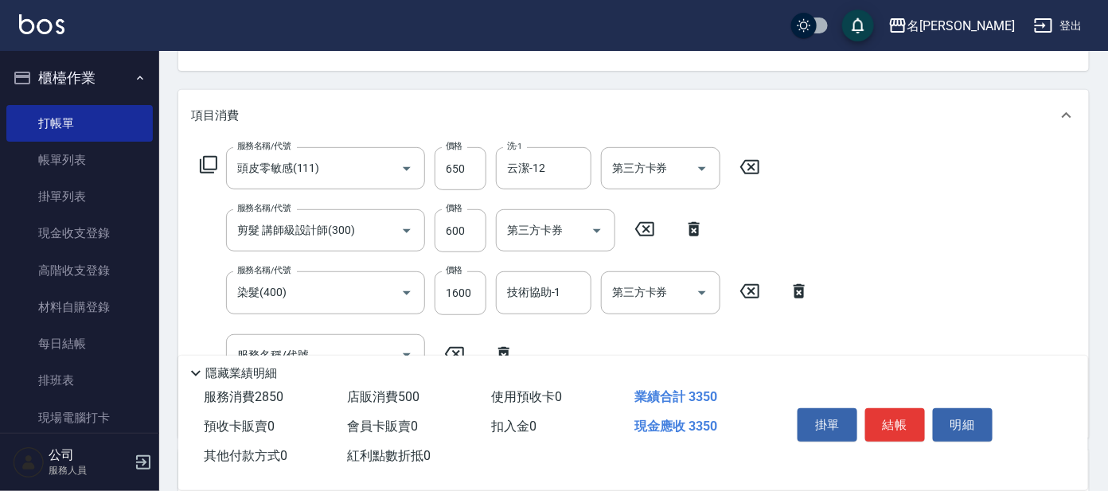
scroll to position [271, 0]
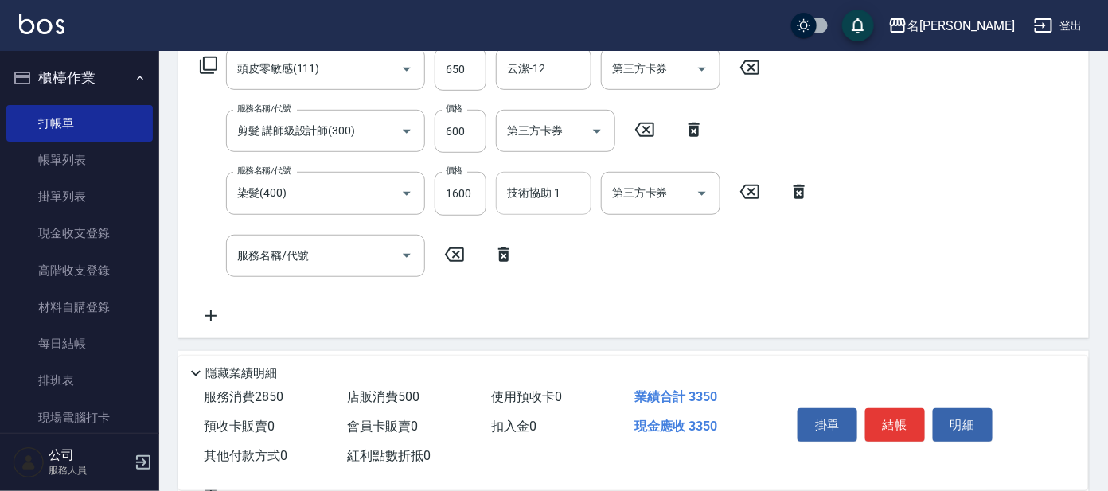
click at [563, 203] on input "技術協助-1" at bounding box center [543, 193] width 81 height 28
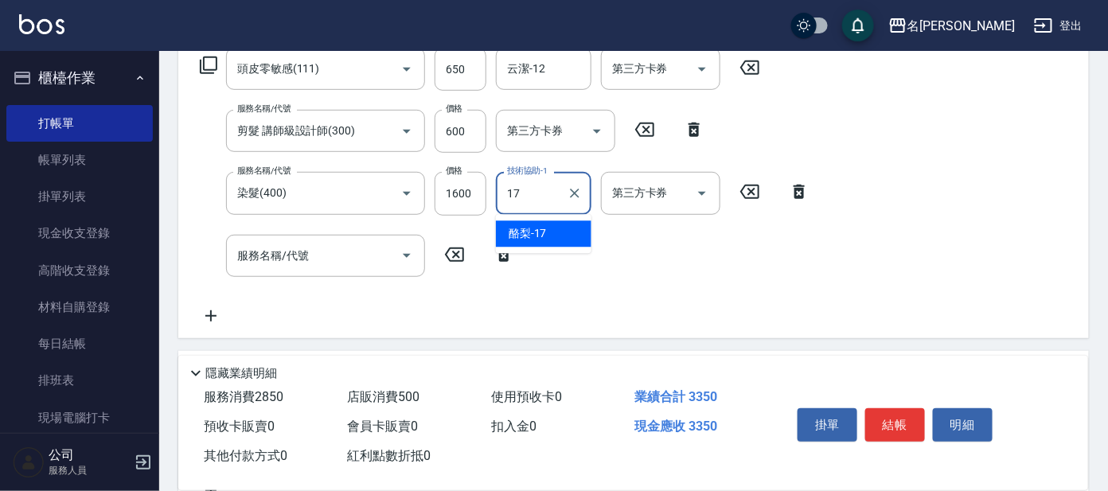
click at [557, 233] on div "酪梨 -17" at bounding box center [543, 234] width 95 height 26
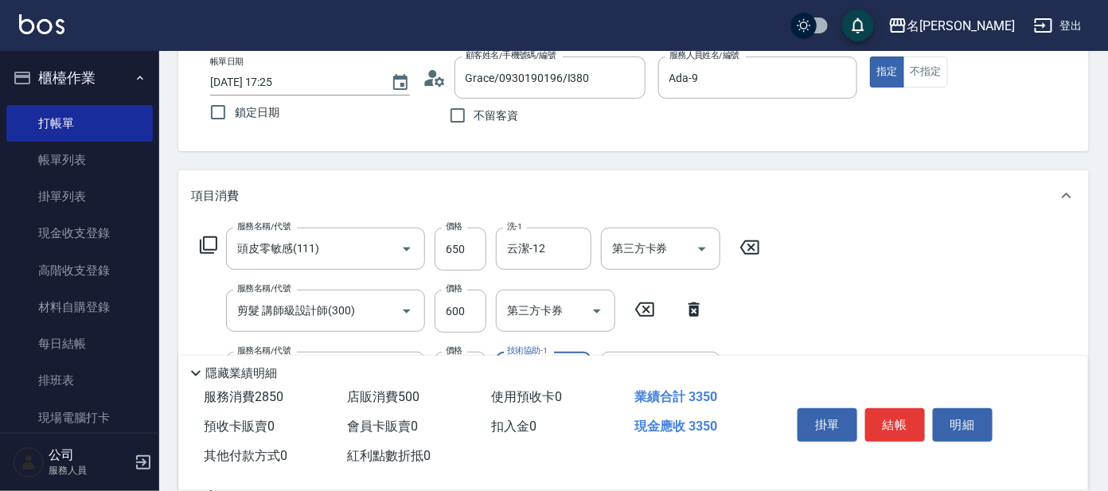
scroll to position [0, 0]
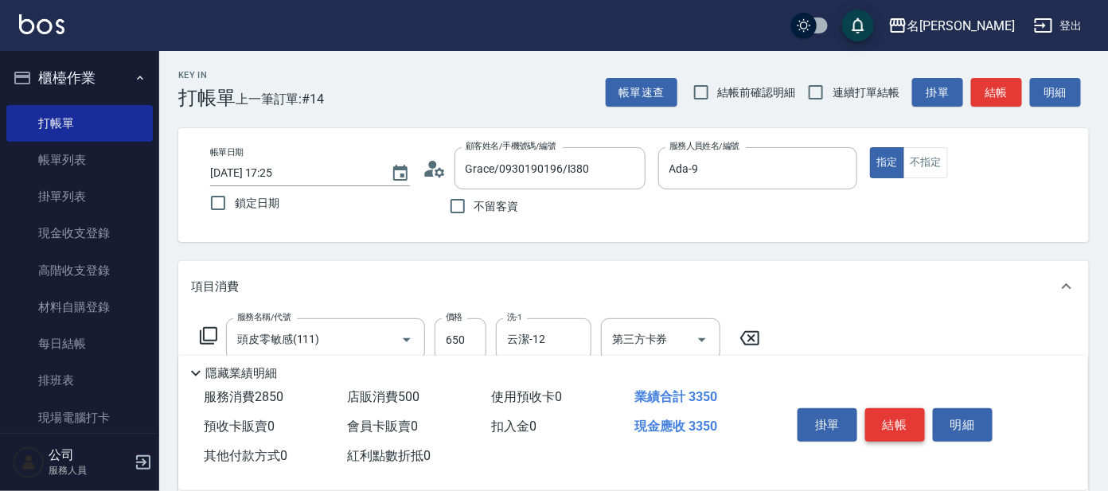
type input "酪梨-17"
click at [893, 411] on button "結帳" at bounding box center [895, 424] width 60 height 33
